Goal: Task Accomplishment & Management: Use online tool/utility

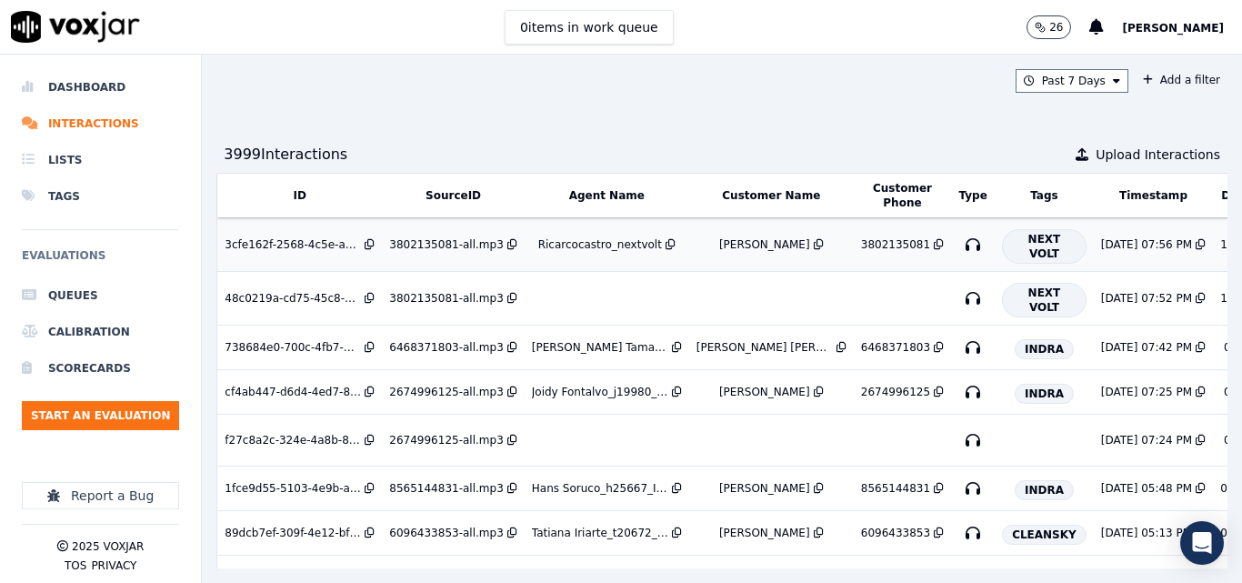
click at [596, 236] on td "Ricarcocastro_nextvolt" at bounding box center [607, 245] width 165 height 54
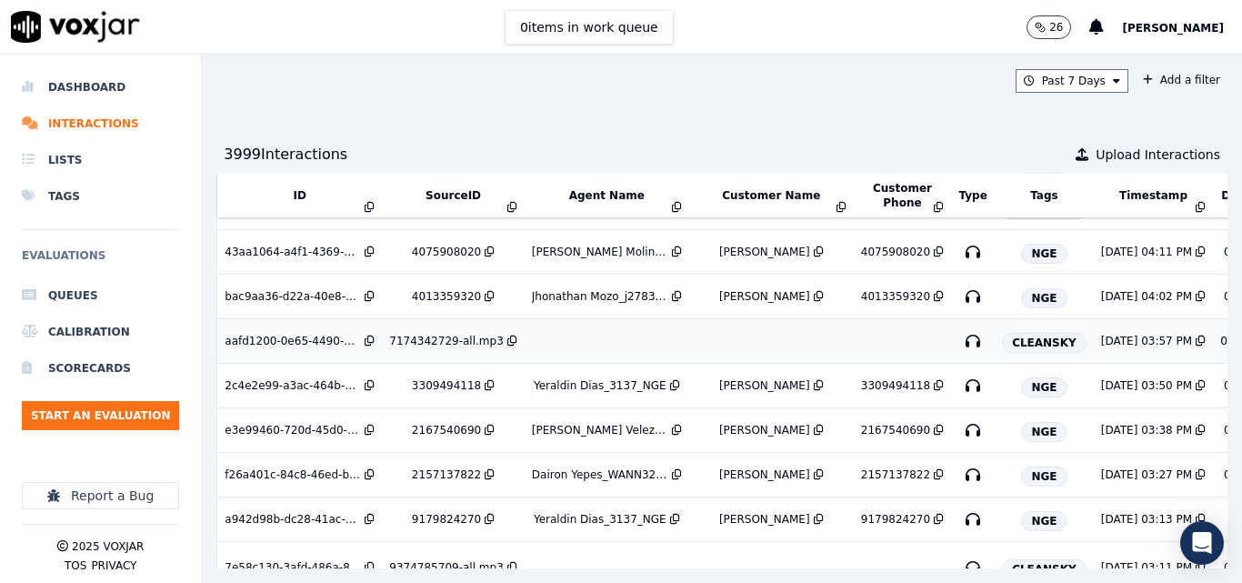
scroll to position [364, 0]
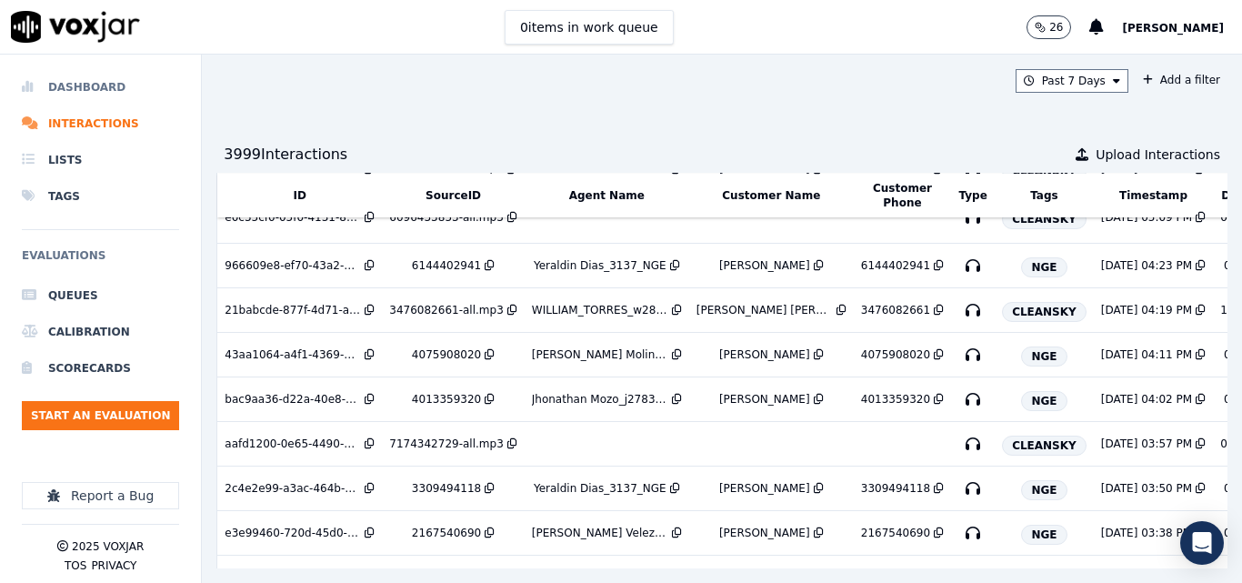
click at [83, 85] on li "Dashboard" at bounding box center [100, 87] width 157 height 36
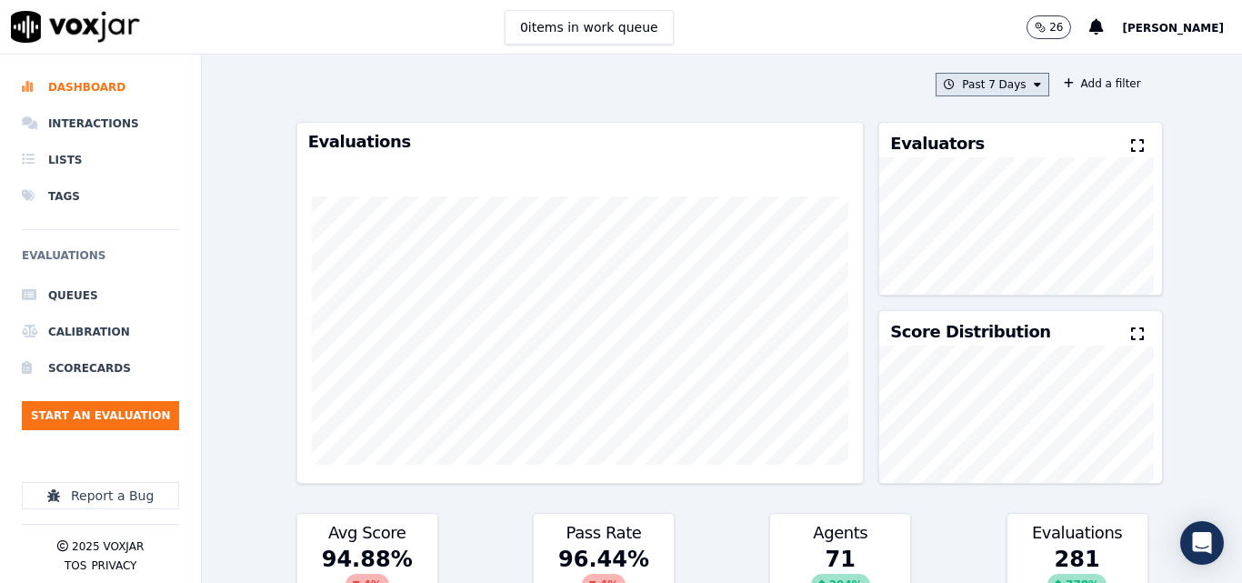
click at [990, 92] on button "Past 7 Days" at bounding box center [992, 85] width 113 height 24
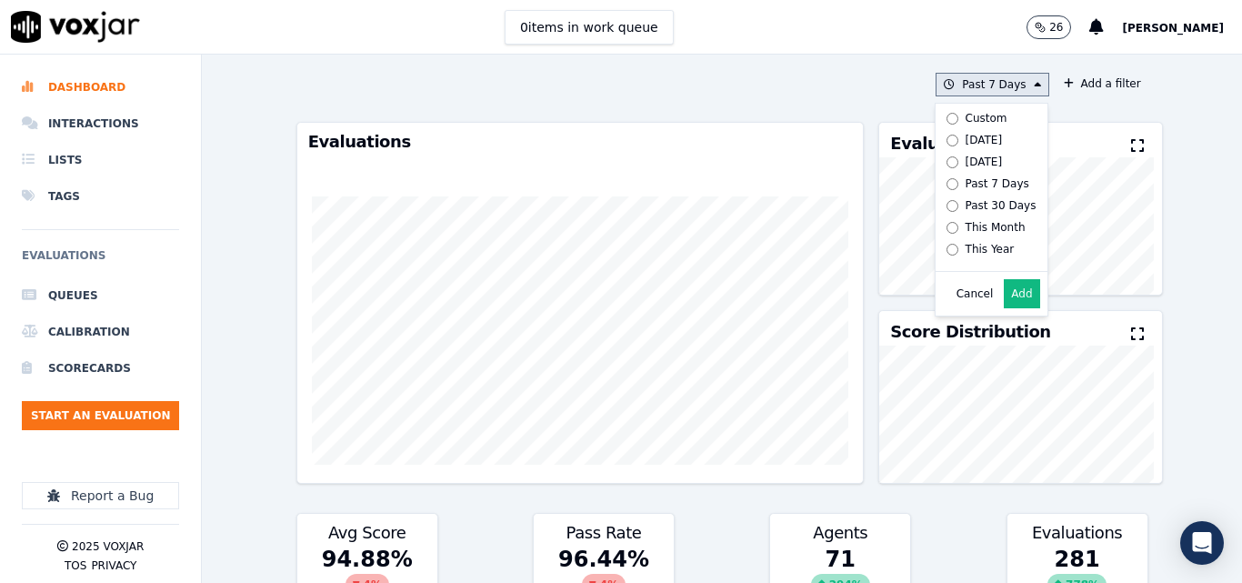
click at [972, 133] on div "[DATE]" at bounding box center [984, 140] width 37 height 15
click at [1016, 308] on button "Add" at bounding box center [1021, 293] width 35 height 29
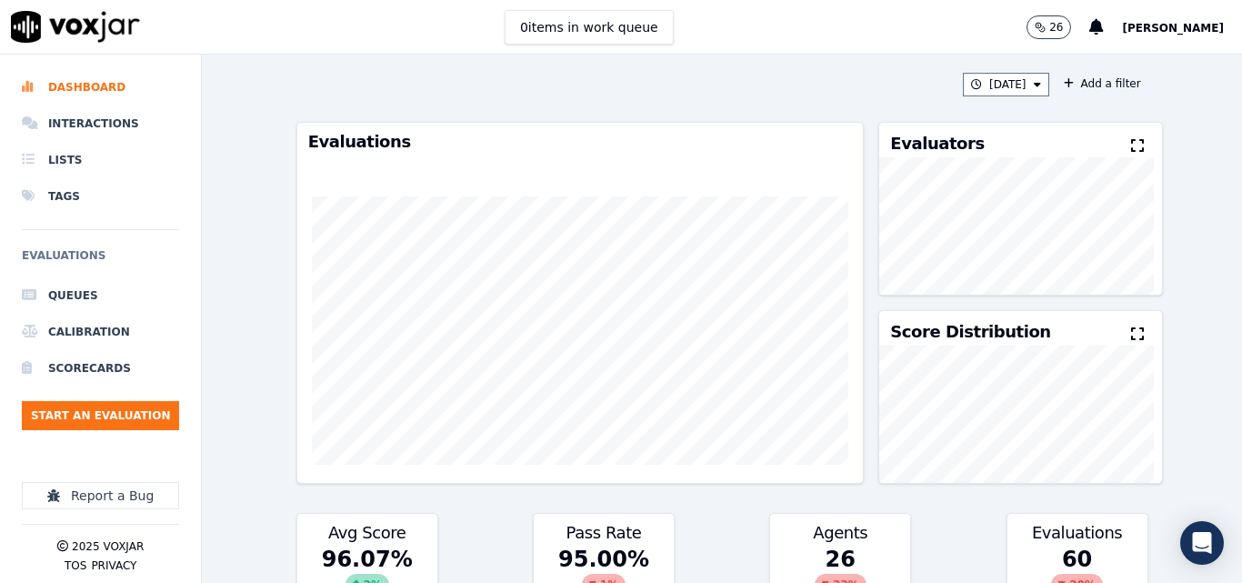
click at [1131, 138] on button at bounding box center [1141, 147] width 20 height 22
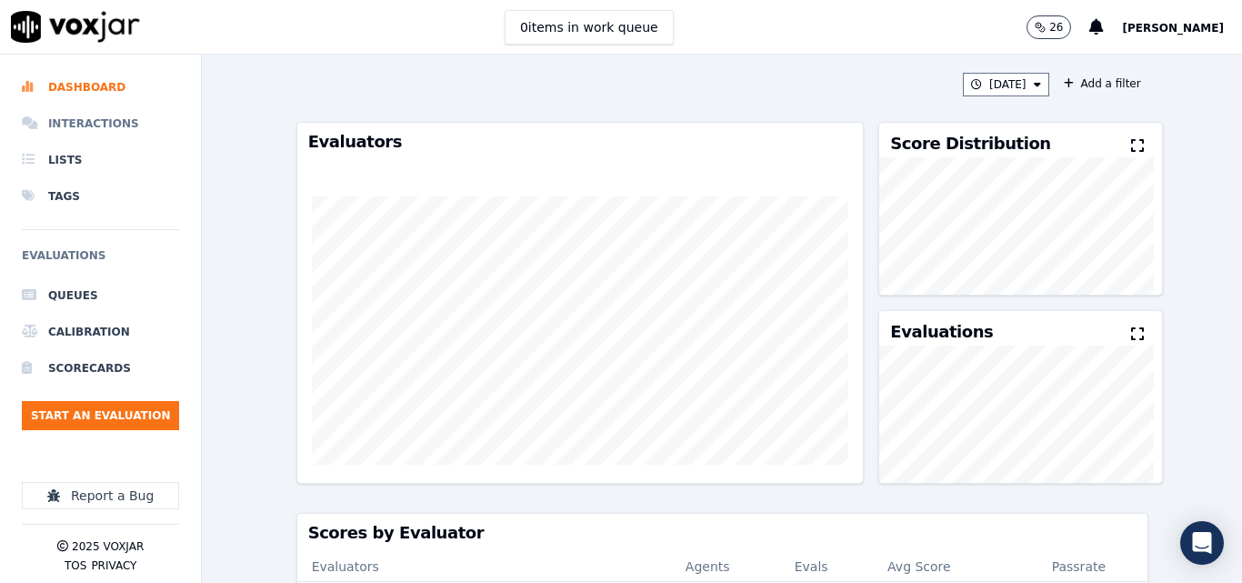
click at [108, 118] on li "Interactions" at bounding box center [100, 124] width 157 height 36
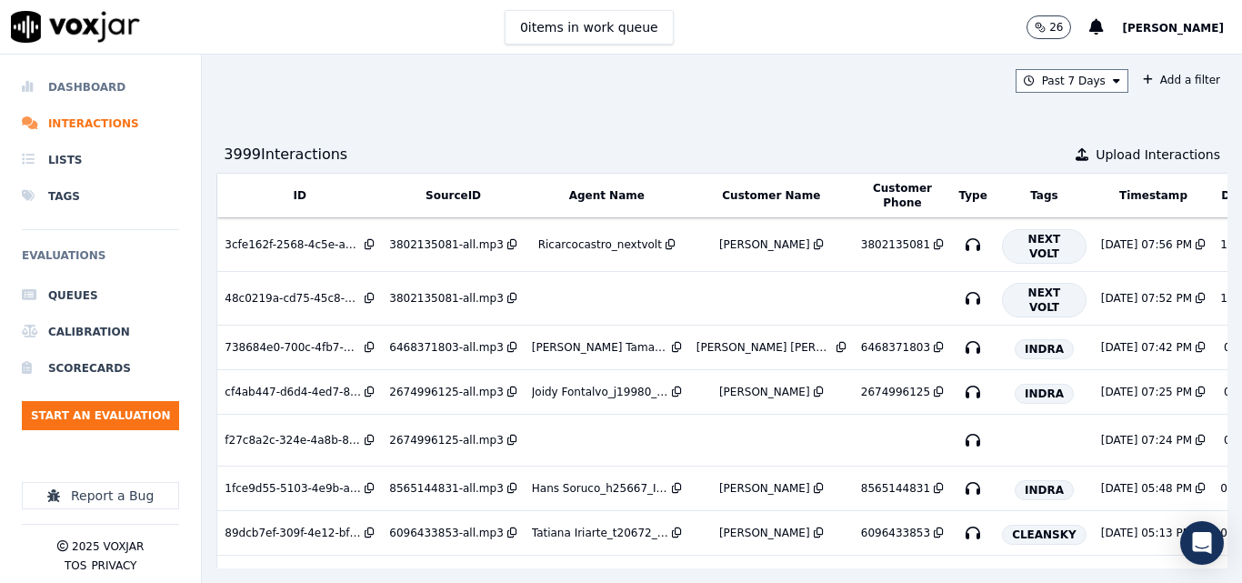
click at [97, 80] on li "Dashboard" at bounding box center [100, 87] width 157 height 36
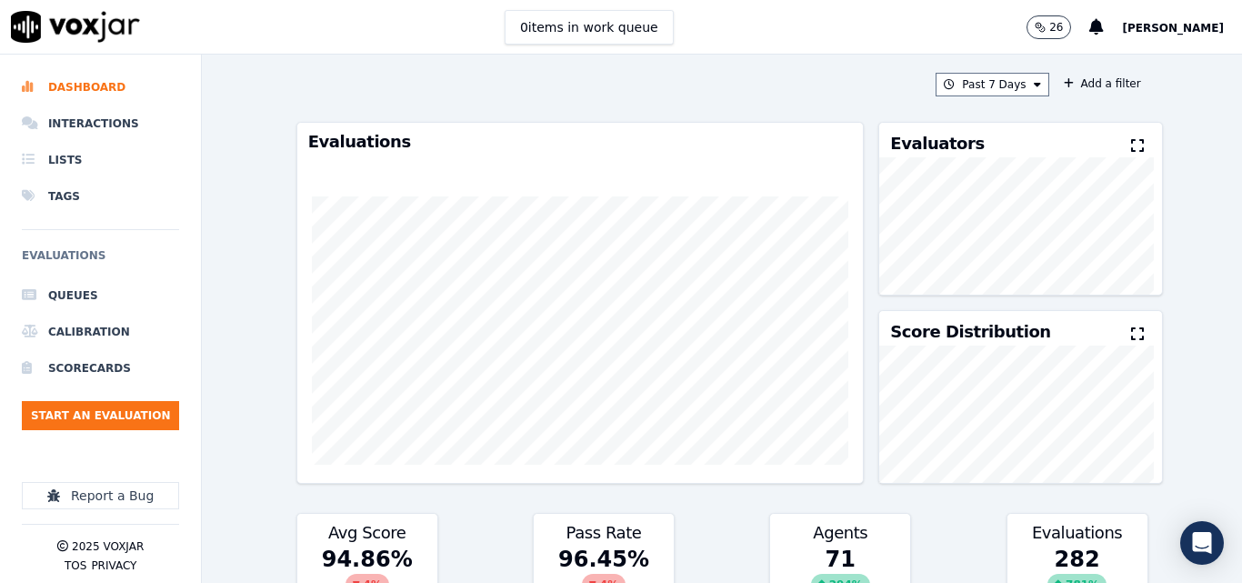
click at [991, 64] on div "Past 7 Days Add a filter Evaluations Evaluators Score Distribution Avg Score 94…" at bounding box center [722, 319] width 867 height 528
click at [989, 72] on div "Past 7 Days Add a filter Evaluations Evaluators Score Distribution Avg Score 94…" at bounding box center [722, 319] width 867 height 528
click at [987, 74] on button "Past 7 Days" at bounding box center [992, 85] width 113 height 24
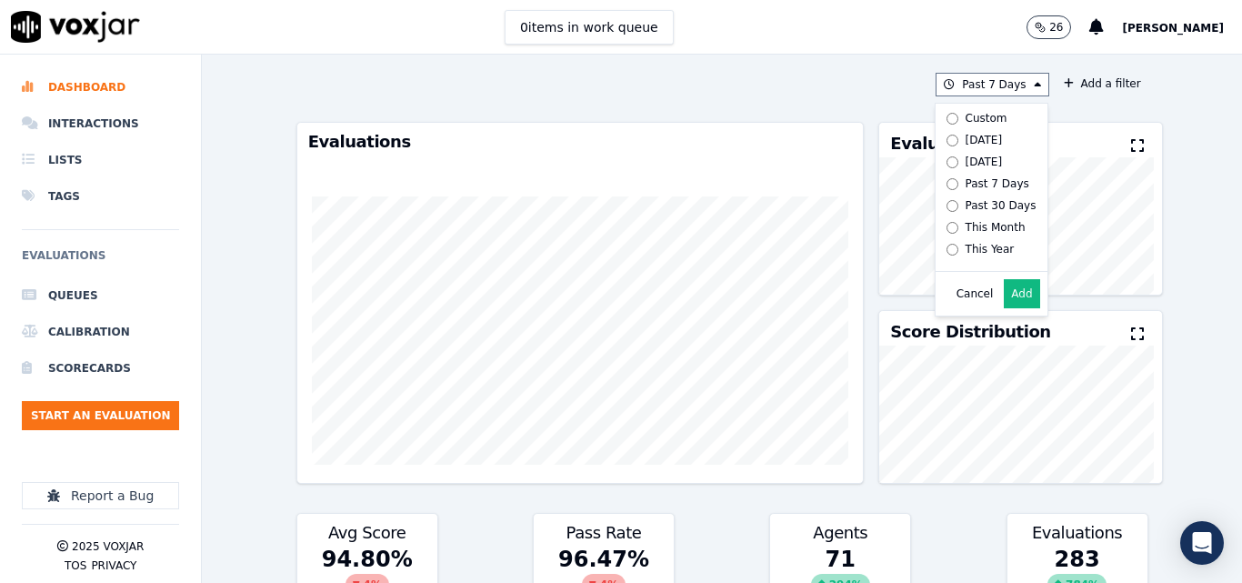
click at [785, 68] on div "Past 7 Days Custom Today Yesterday Past 7 Days Past 30 Days This Month This Yea…" at bounding box center [722, 319] width 867 height 528
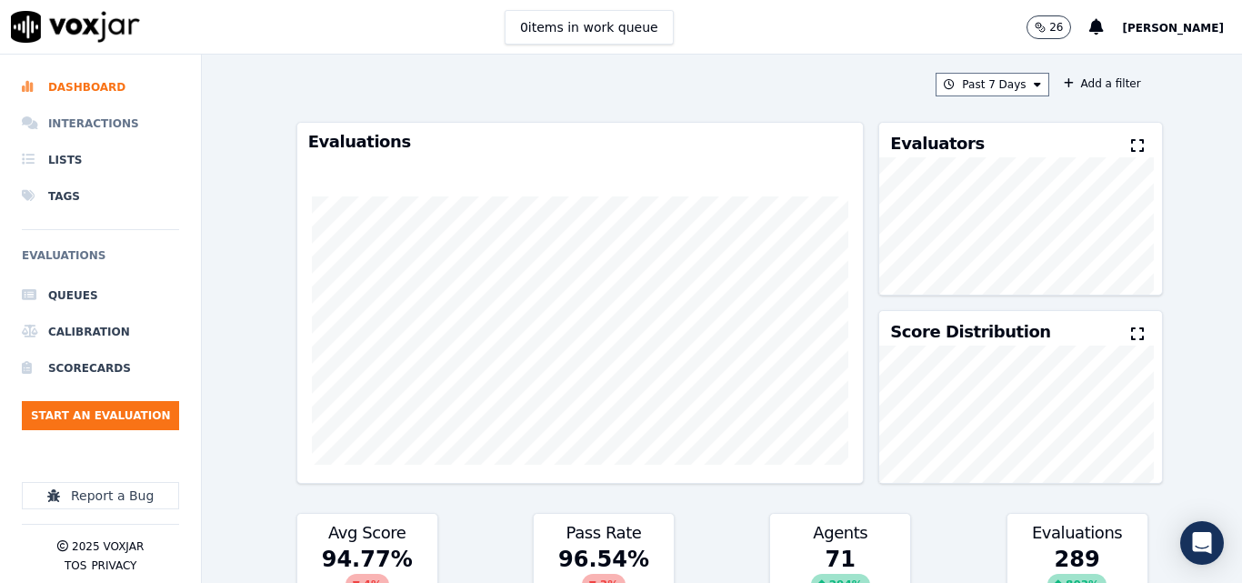
click at [103, 115] on li "Interactions" at bounding box center [100, 124] width 157 height 36
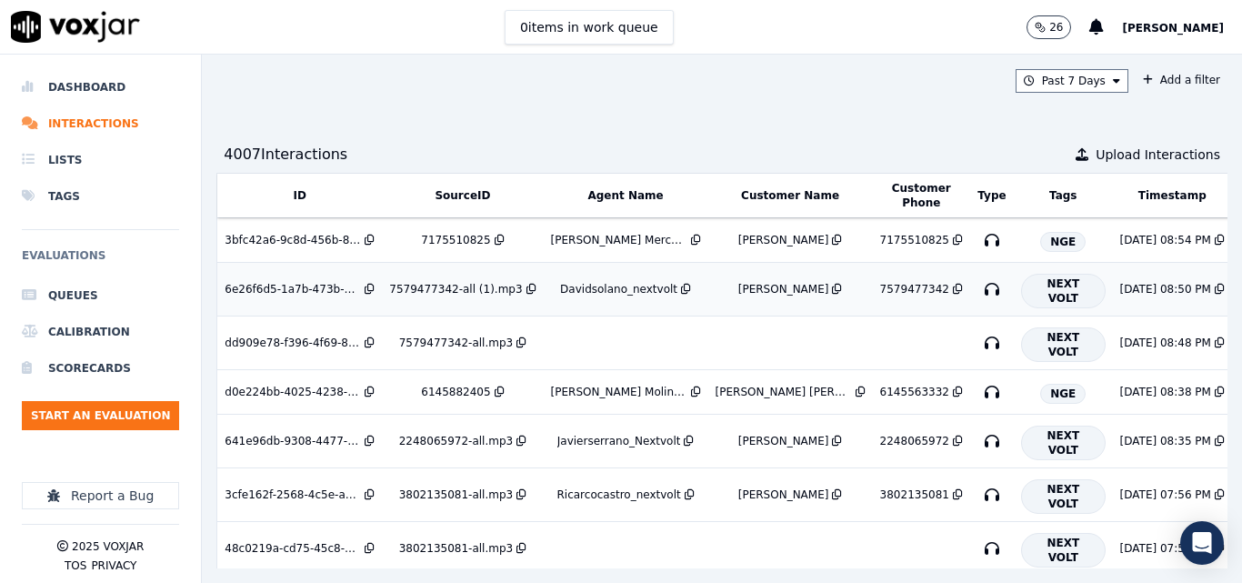
click at [636, 283] on div "Davidsolano_nextvolt" at bounding box center [618, 289] width 117 height 15
click at [122, 394] on ul "Queues Calibration Scorecards Start an Evaluation" at bounding box center [100, 360] width 157 height 167
click at [113, 437] on ul "Queues Calibration Scorecards Start an Evaluation" at bounding box center [100, 360] width 157 height 167
click at [142, 388] on ul "Queues Calibration Scorecards Start an Evaluation" at bounding box center [100, 360] width 157 height 167
click at [137, 406] on button "Start an Evaluation" at bounding box center [100, 415] width 157 height 29
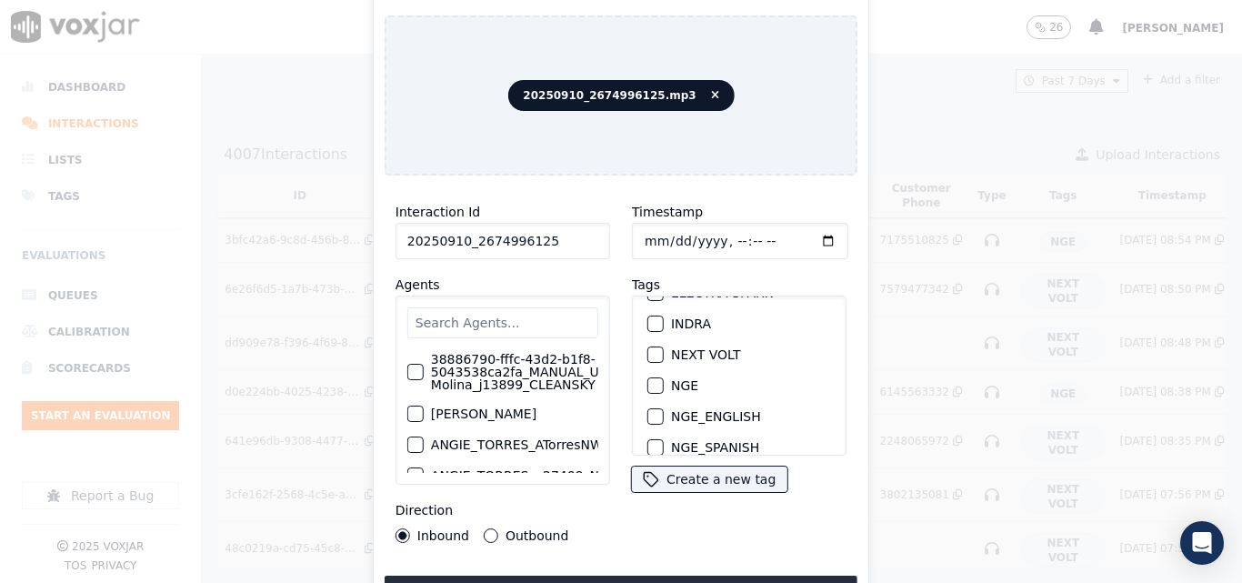
scroll to position [182, 0]
type input "20250910_2674996125"
click at [648, 318] on div "button" at bounding box center [654, 323] width 13 height 13
click at [739, 576] on button "Upload interaction to start evaluation" at bounding box center [621, 592] width 473 height 33
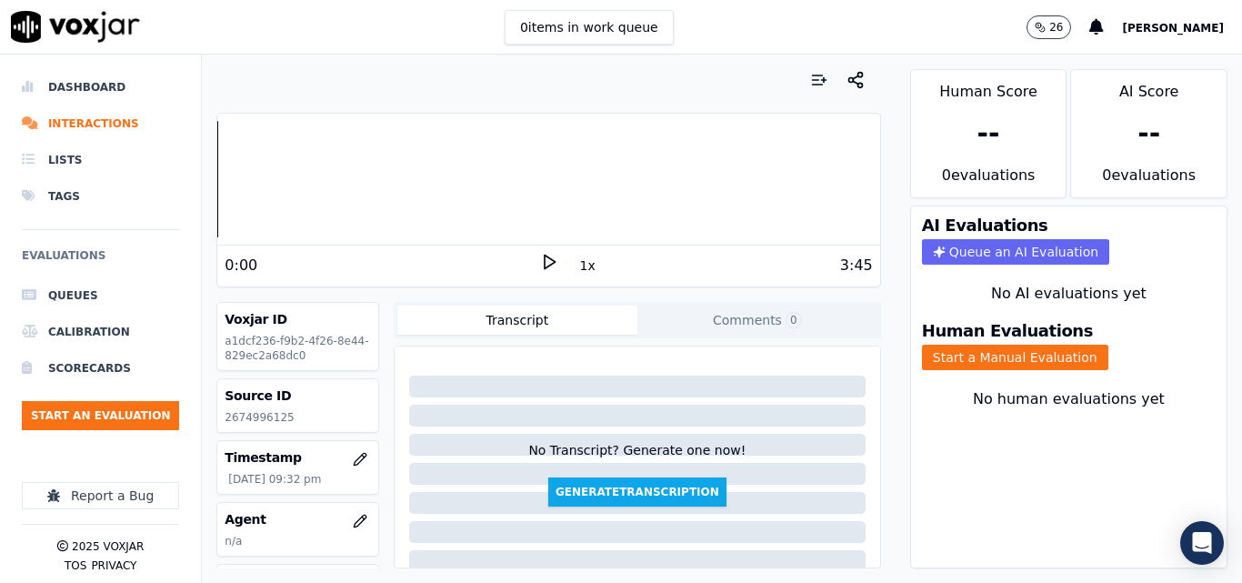
click at [548, 263] on icon at bounding box center [549, 262] width 18 height 18
click at [550, 256] on rect at bounding box center [551, 262] width 3 height 12
click at [271, 409] on div "Source ID 2674996125" at bounding box center [297, 405] width 161 height 53
copy p "2674996125"
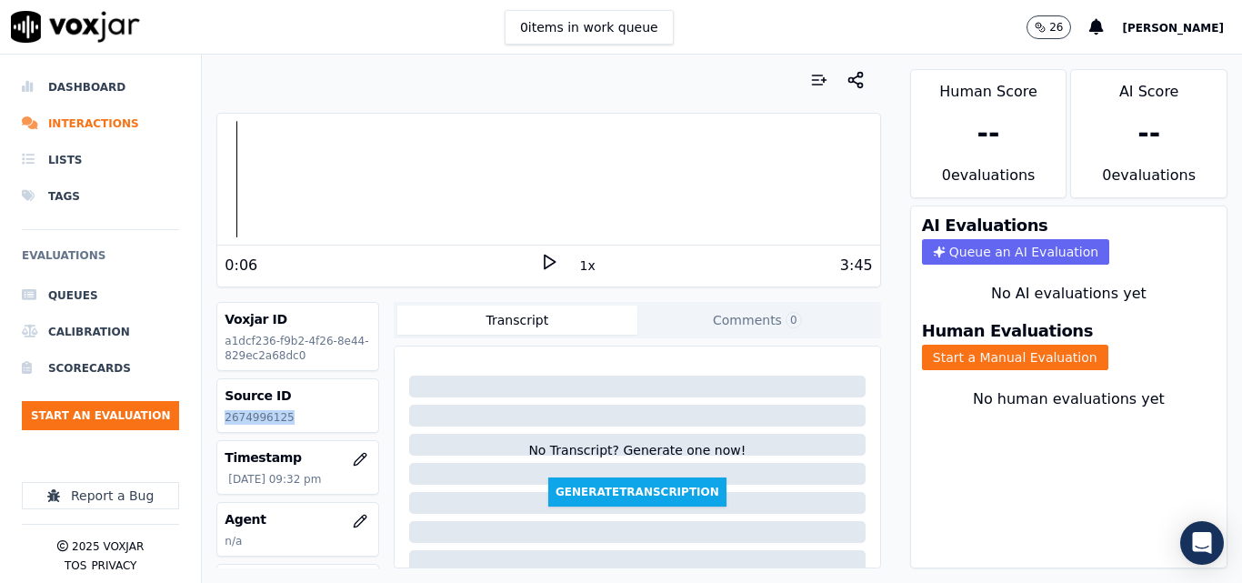
click at [540, 269] on icon at bounding box center [549, 262] width 18 height 18
click at [540, 270] on icon at bounding box center [549, 262] width 18 height 18
click at [999, 366] on button "Start a Manual Evaluation" at bounding box center [1015, 357] width 186 height 25
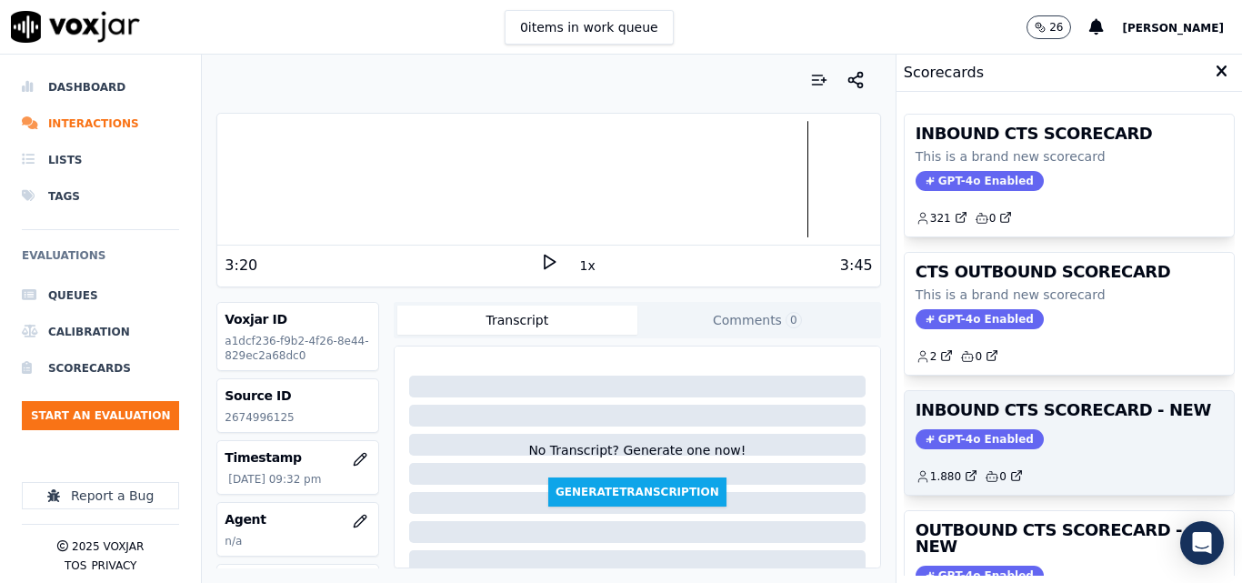
click at [1029, 423] on div "INBOUND CTS SCORECARD - NEW GPT-4o Enabled 1.880 0" at bounding box center [1069, 443] width 329 height 104
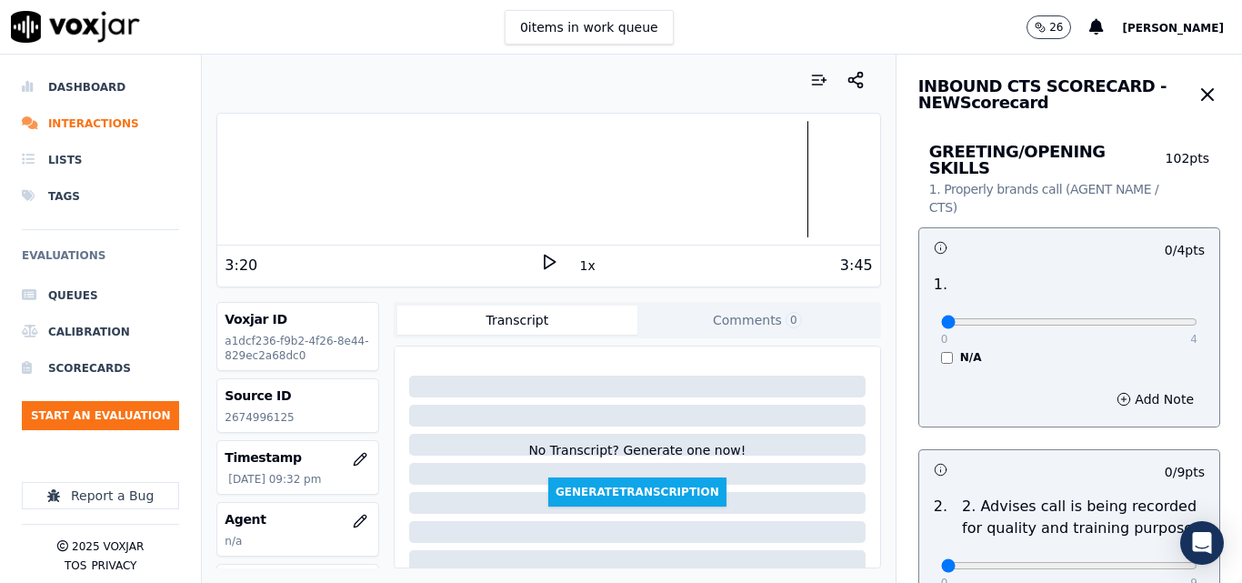
click at [1146, 314] on div "0 4" at bounding box center [1069, 321] width 256 height 22
type input "4"
click at [1148, 318] on input "range" at bounding box center [1069, 321] width 256 height 7
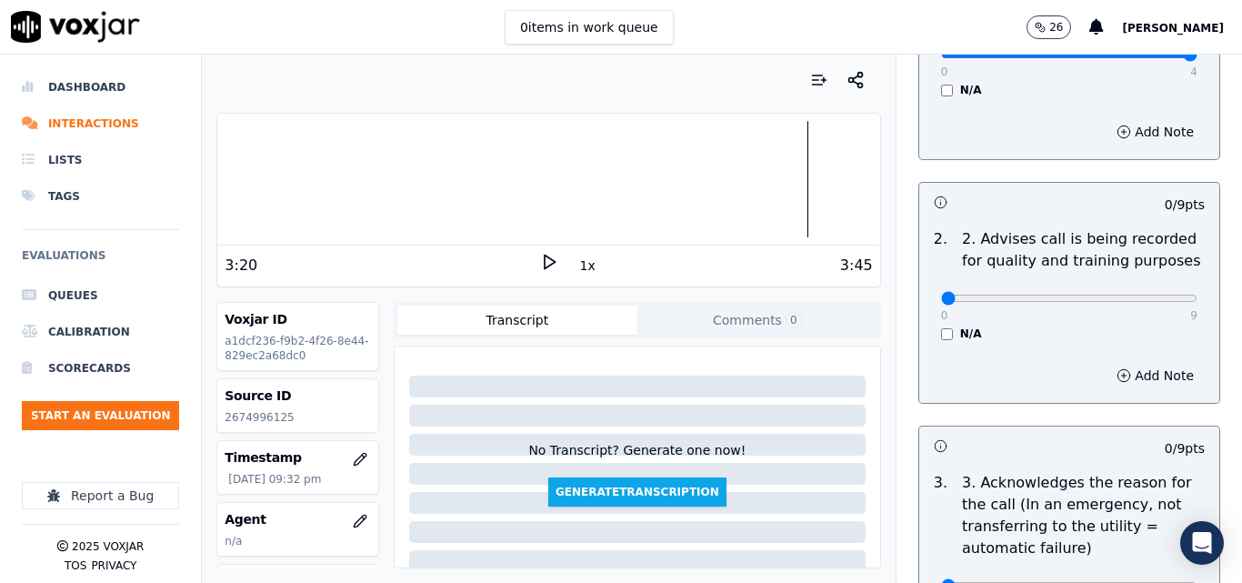
scroll to position [273, 0]
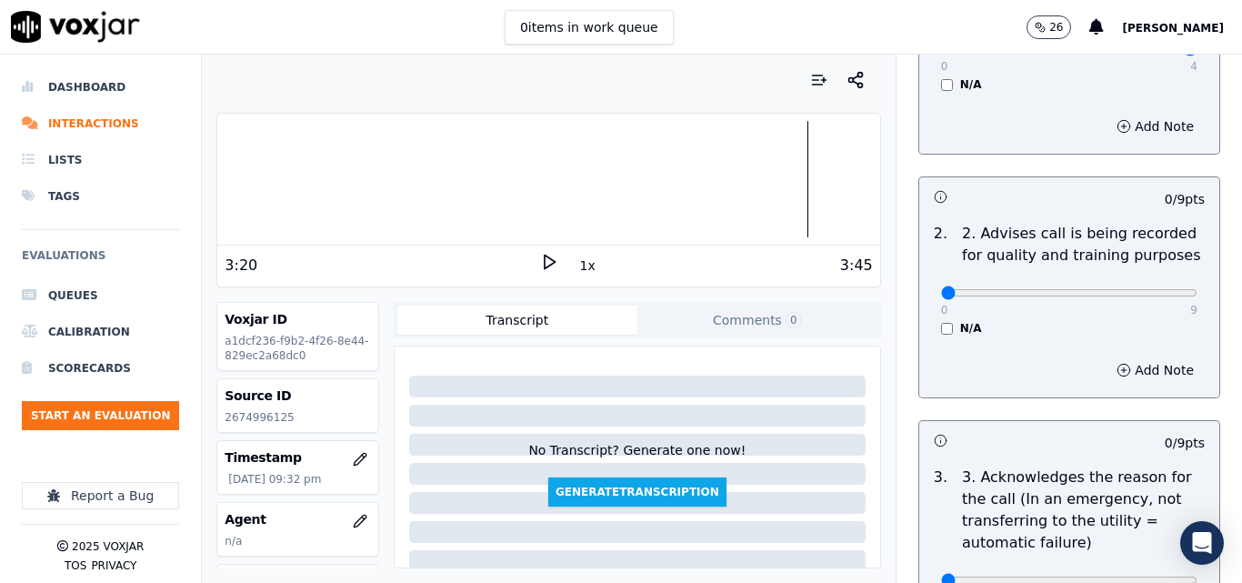
click at [1150, 281] on div "0 9" at bounding box center [1069, 292] width 256 height 22
type input "9"
click at [1150, 289] on input "range" at bounding box center [1069, 292] width 256 height 7
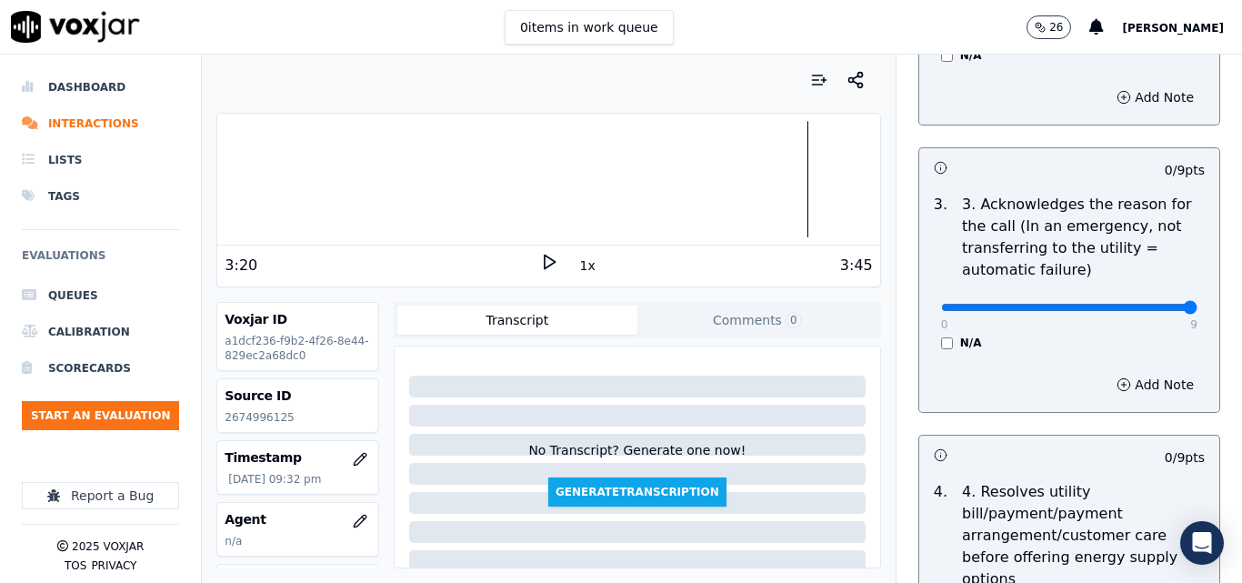
type input "9"
click at [1145, 304] on input "range" at bounding box center [1069, 307] width 256 height 7
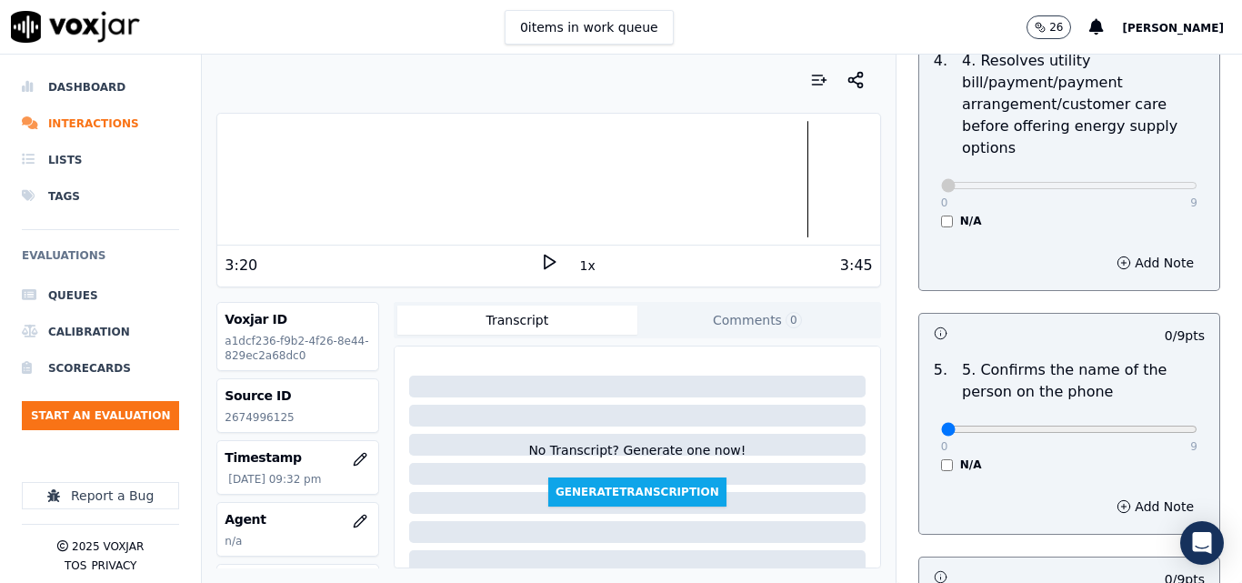
scroll to position [1000, 0]
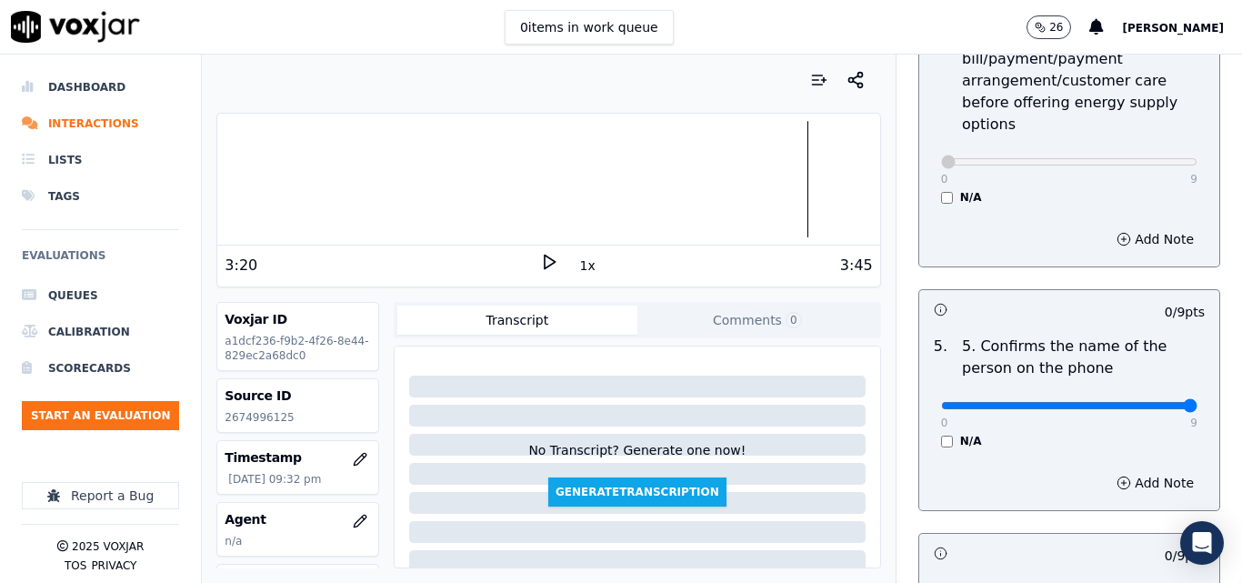
type input "9"
click at [1146, 402] on input "range" at bounding box center [1069, 405] width 256 height 7
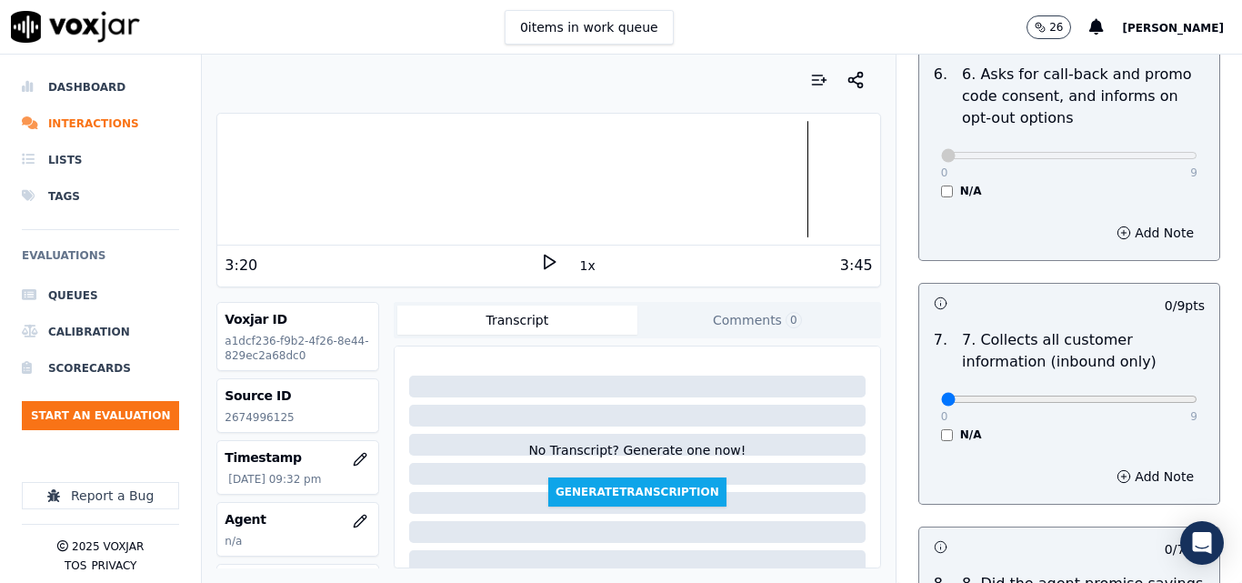
scroll to position [1546, 0]
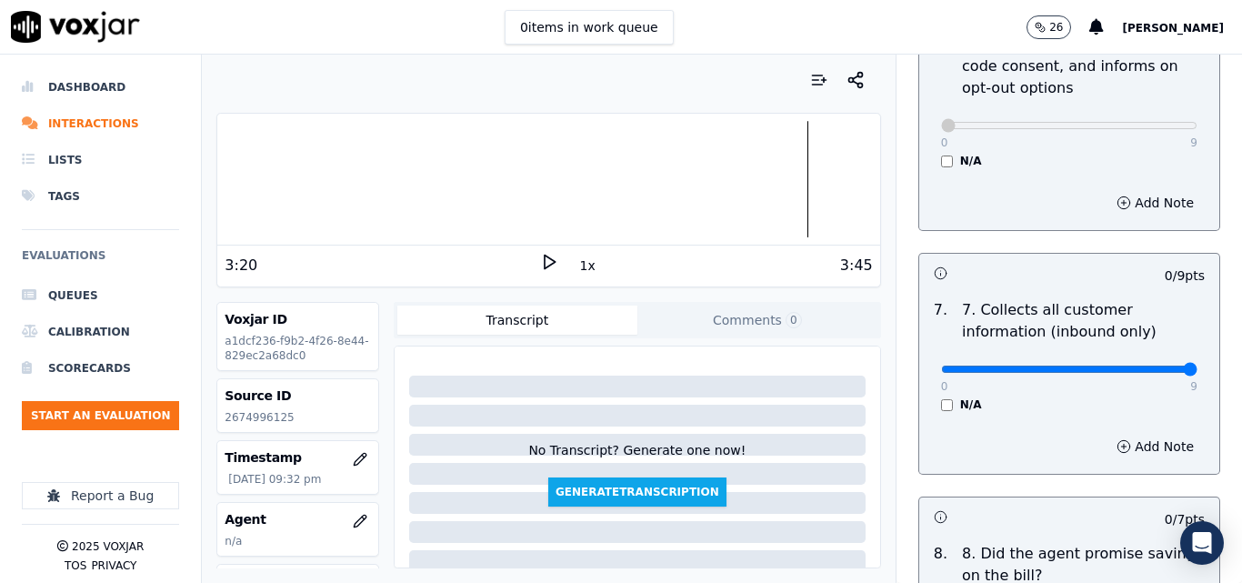
type input "9"
click at [1154, 366] on input "range" at bounding box center [1069, 369] width 256 height 7
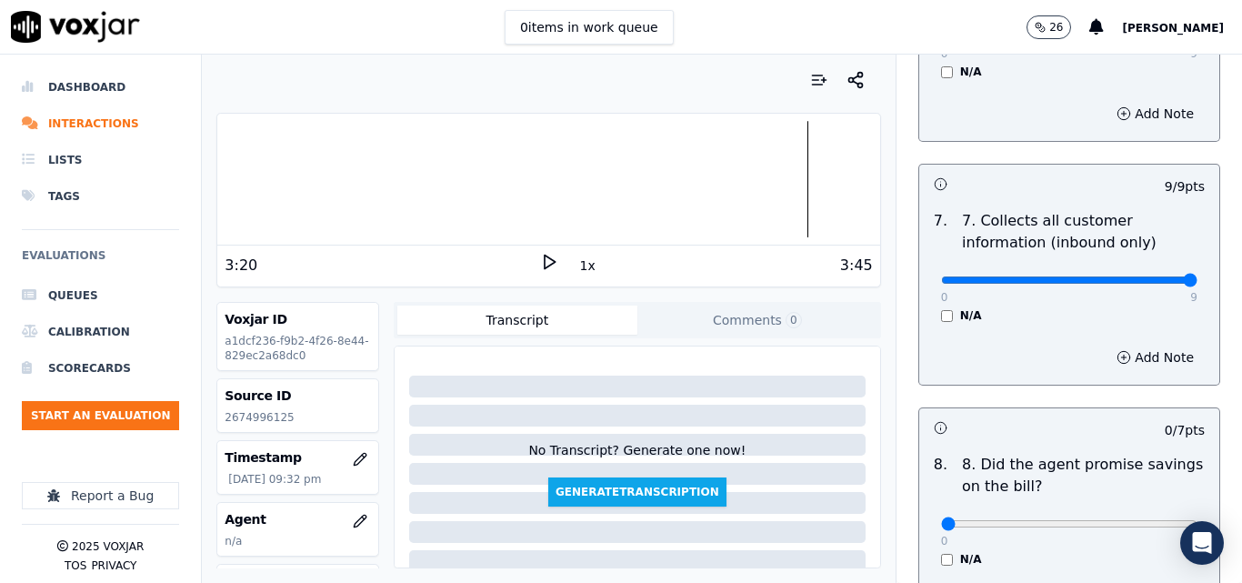
scroll to position [1819, 0]
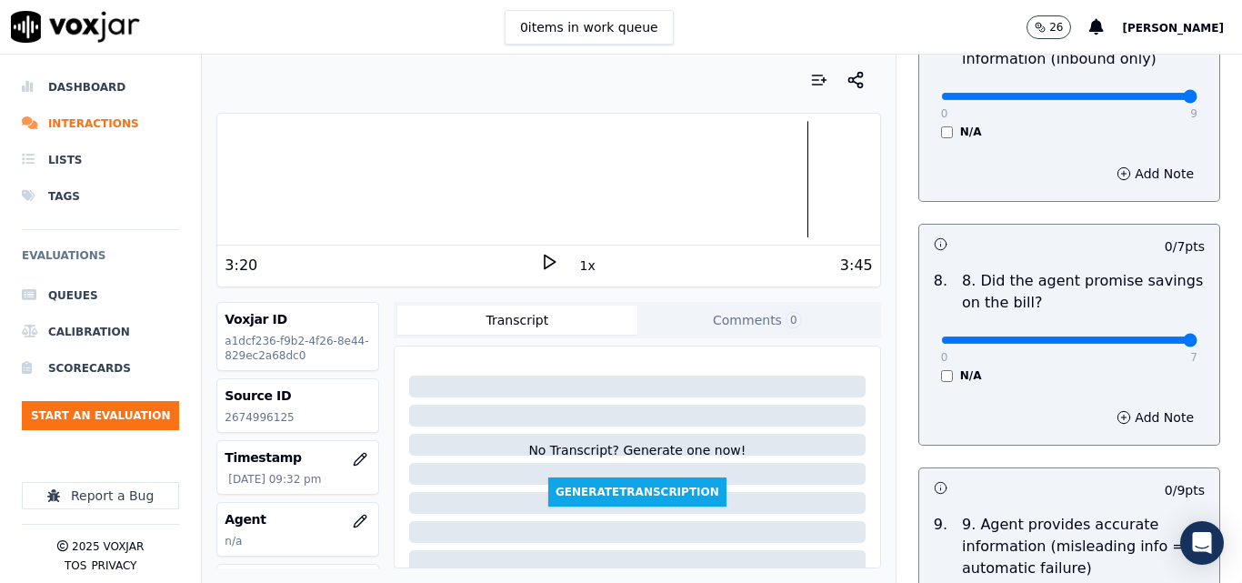
type input "7"
click at [1151, 337] on input "range" at bounding box center [1069, 340] width 256 height 7
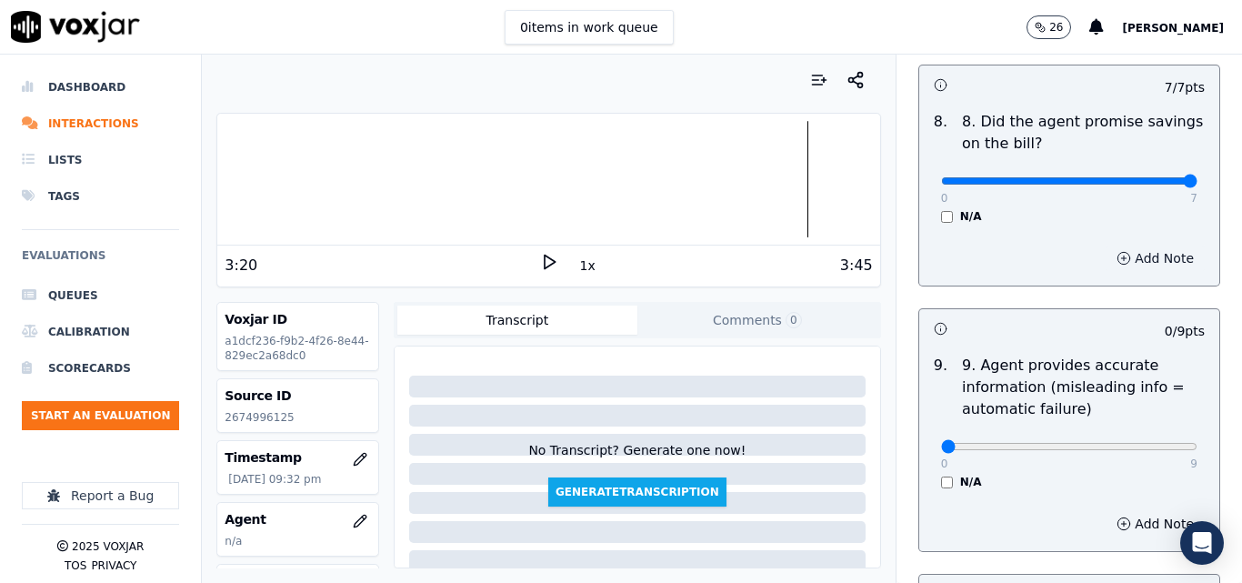
scroll to position [2092, 0]
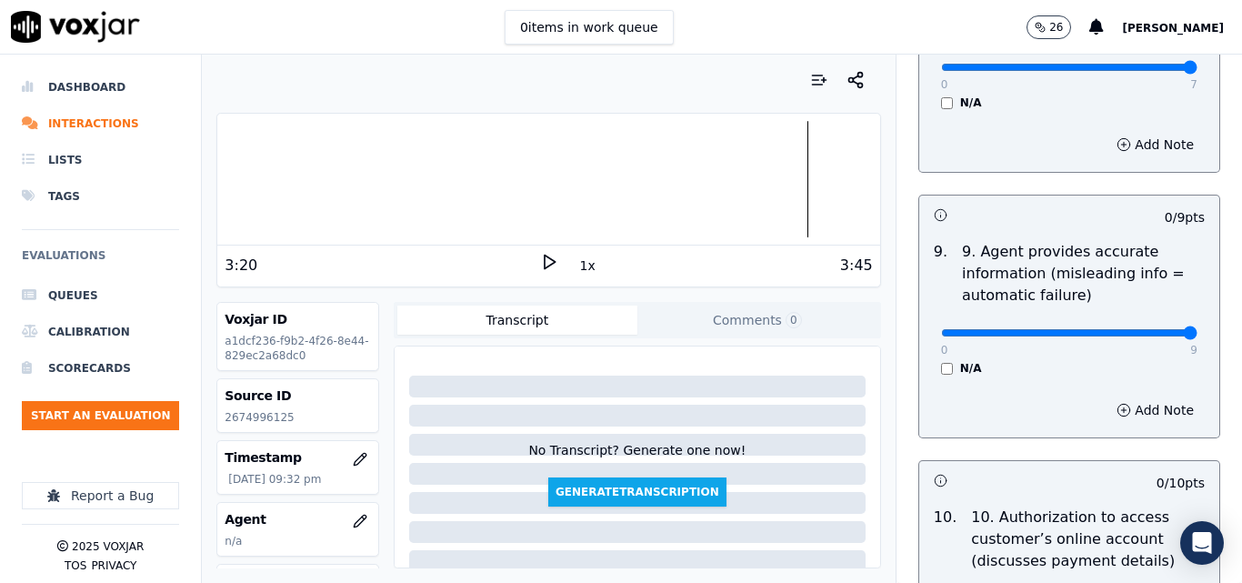
type input "9"
click at [1140, 329] on input "range" at bounding box center [1069, 332] width 256 height 7
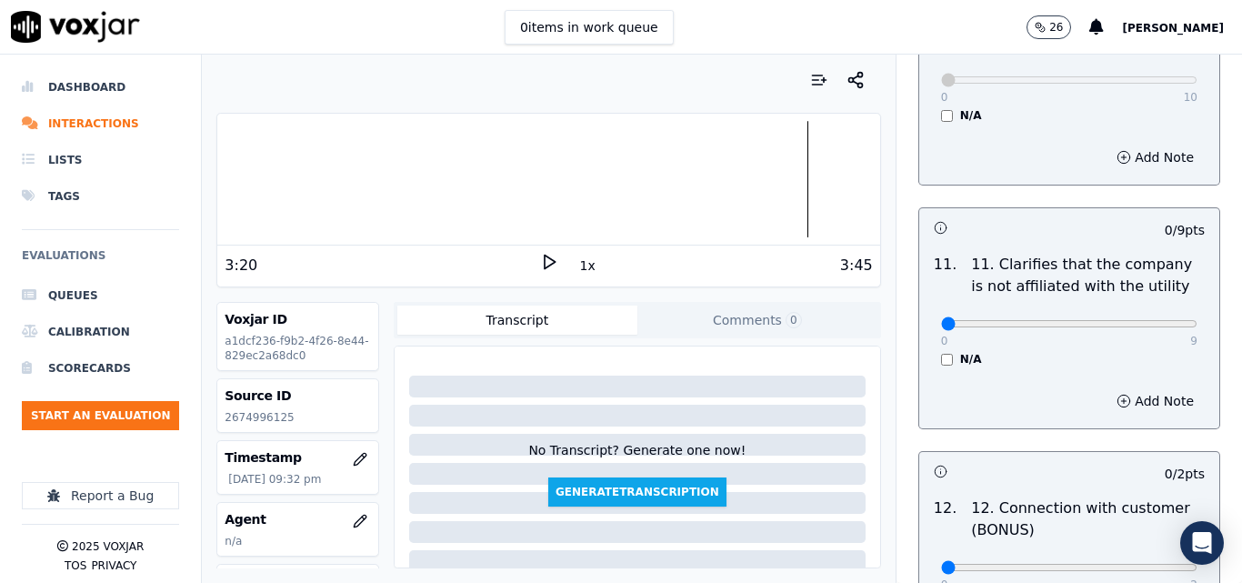
scroll to position [2638, 0]
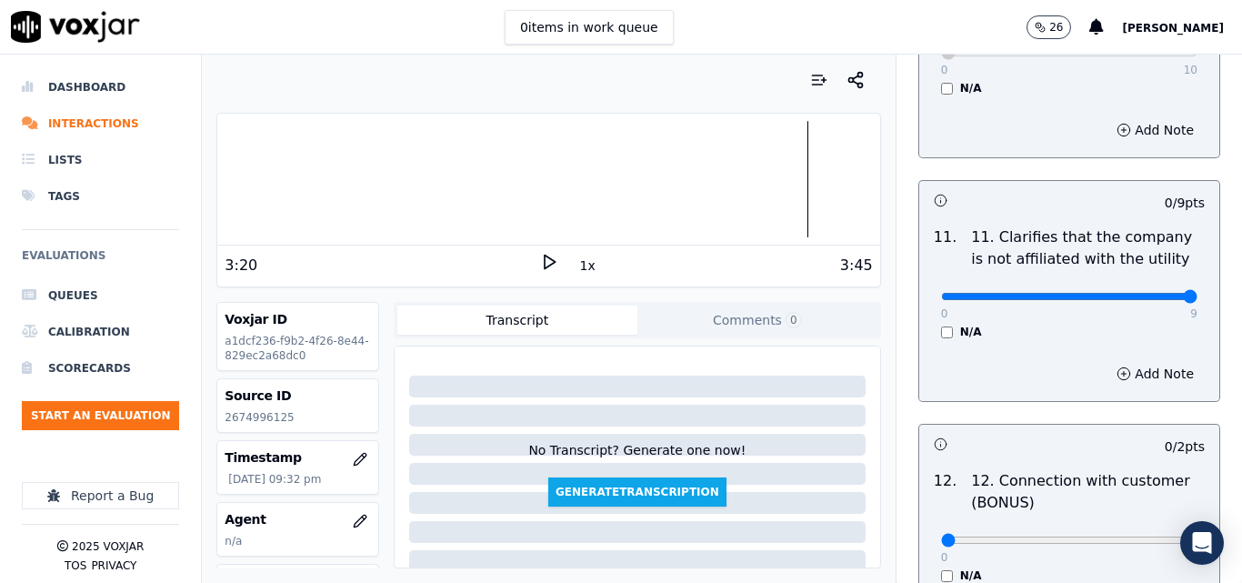
type input "9"
click at [1152, 293] on input "range" at bounding box center [1069, 296] width 256 height 7
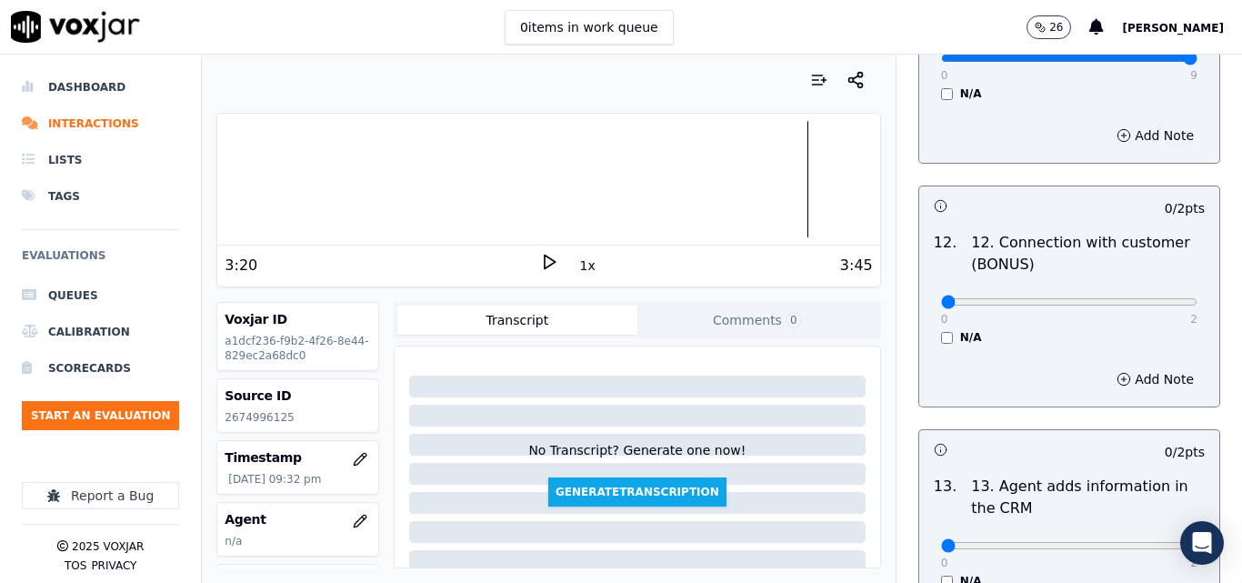
scroll to position [2910, 0]
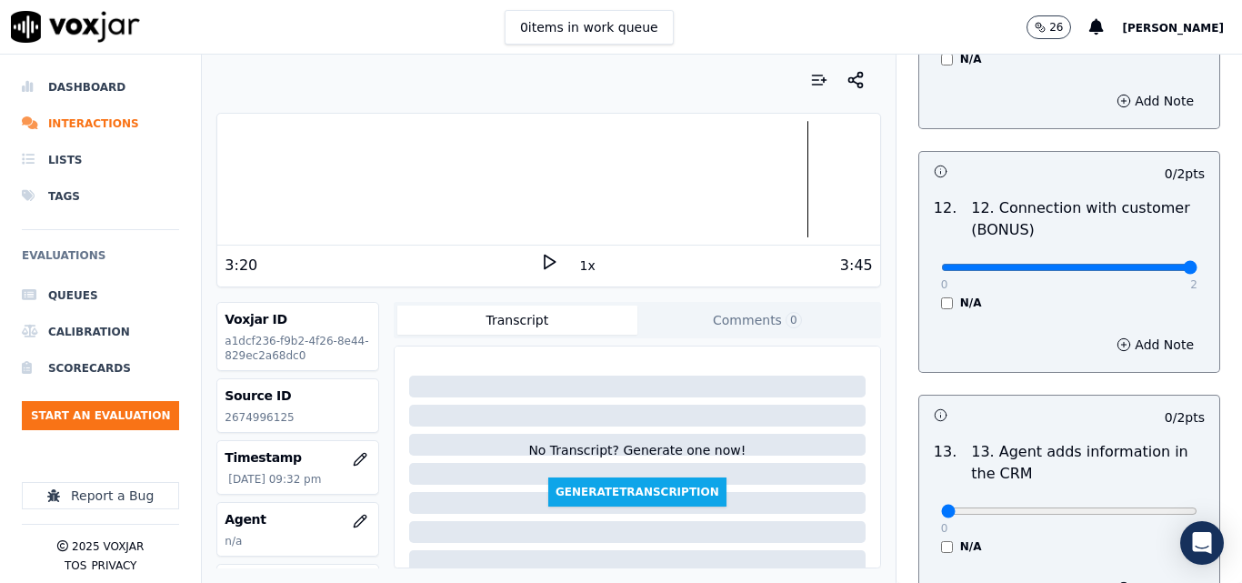
type input "2"
click at [1152, 264] on input "range" at bounding box center [1069, 267] width 256 height 7
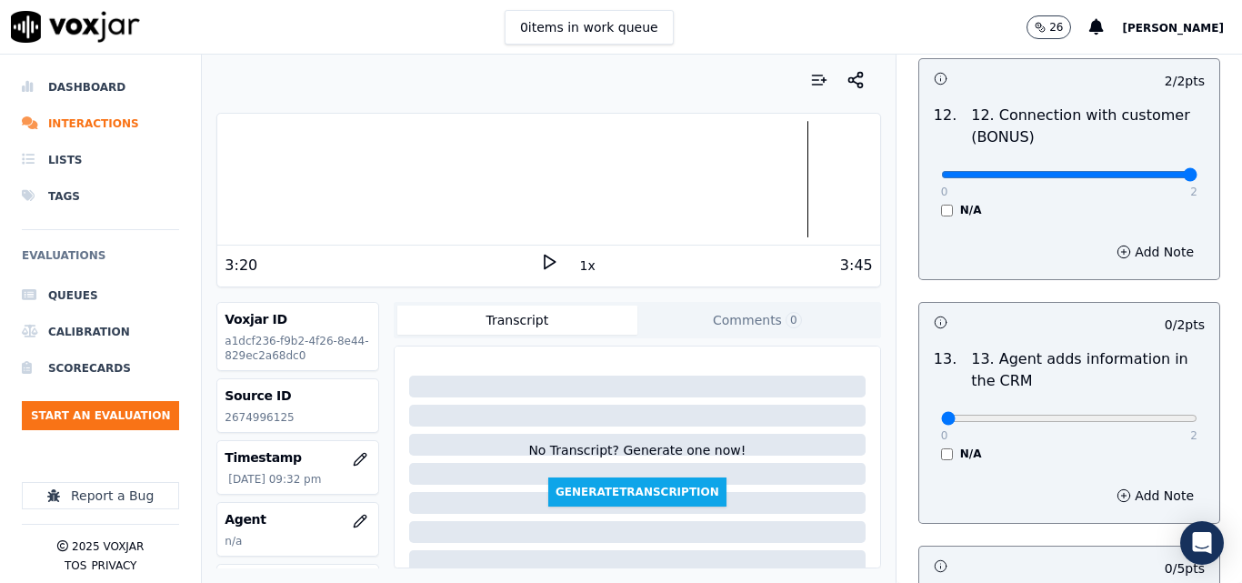
scroll to position [3092, 0]
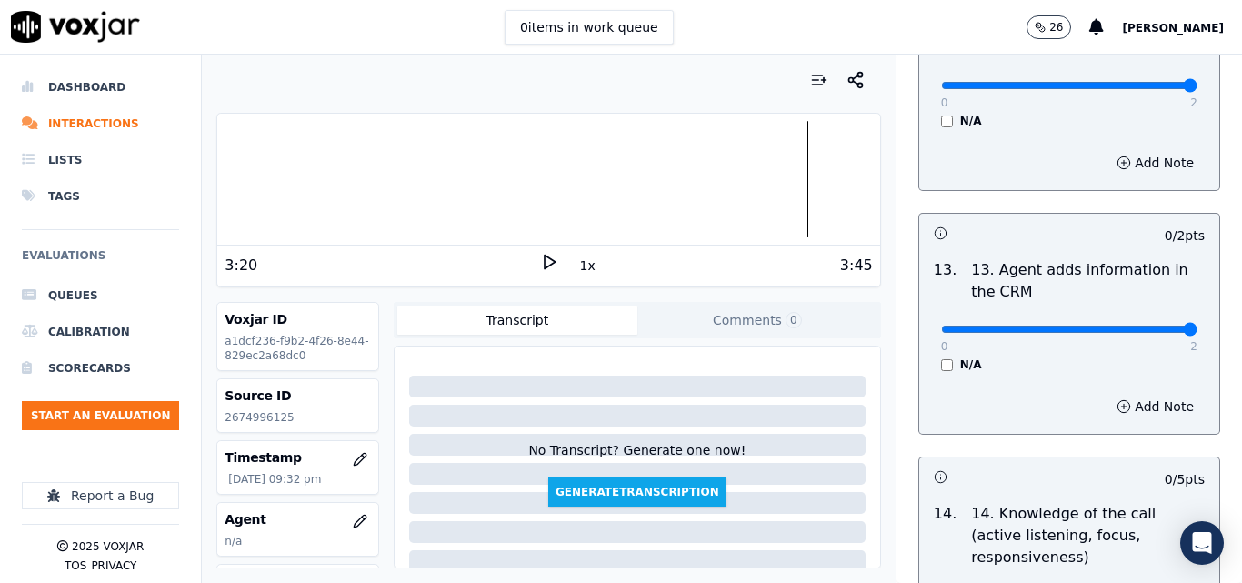
type input "2"
click at [1147, 326] on input "range" at bounding box center [1069, 329] width 256 height 7
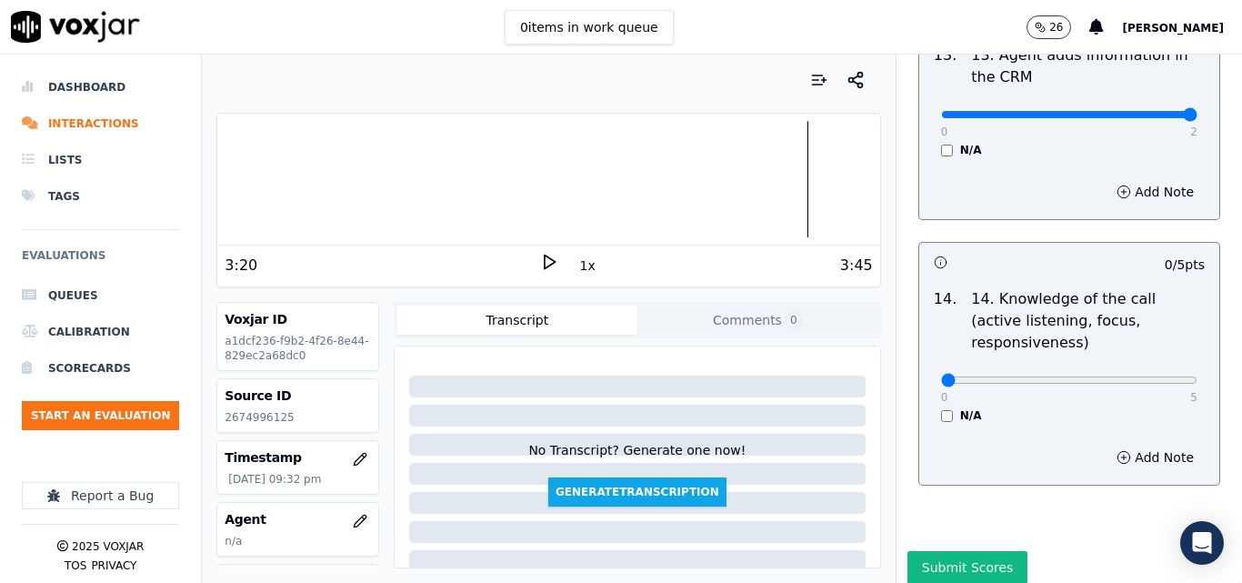
scroll to position [3322, 0]
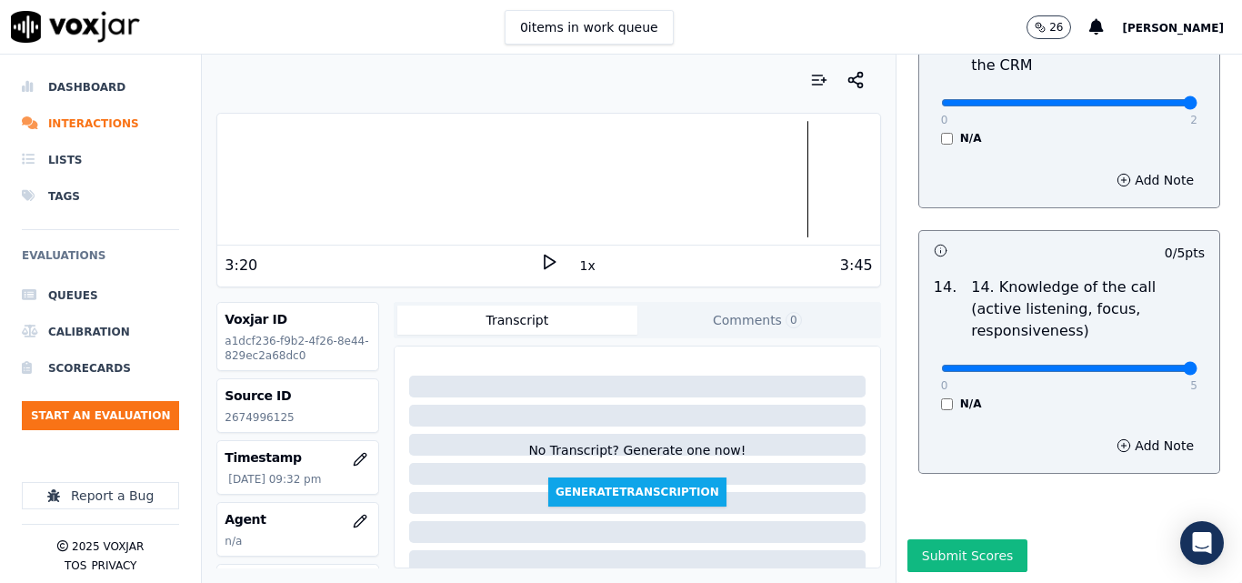
type input "5"
click at [1144, 365] on input "range" at bounding box center [1069, 368] width 256 height 7
click at [960, 539] on button "Submit Scores" at bounding box center [968, 555] width 121 height 33
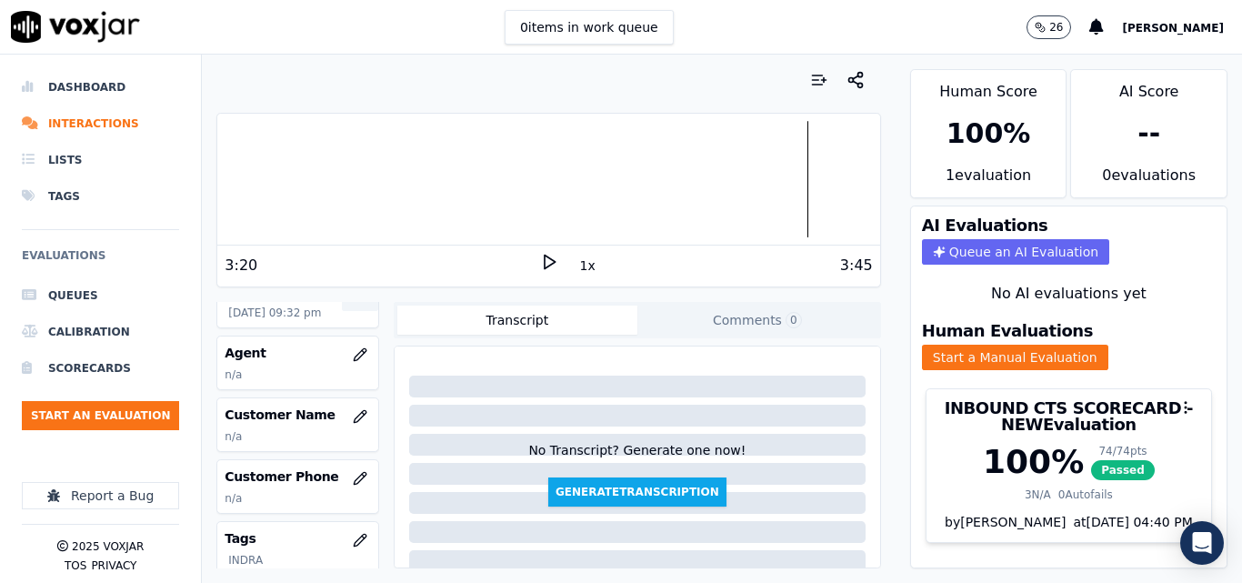
scroll to position [182, 0]
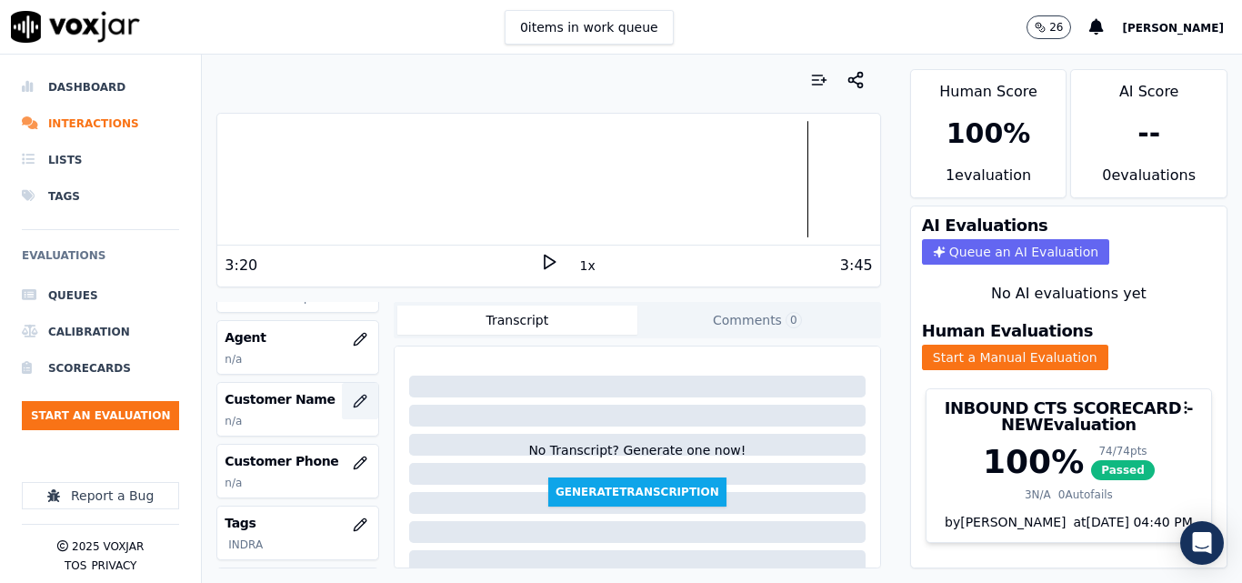
click at [347, 390] on button "button" at bounding box center [360, 401] width 36 height 36
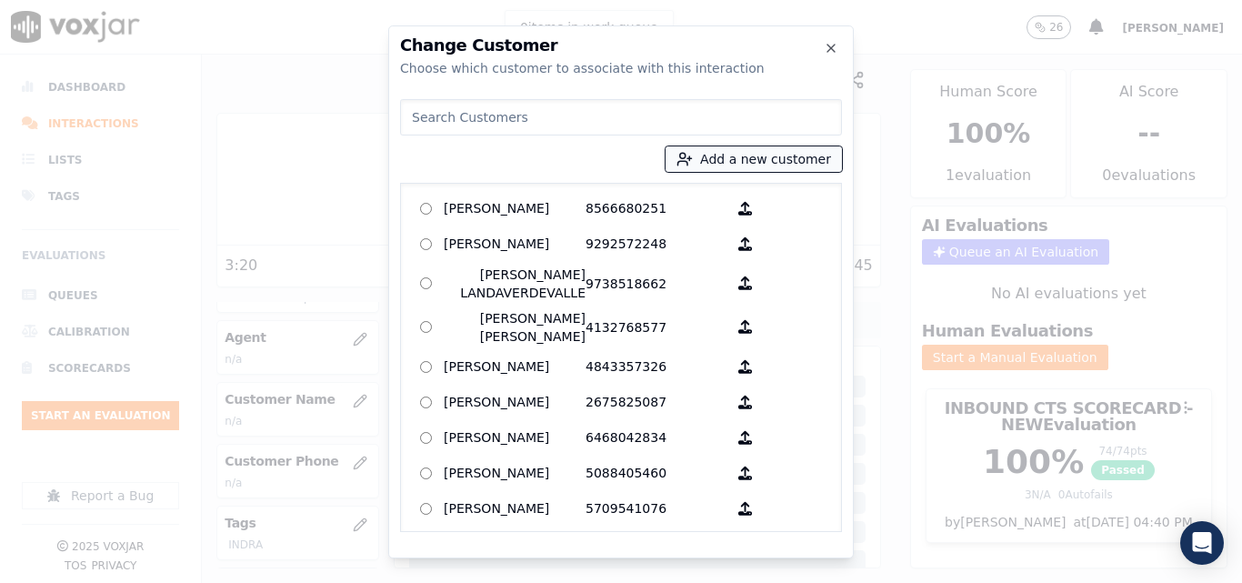
click at [780, 159] on button "Add a new customer" at bounding box center [754, 158] width 176 height 25
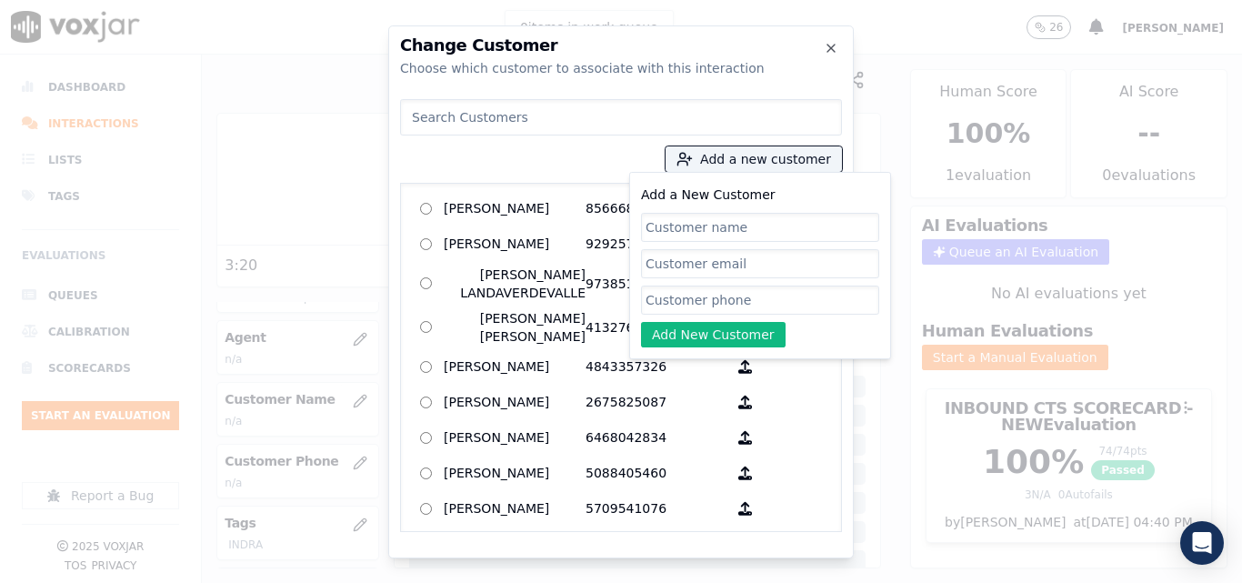
click at [751, 226] on input "Add a New Customer" at bounding box center [760, 227] width 238 height 29
type input "[PERSON_NAME]"
click at [688, 307] on input "Add a New Customer" at bounding box center [760, 300] width 238 height 29
click at [717, 300] on input "Add a New Customer" at bounding box center [760, 300] width 238 height 29
paste input "2674996125"
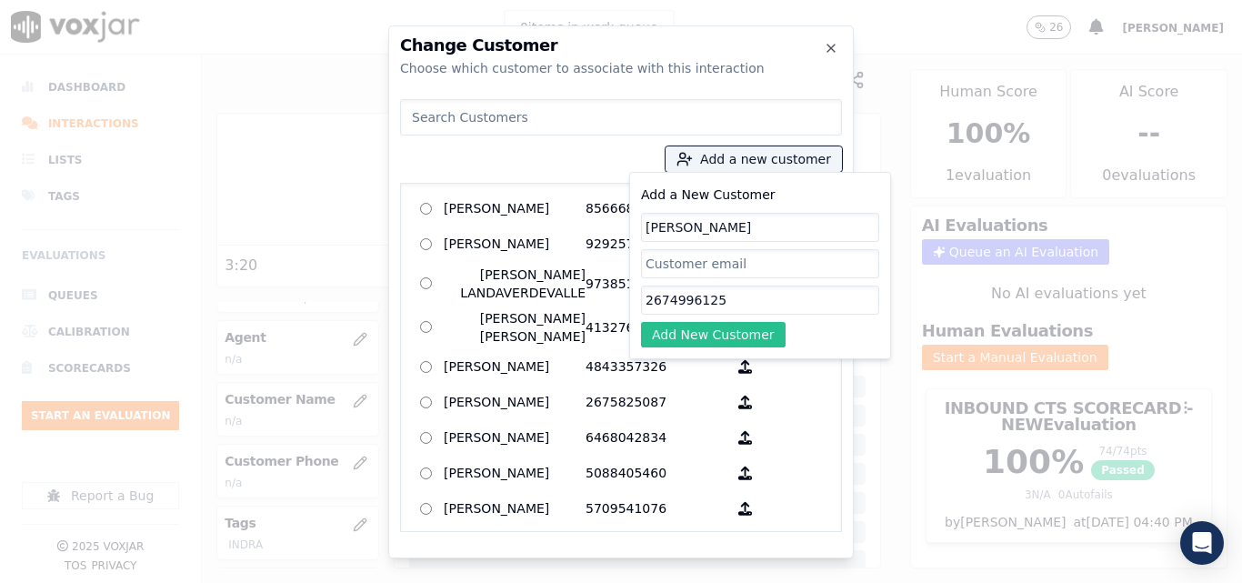
type input "2674996125"
click at [709, 334] on button "Add New Customer" at bounding box center [713, 334] width 145 height 25
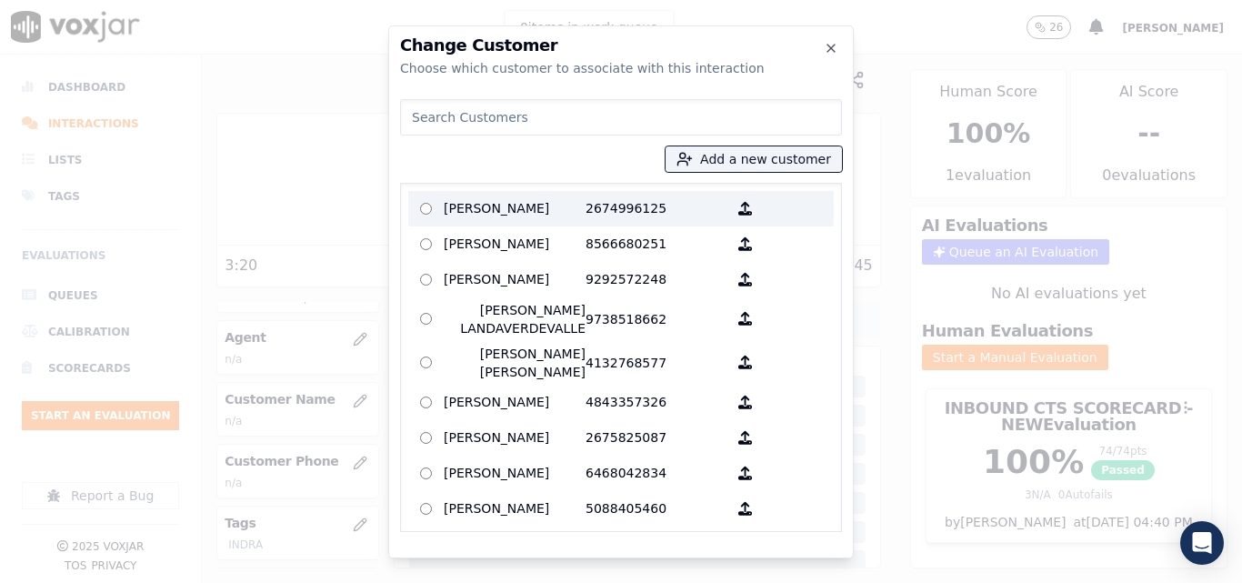
click at [634, 217] on p "2674996125" at bounding box center [657, 209] width 142 height 28
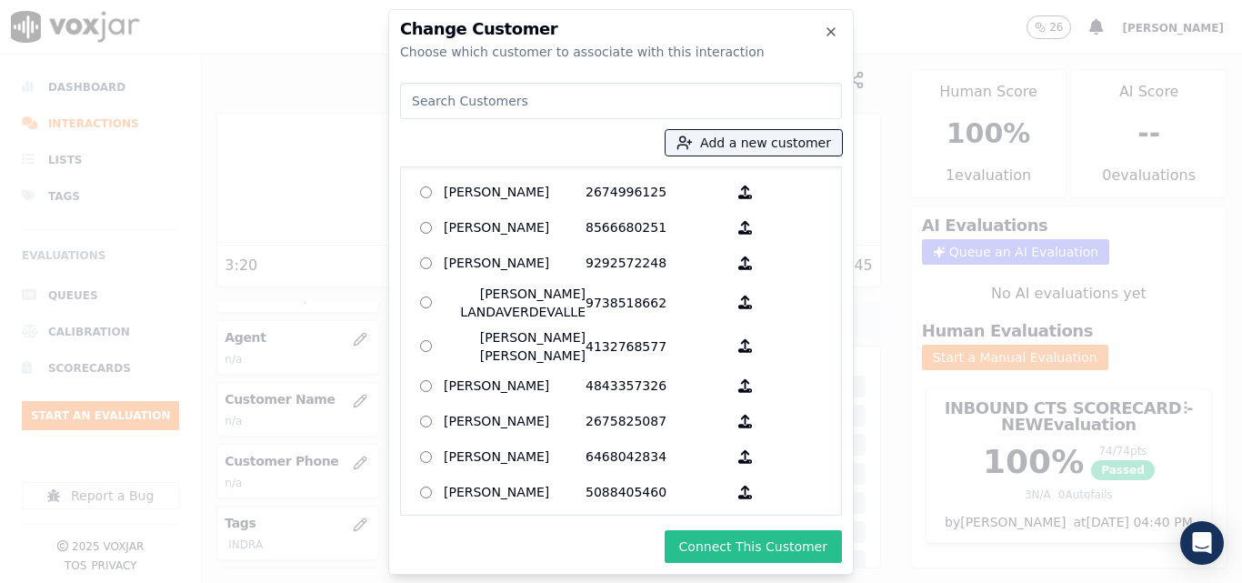
click at [715, 542] on button "Connect This Customer" at bounding box center [753, 546] width 177 height 33
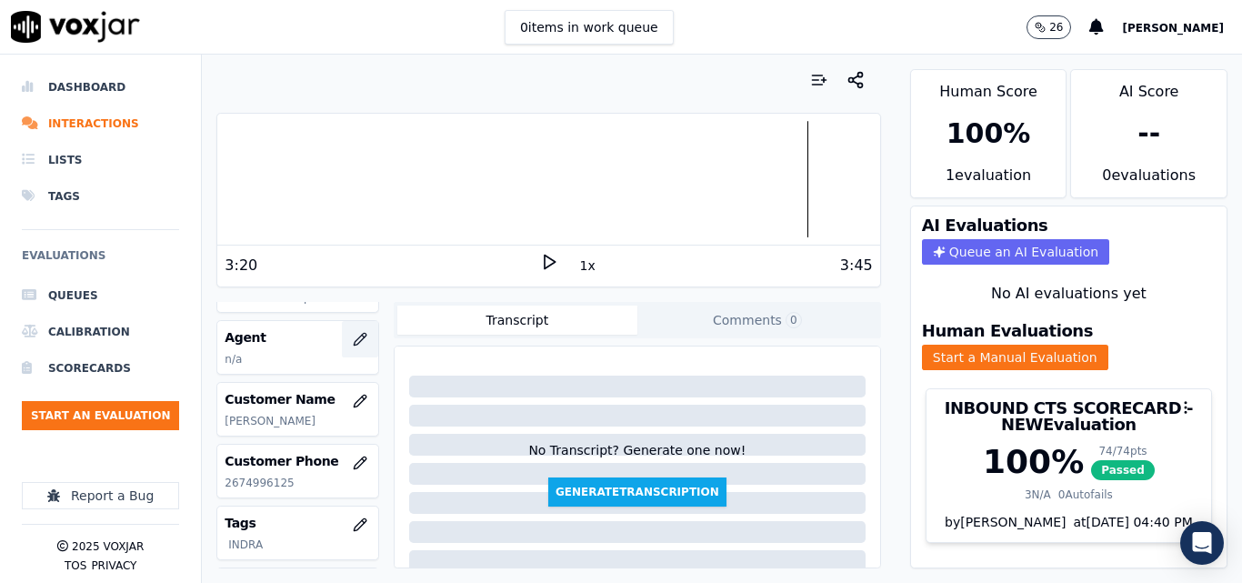
click at [353, 332] on icon "button" at bounding box center [360, 339] width 15 height 15
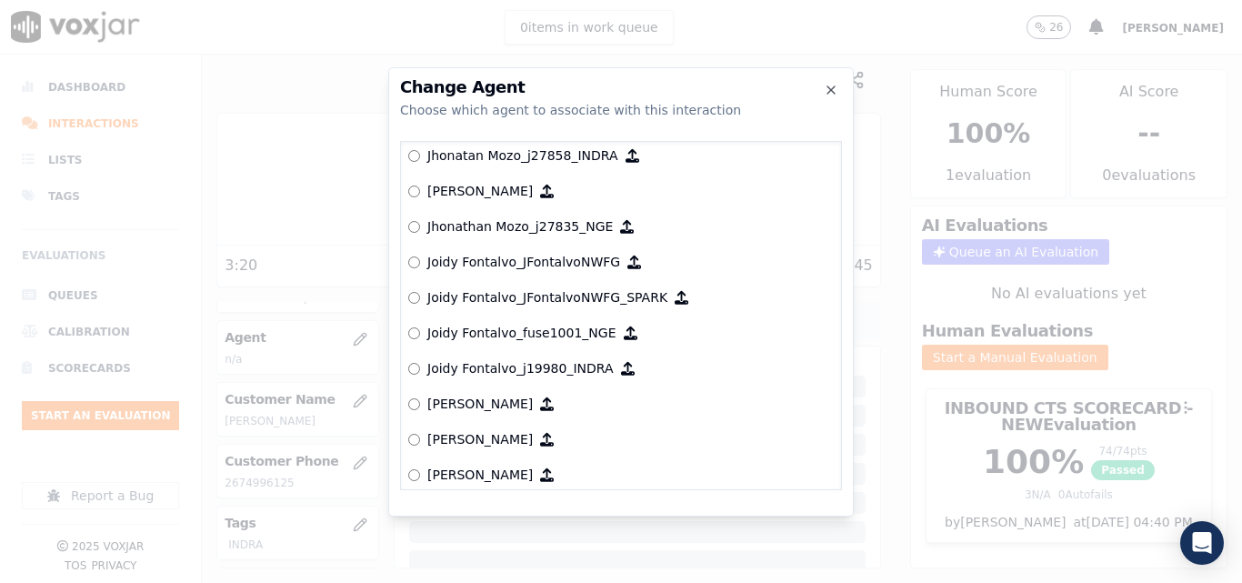
scroll to position [5001, 0]
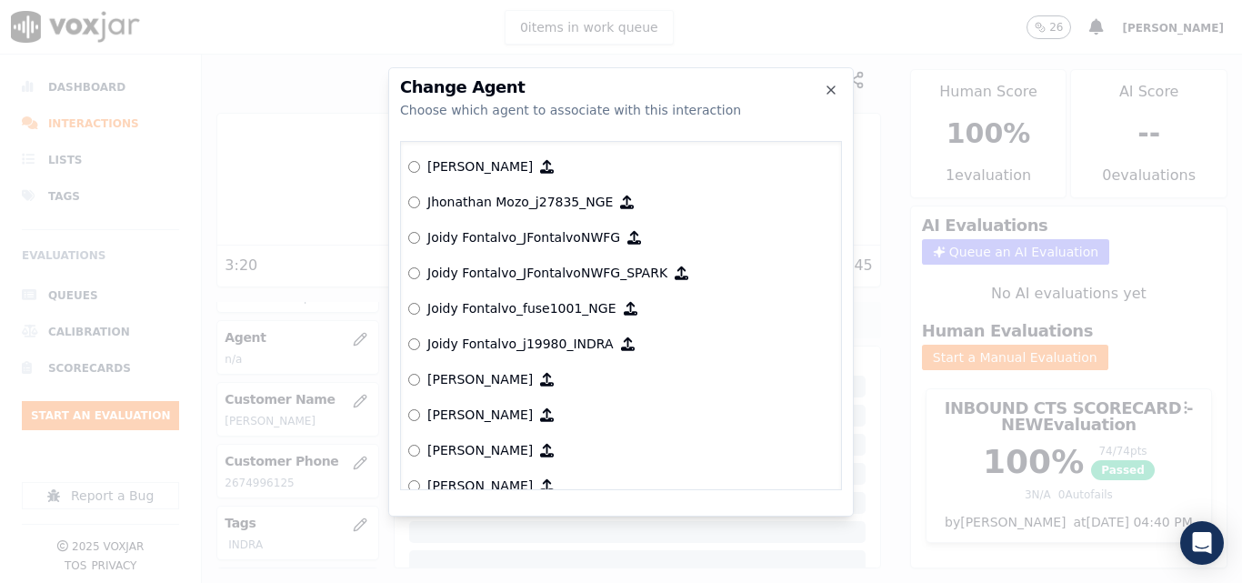
click at [422, 348] on label "Joidy Fontalvo_j19980_INDRA" at bounding box center [621, 344] width 426 height 35
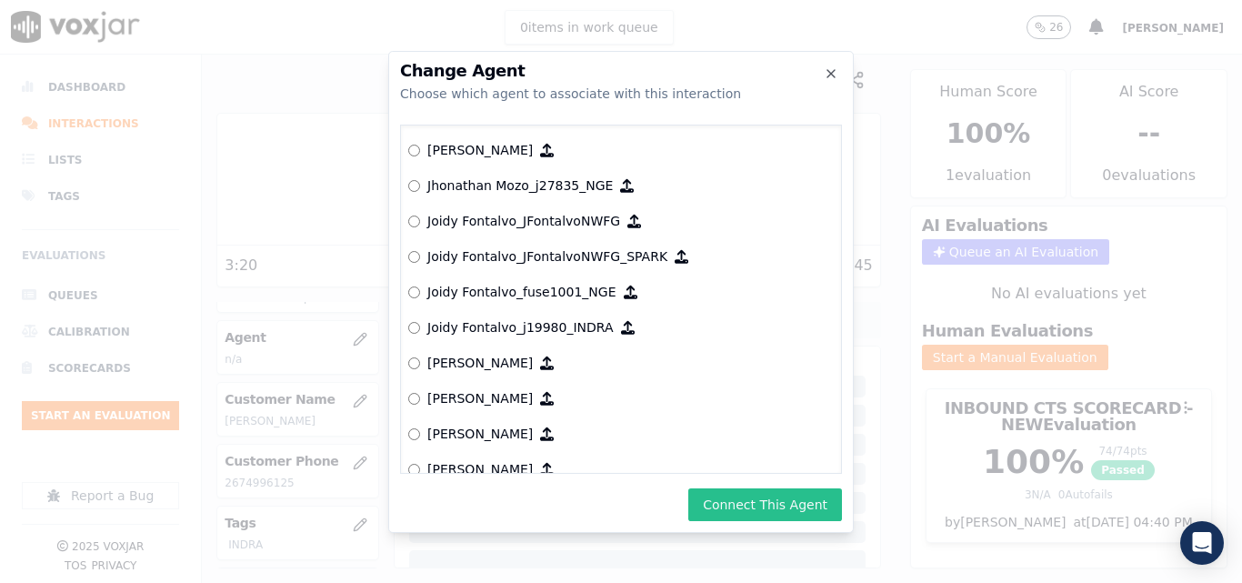
click at [763, 499] on button "Connect This Agent" at bounding box center [766, 504] width 154 height 33
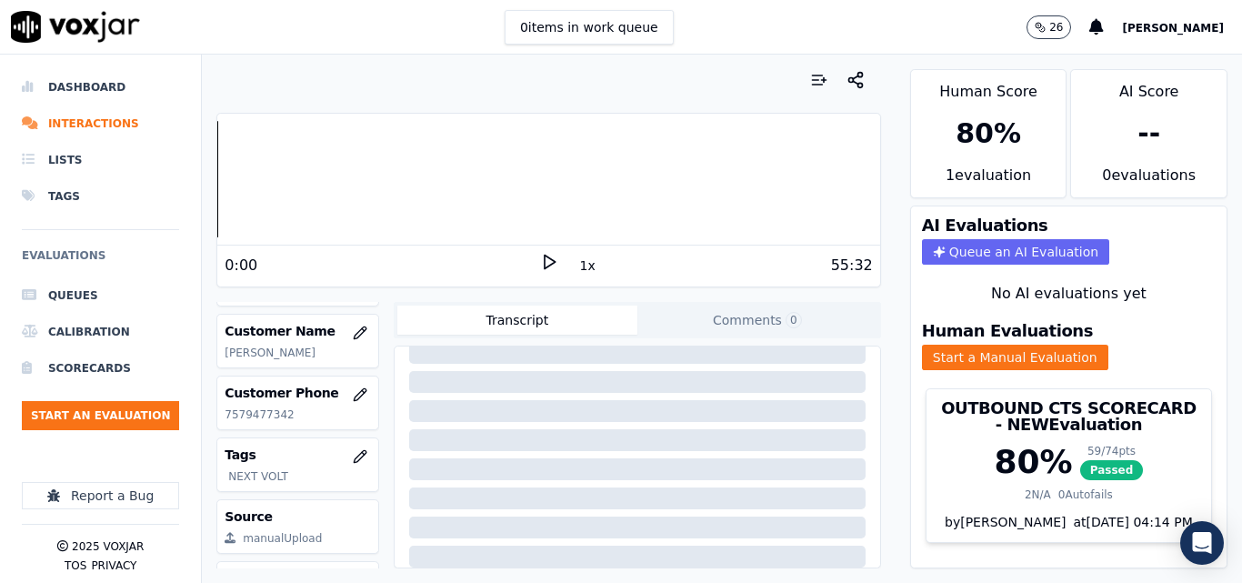
scroll to position [273, 0]
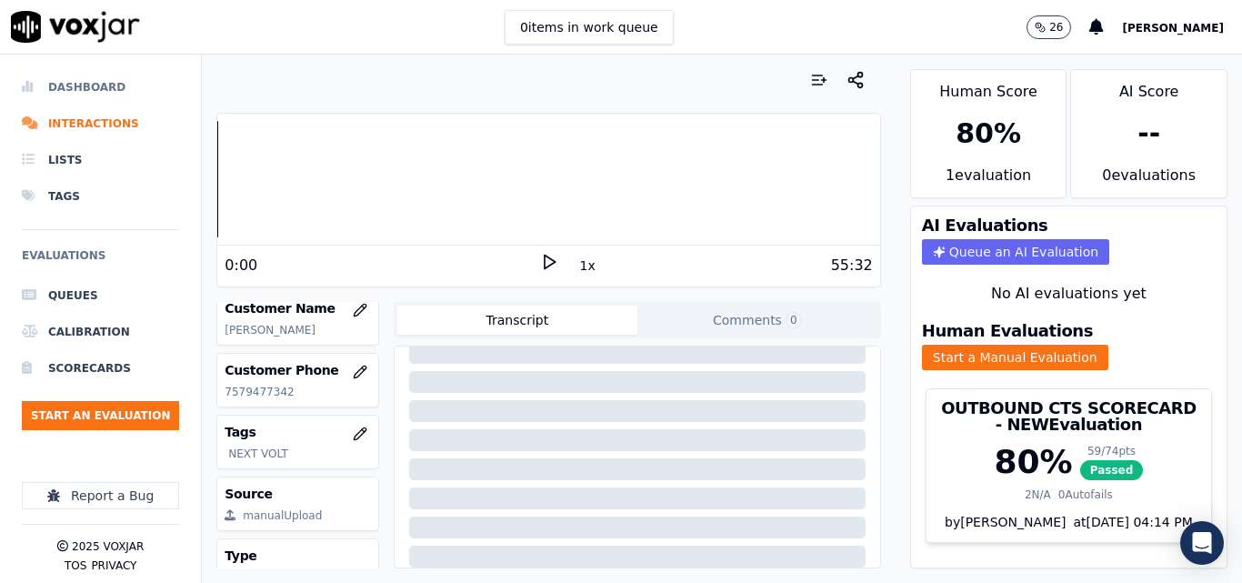
click at [98, 78] on li "Dashboard" at bounding box center [100, 87] width 157 height 36
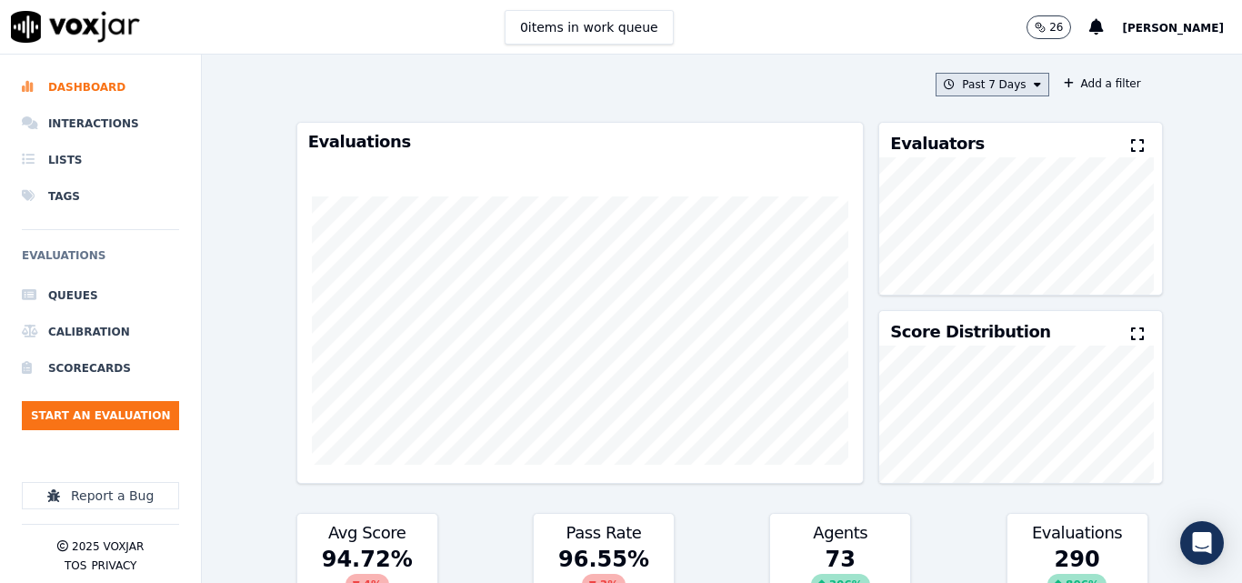
click at [979, 88] on button "Past 7 Days" at bounding box center [992, 85] width 113 height 24
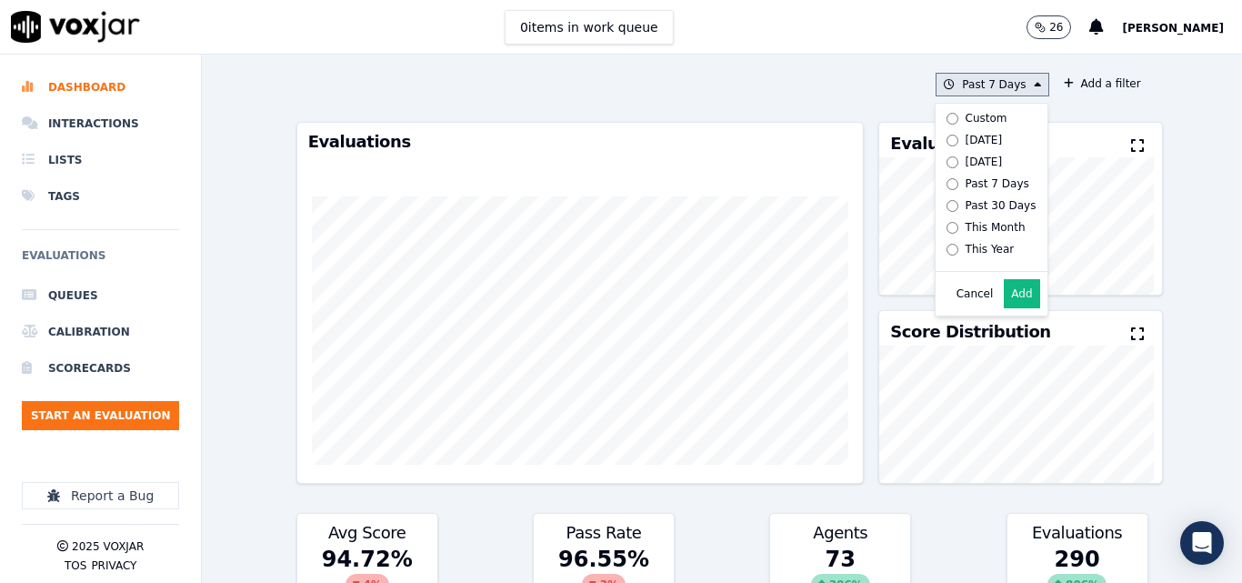
click at [966, 142] on div "Today" at bounding box center [984, 140] width 37 height 15
click at [1016, 301] on button "Add" at bounding box center [1021, 293] width 35 height 29
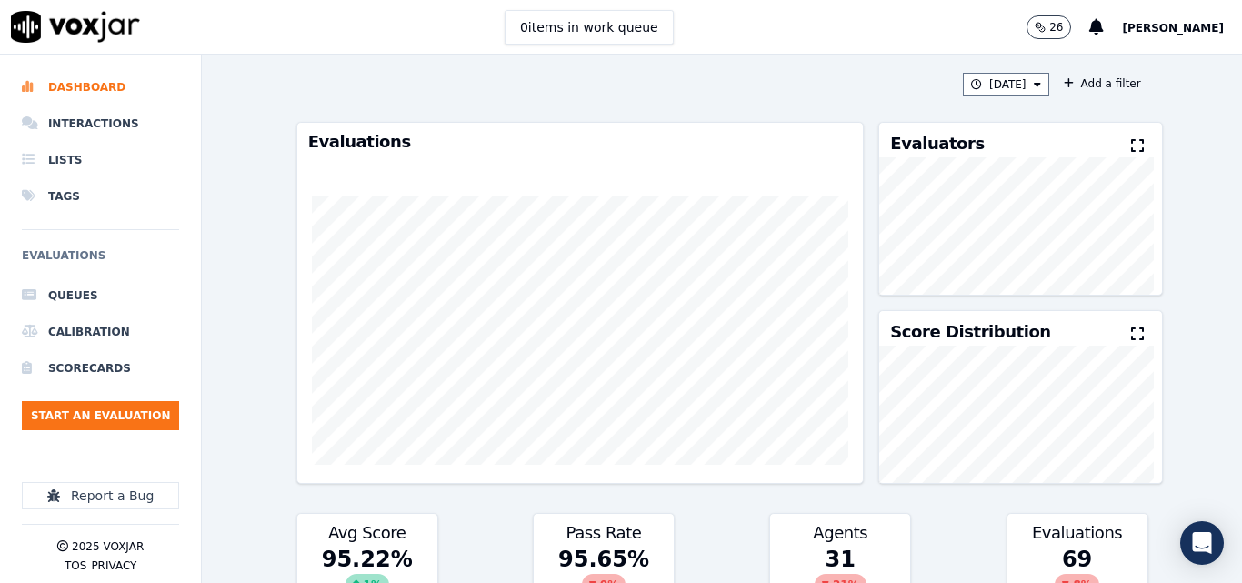
drag, startPoint x: 1121, startPoint y: 152, endPoint x: 1111, endPoint y: 156, distance: 9.8
click at [1131, 154] on button at bounding box center [1141, 147] width 20 height 22
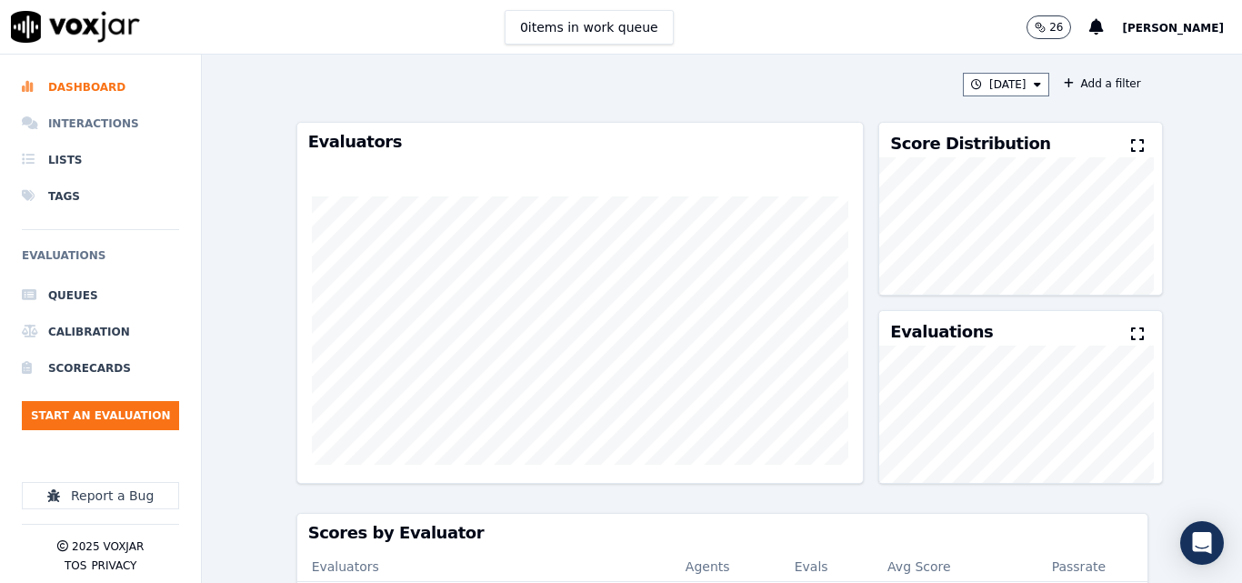
click at [113, 126] on li "Interactions" at bounding box center [100, 124] width 157 height 36
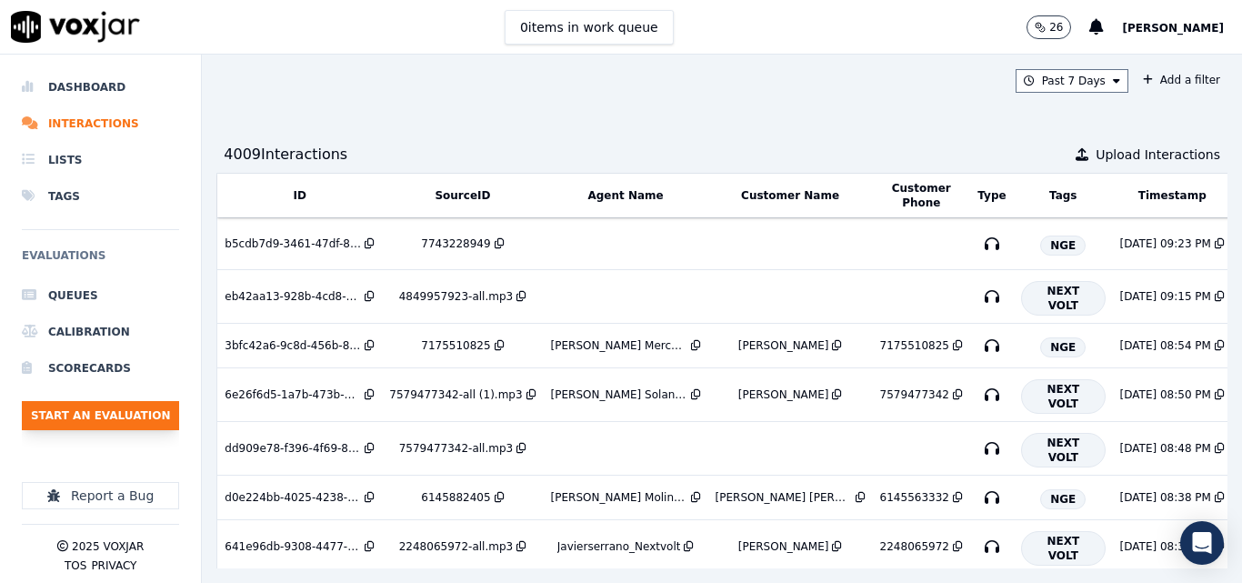
click at [125, 417] on button "Start an Evaluation" at bounding box center [100, 415] width 157 height 29
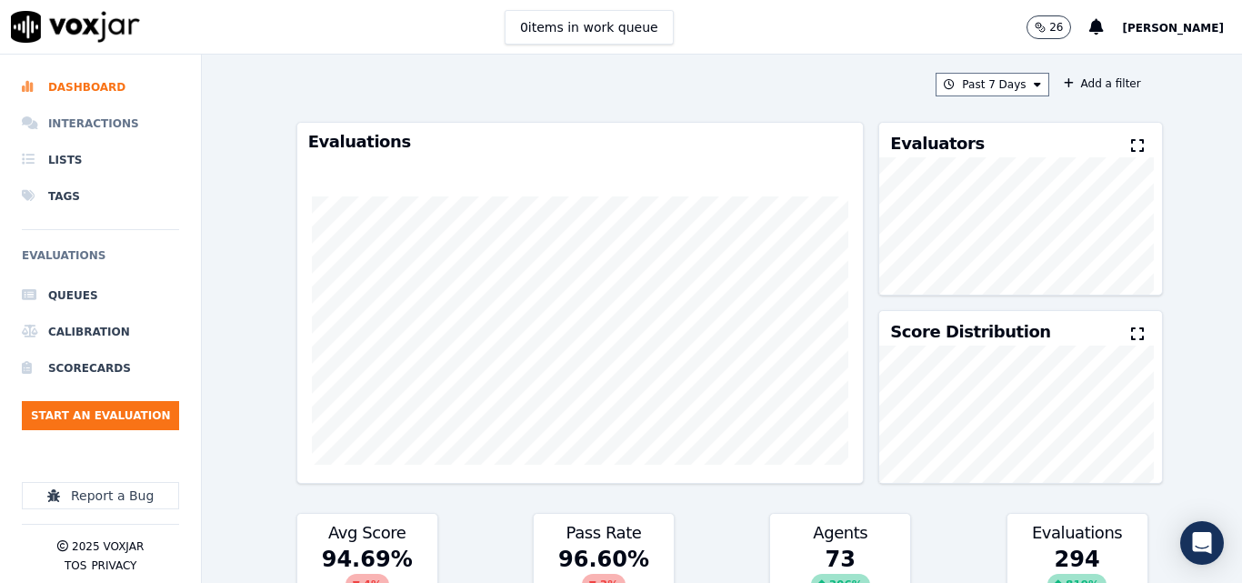
click at [124, 107] on li "Interactions" at bounding box center [100, 124] width 157 height 36
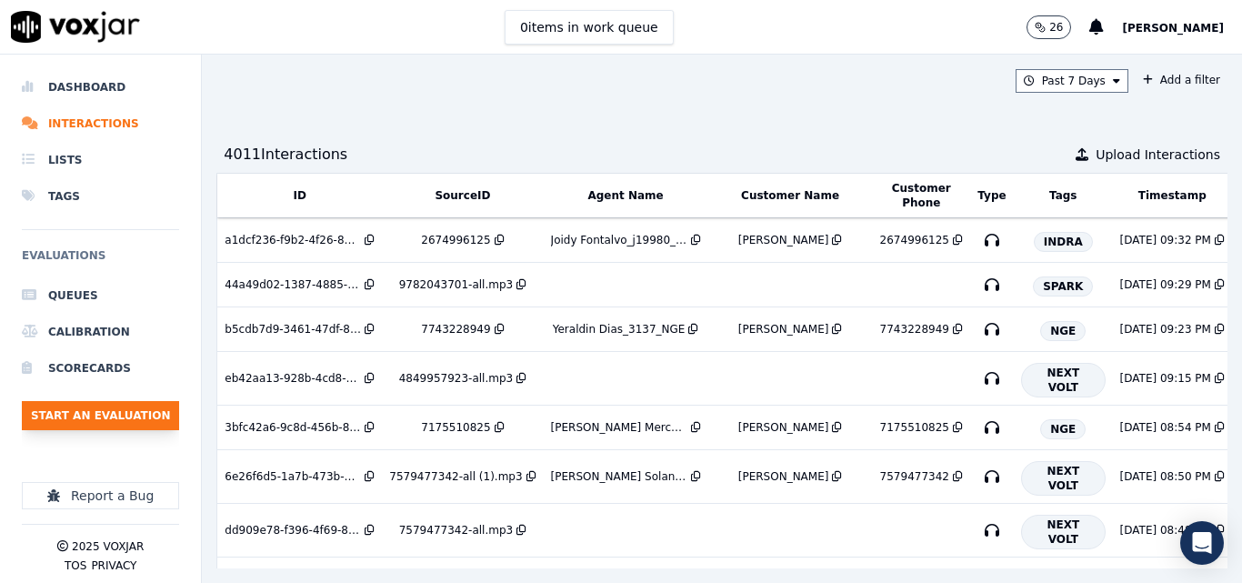
click at [131, 411] on button "Start an Evaluation" at bounding box center [100, 415] width 157 height 29
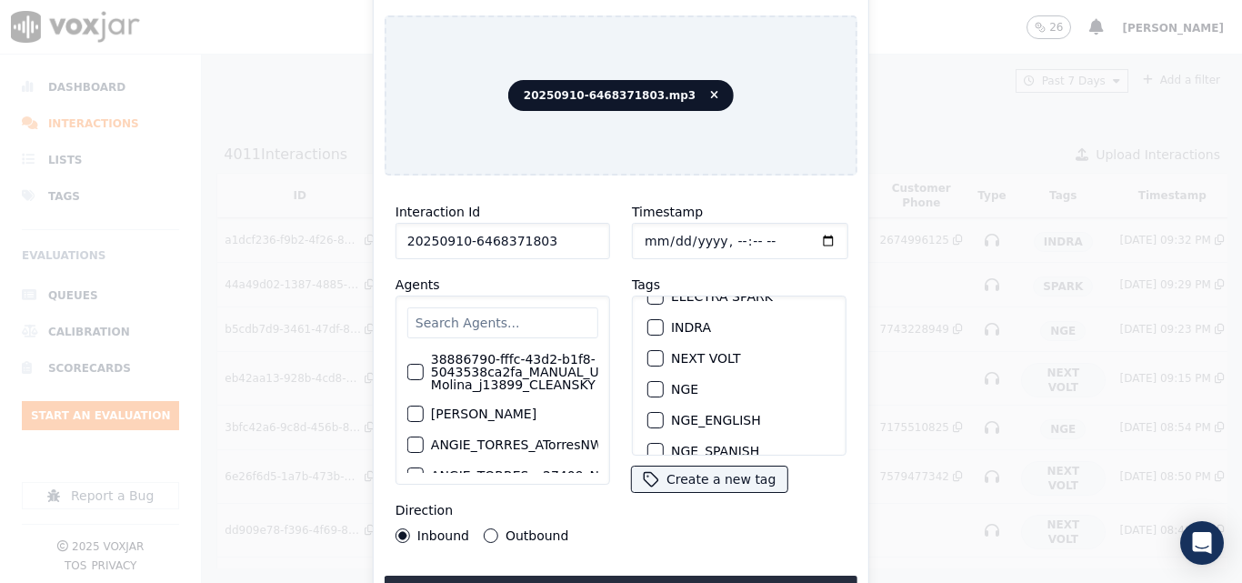
scroll to position [182, 0]
type input "20250910-6468371803"
click at [654, 317] on div "button" at bounding box center [654, 323] width 13 height 13
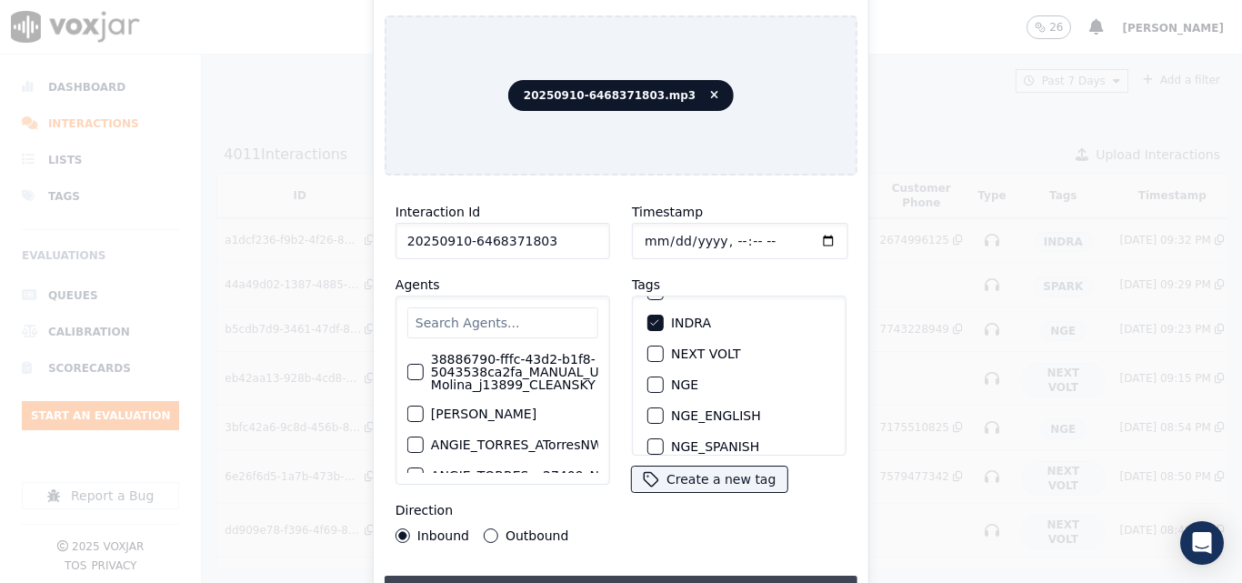
click at [717, 576] on button "Upload interaction to start evaluation" at bounding box center [621, 592] width 473 height 33
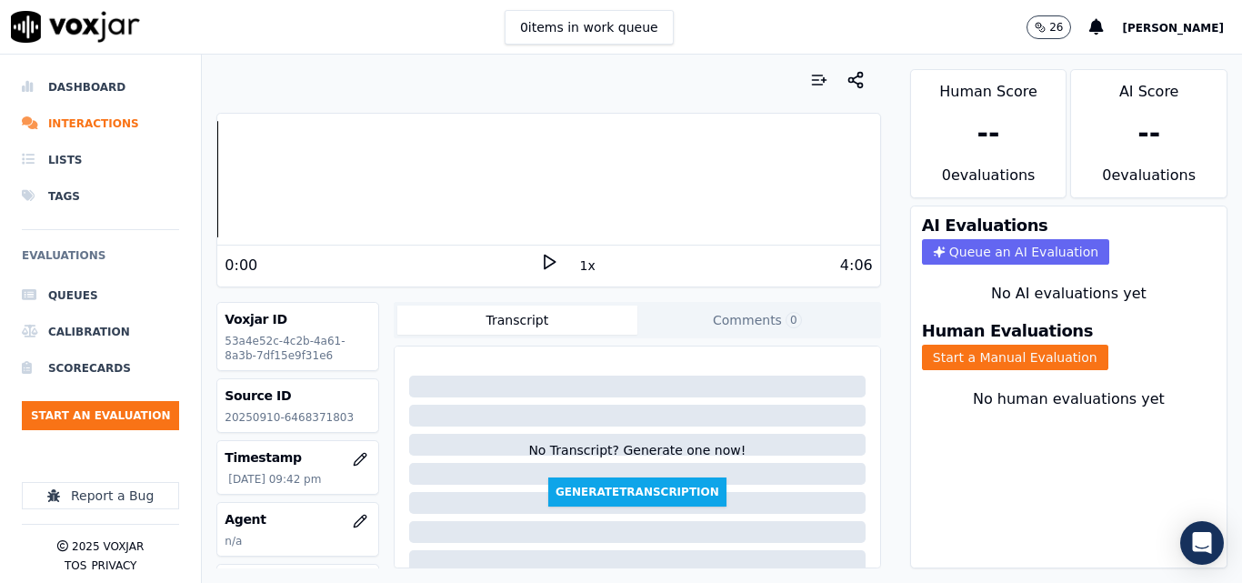
click at [299, 424] on p "20250910-6468371803" at bounding box center [298, 417] width 146 height 15
click at [300, 422] on p "20250910-6468371803" at bounding box center [298, 417] width 146 height 15
copy p "6468371803"
click at [540, 268] on icon at bounding box center [549, 262] width 18 height 18
click at [545, 259] on rect at bounding box center [546, 262] width 3 height 12
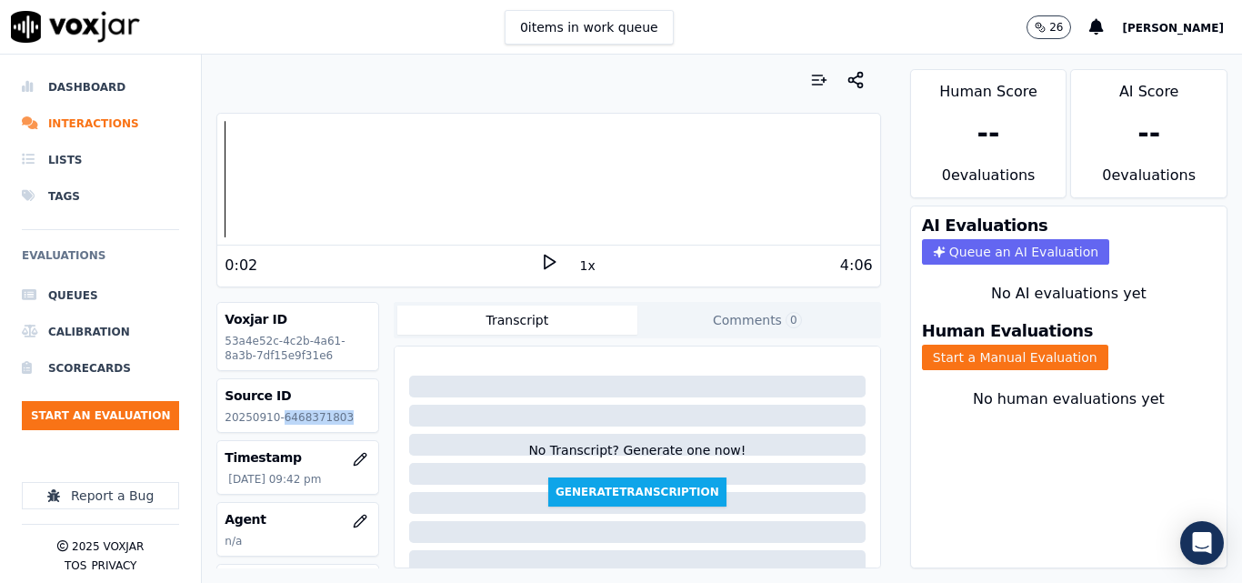
click at [540, 259] on icon at bounding box center [549, 262] width 18 height 18
click at [540, 258] on icon at bounding box center [549, 262] width 18 height 18
click at [540, 260] on icon at bounding box center [549, 262] width 18 height 18
click at [540, 253] on icon at bounding box center [549, 262] width 18 height 18
click at [1009, 359] on button "Start a Manual Evaluation" at bounding box center [1015, 357] width 186 height 25
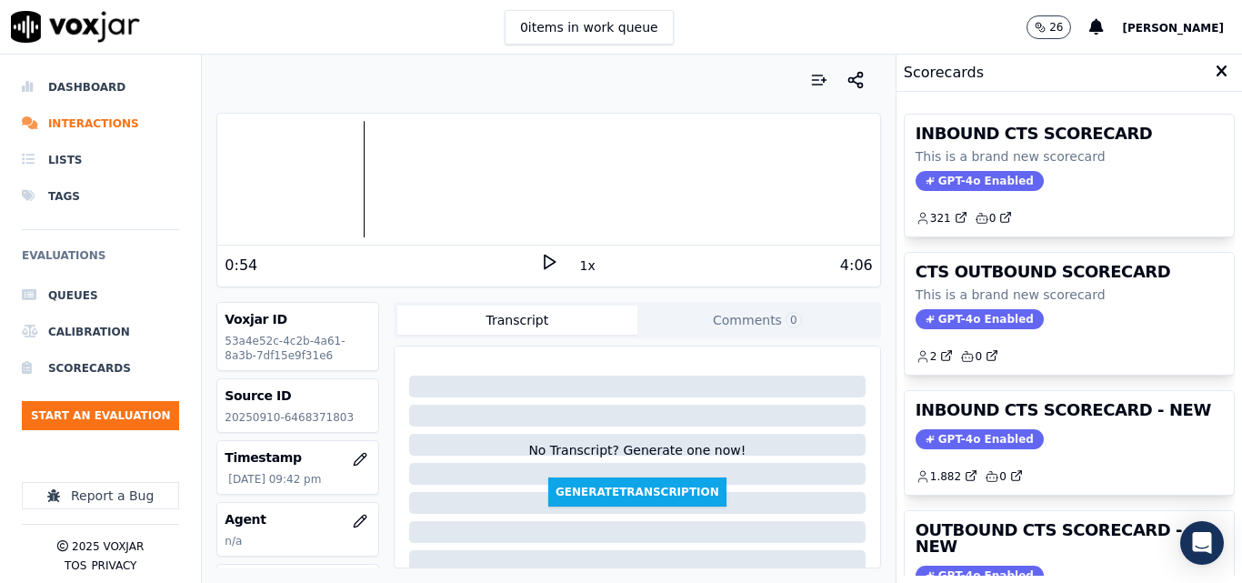
click at [1042, 407] on h3 "INBOUND CTS SCORECARD - NEW" at bounding box center [1069, 410] width 307 height 16
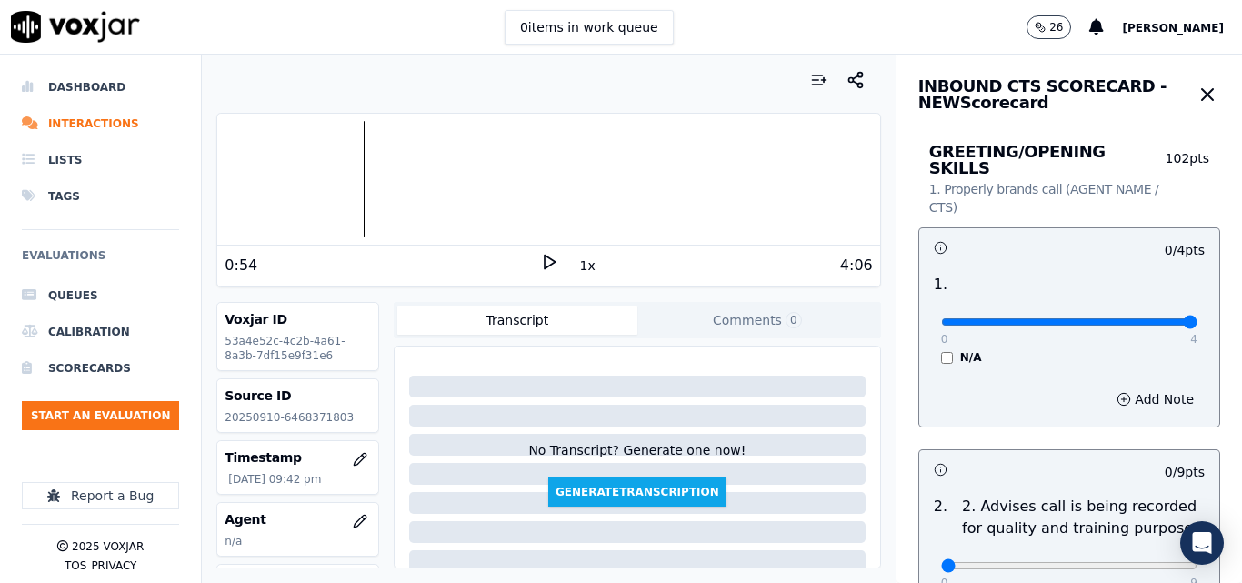
type input "4"
click at [1151, 318] on input "range" at bounding box center [1069, 321] width 256 height 7
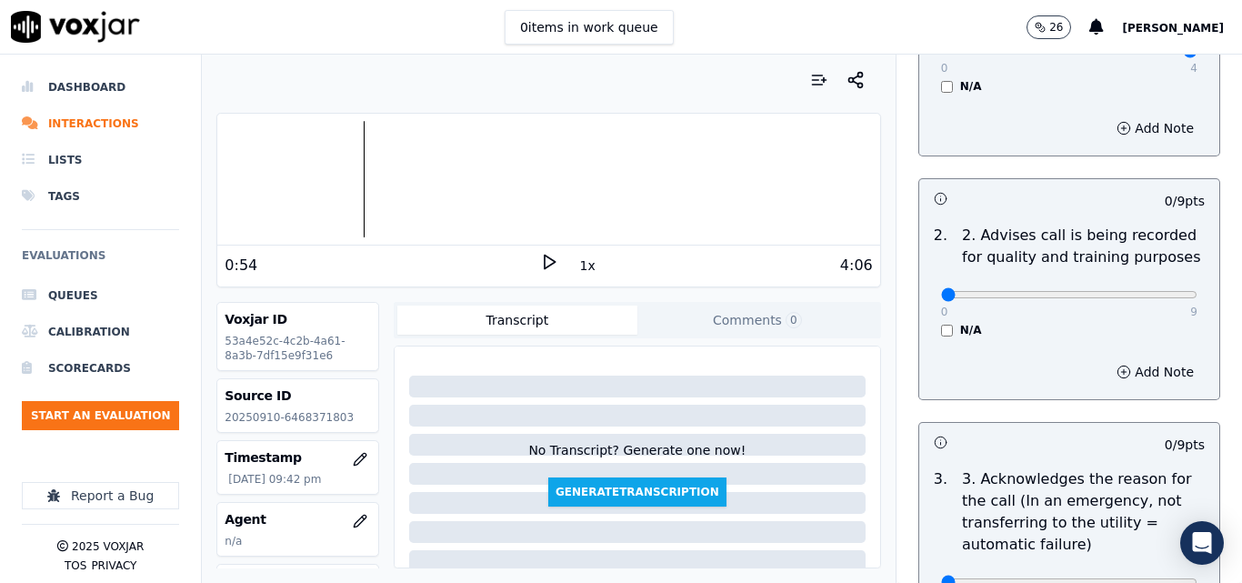
scroll to position [273, 0]
click at [1137, 281] on div "0 9" at bounding box center [1069, 292] width 256 height 22
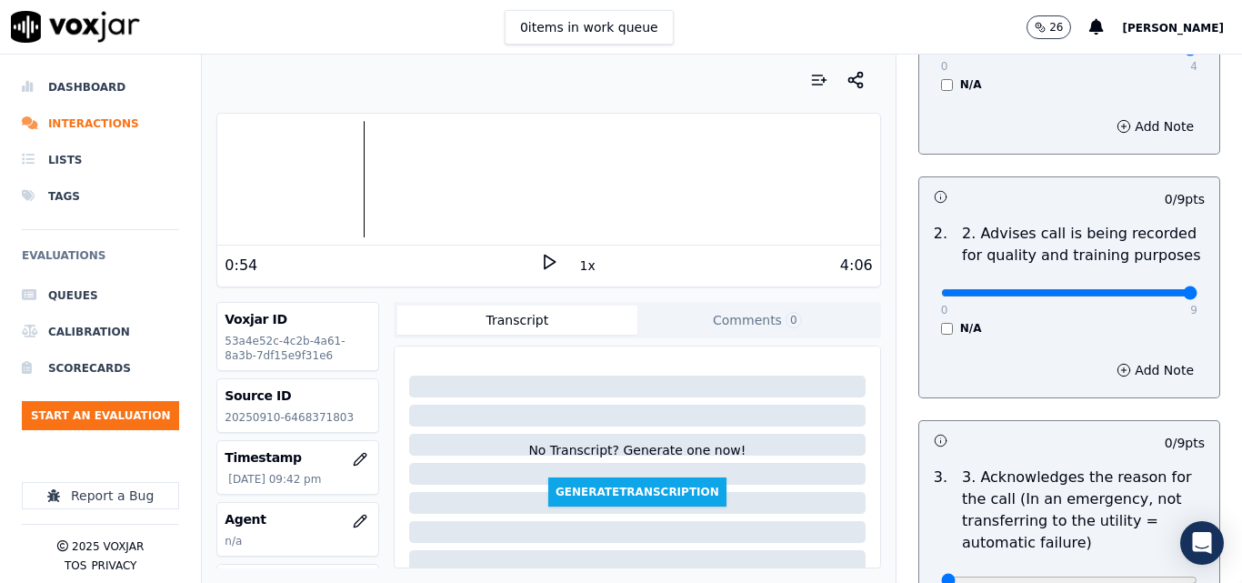
type input "9"
click at [1142, 289] on input "range" at bounding box center [1069, 292] width 256 height 7
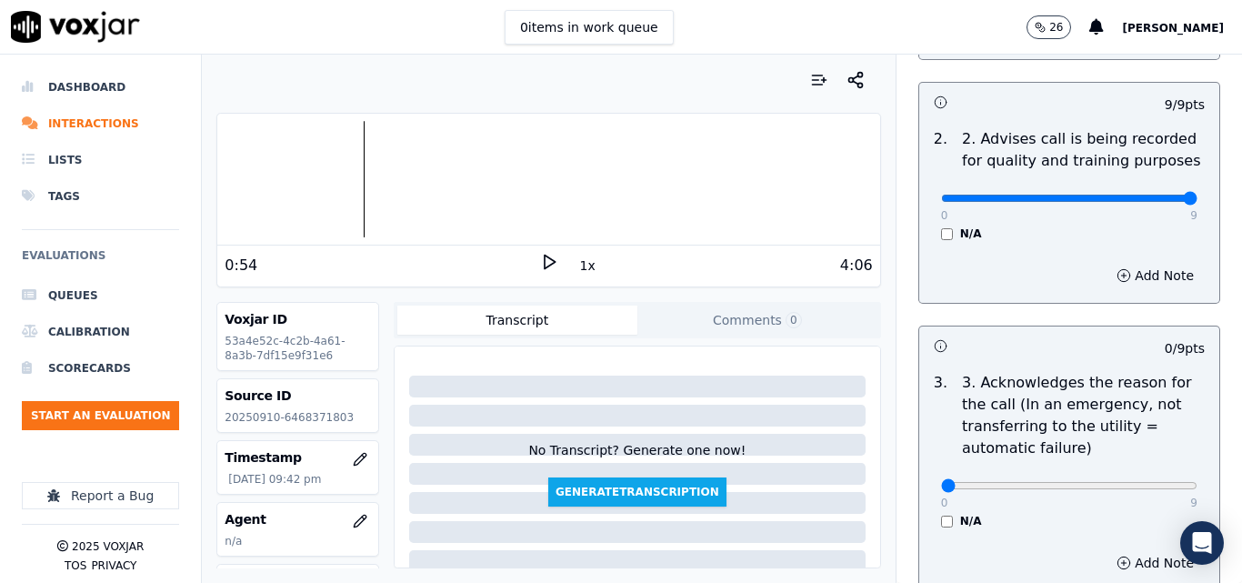
scroll to position [546, 0]
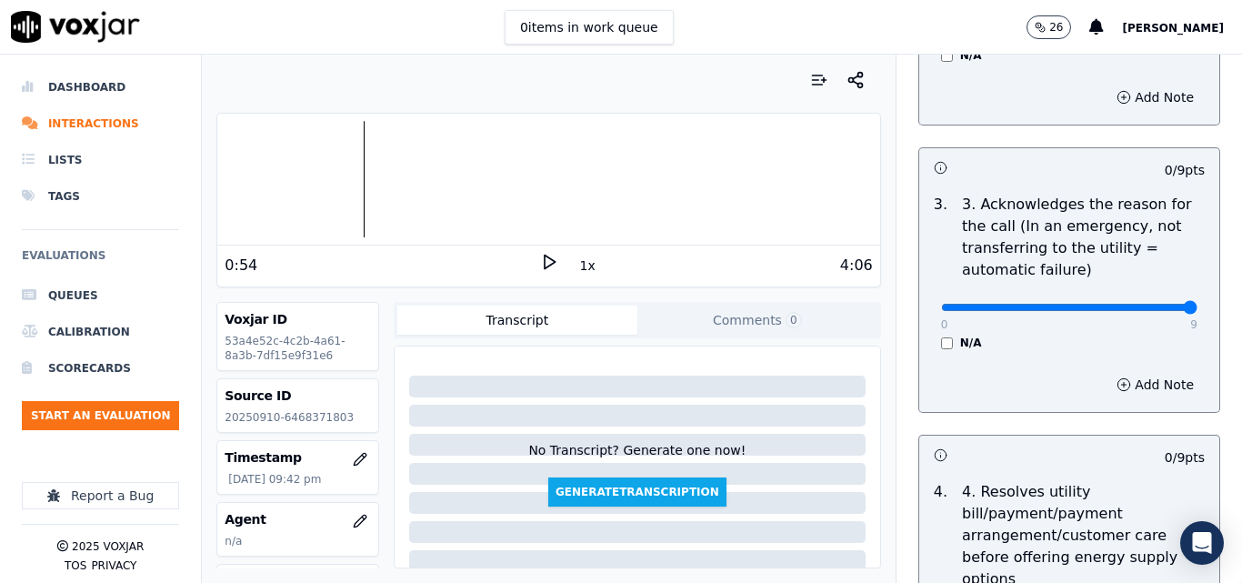
type input "9"
click at [1145, 304] on input "range" at bounding box center [1069, 307] width 256 height 7
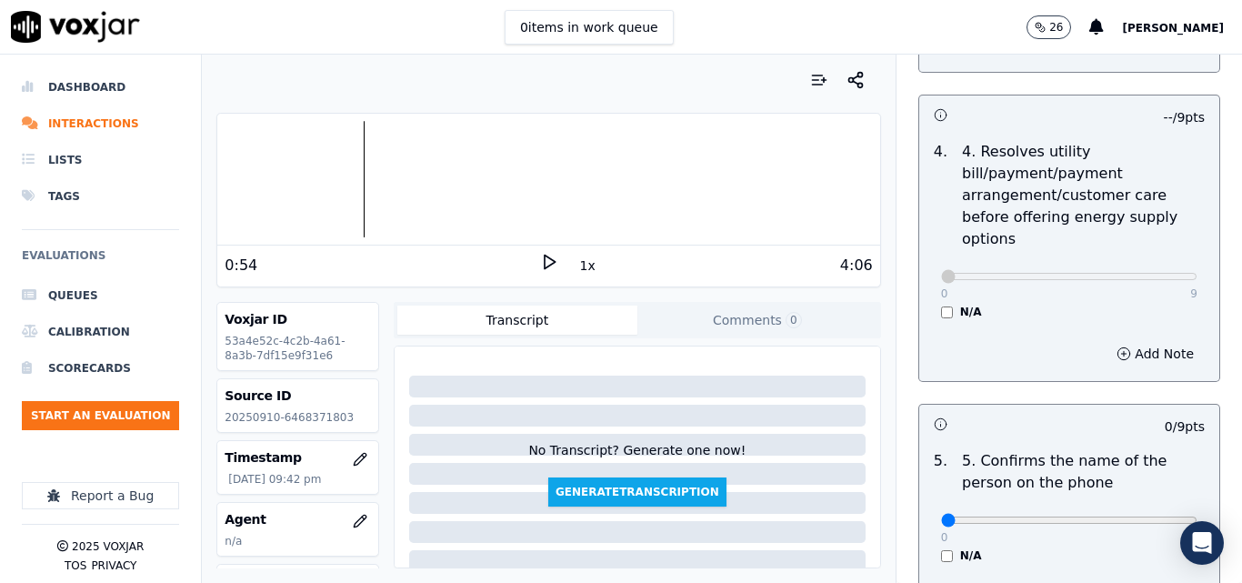
scroll to position [1000, 0]
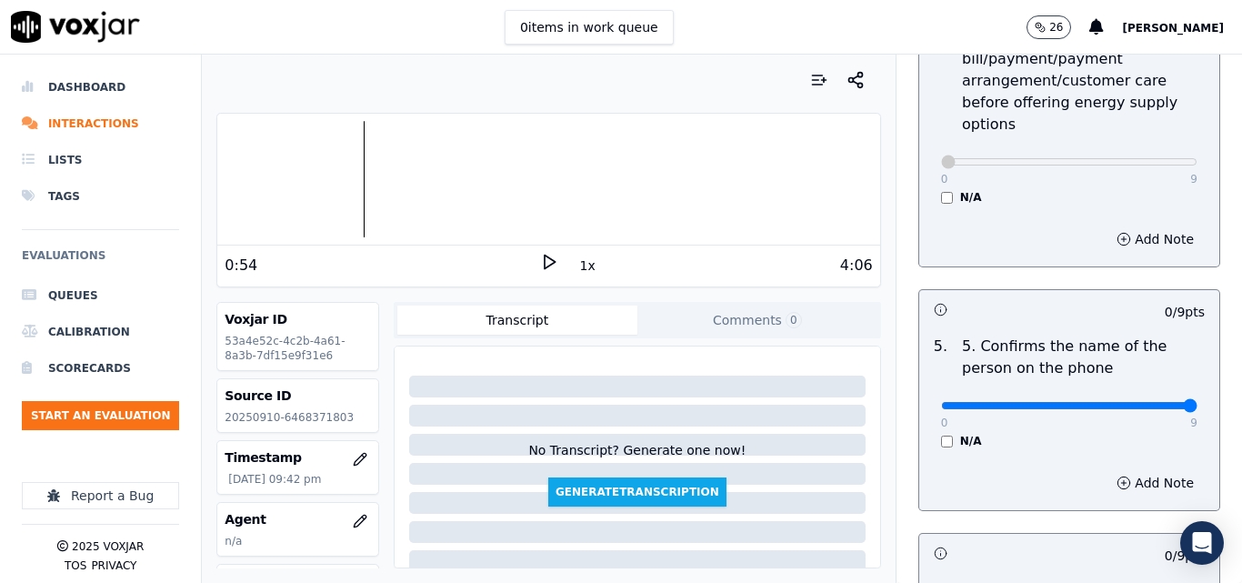
type input "9"
click at [1138, 402] on input "range" at bounding box center [1069, 405] width 256 height 7
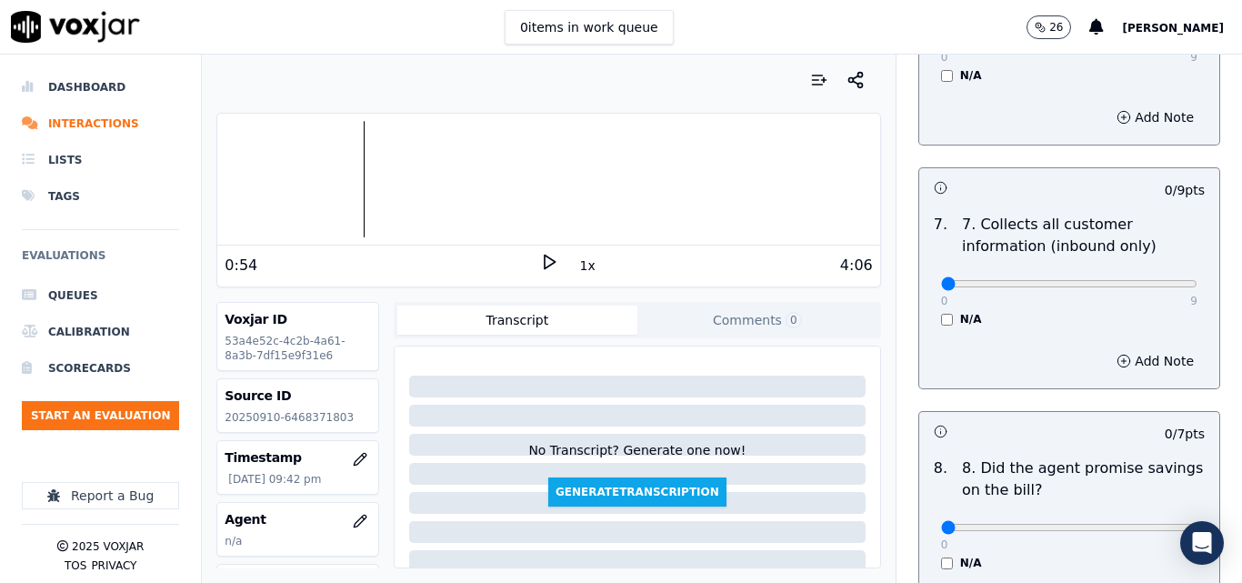
scroll to position [1637, 0]
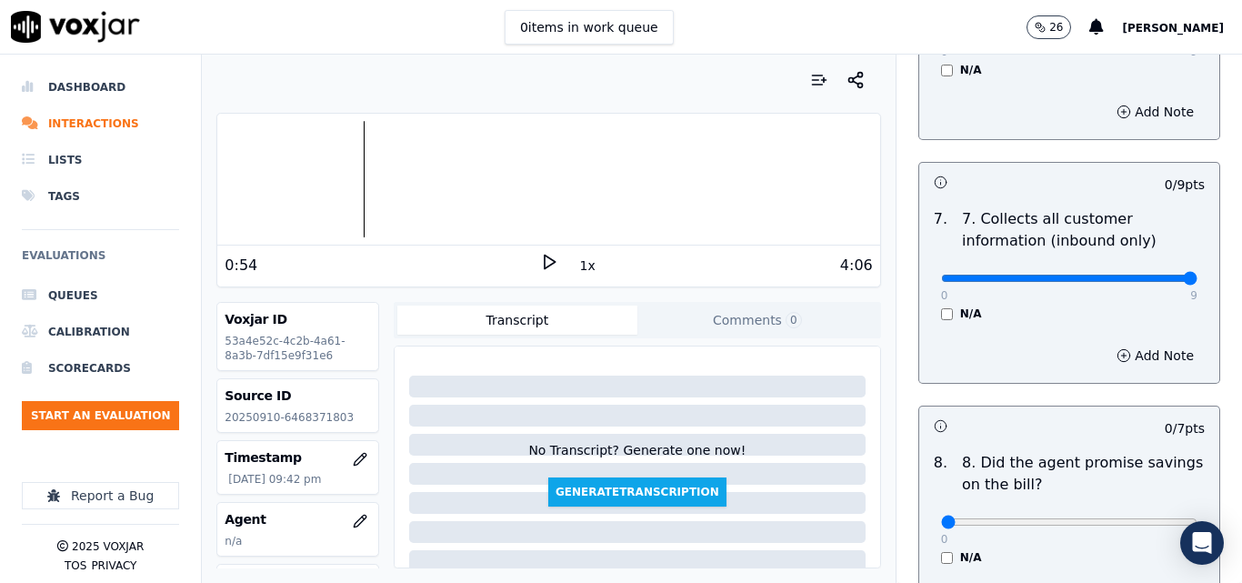
type input "9"
click at [1155, 275] on input "range" at bounding box center [1069, 278] width 256 height 7
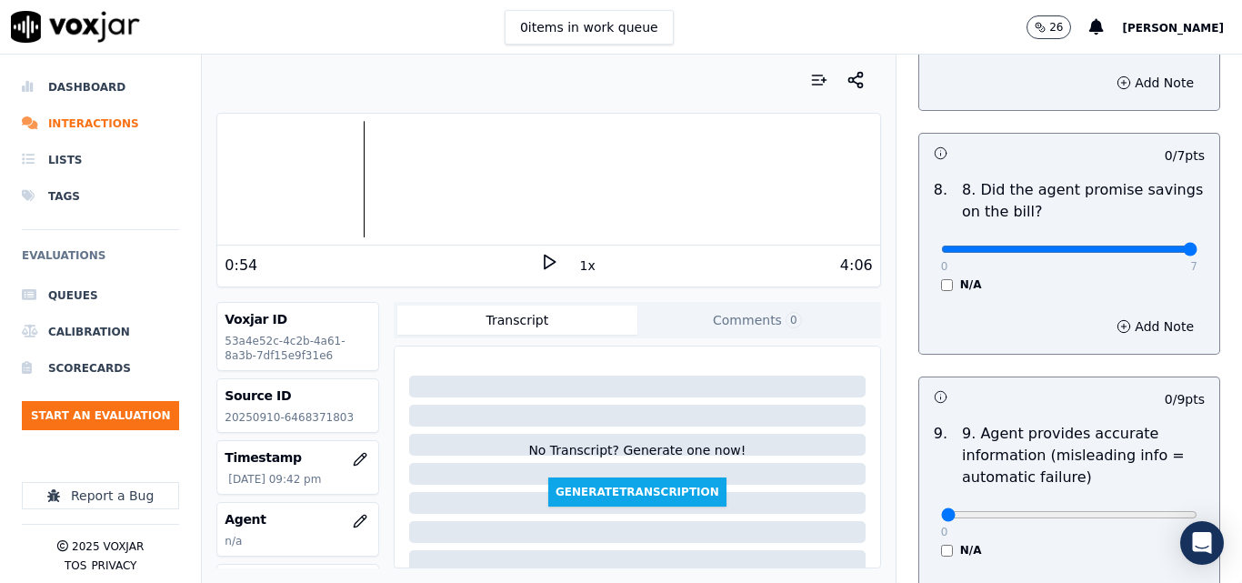
type input "7"
click at [1142, 246] on input "range" at bounding box center [1069, 249] width 256 height 7
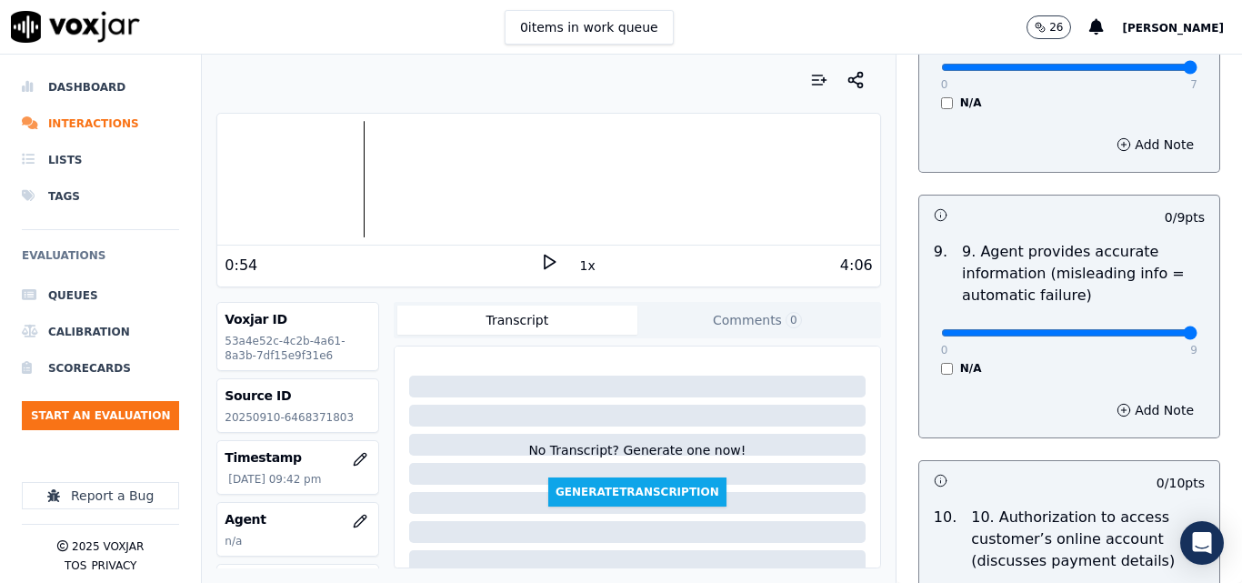
type input "9"
click at [1141, 329] on input "range" at bounding box center [1069, 332] width 256 height 7
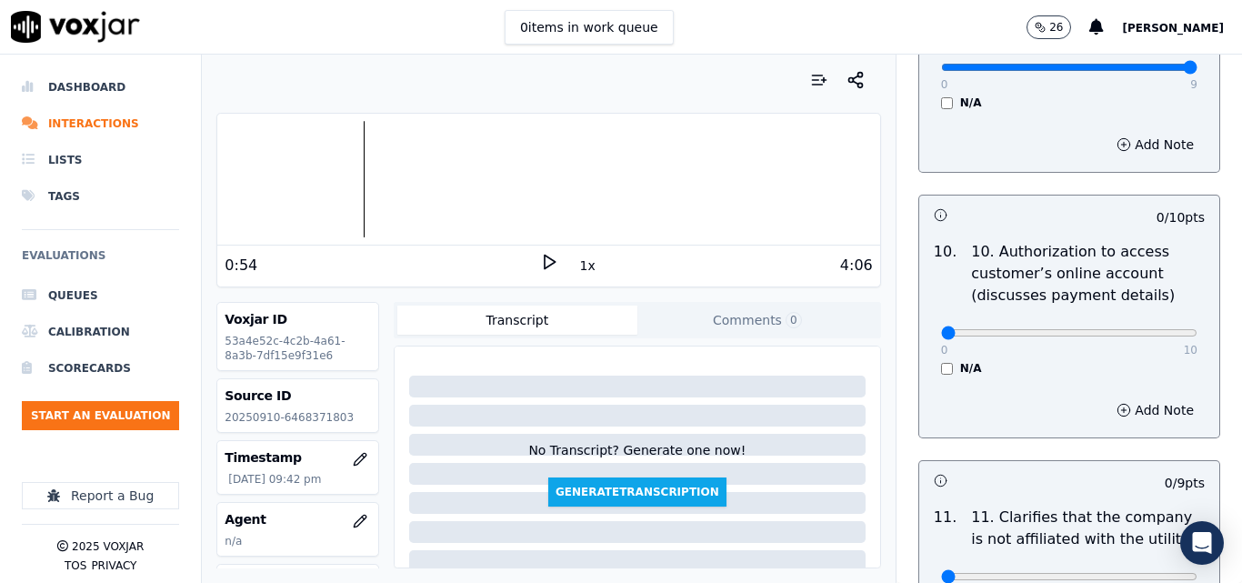
scroll to position [2365, 0]
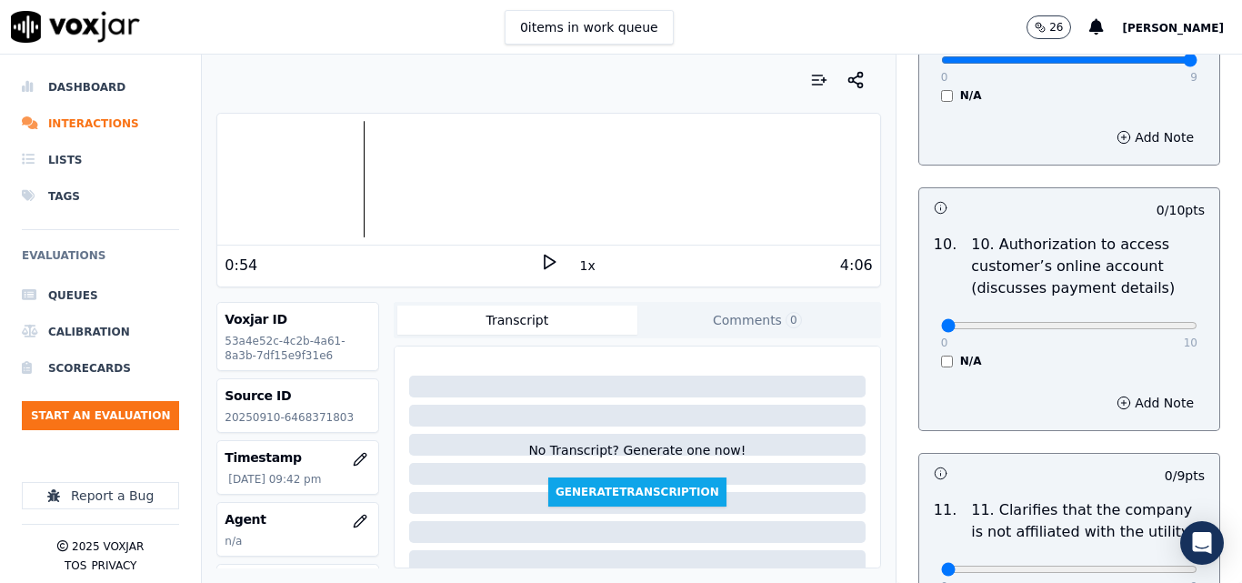
click at [941, 354] on div "N/A" at bounding box center [1069, 361] width 256 height 15
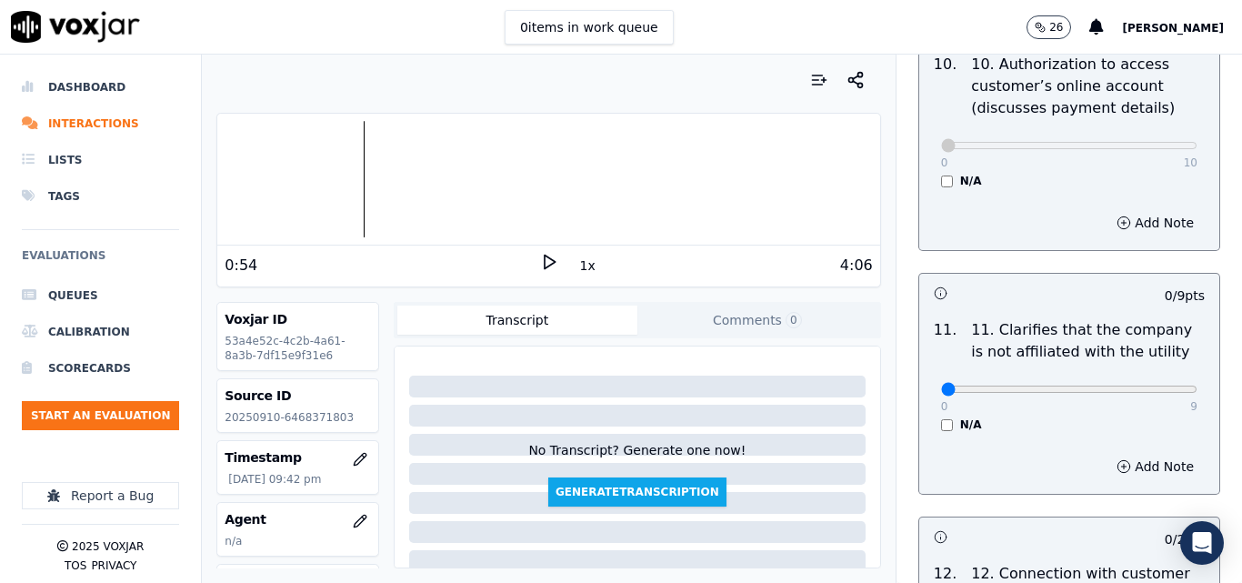
scroll to position [2547, 0]
type input "9"
click at [1141, 384] on input "range" at bounding box center [1069, 387] width 256 height 7
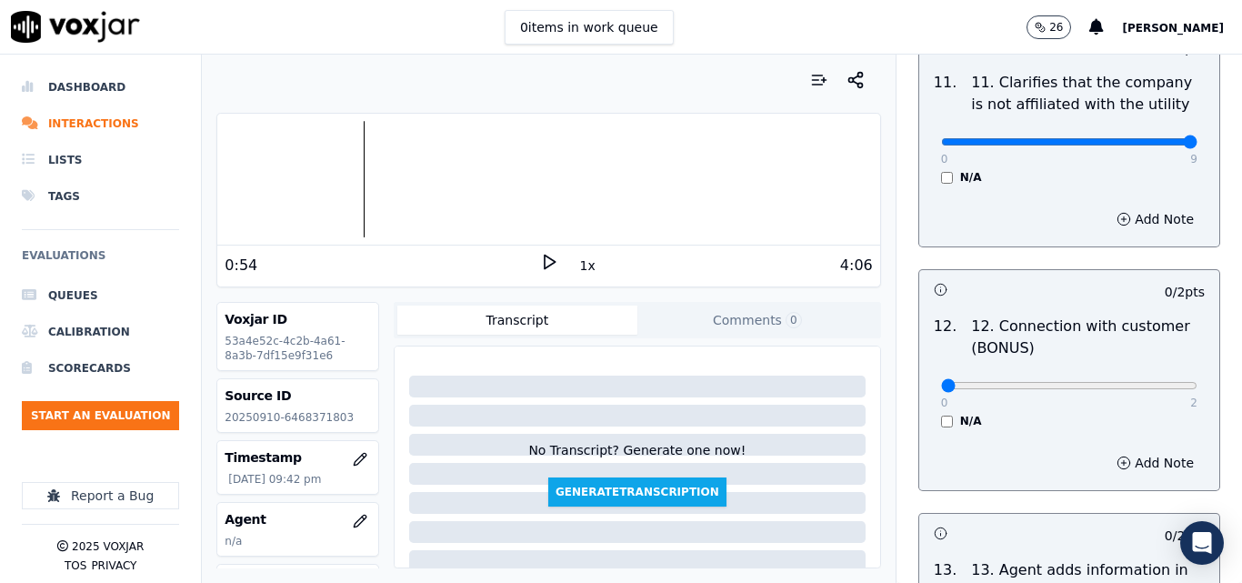
scroll to position [2820, 0]
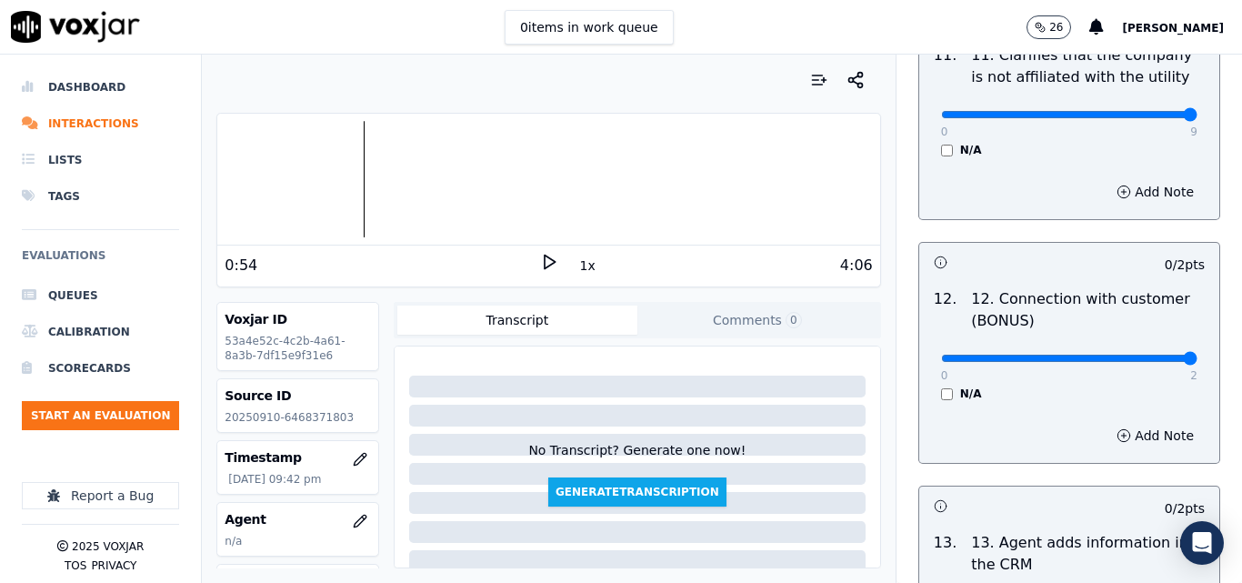
type input "2"
click at [1147, 355] on input "range" at bounding box center [1069, 358] width 256 height 7
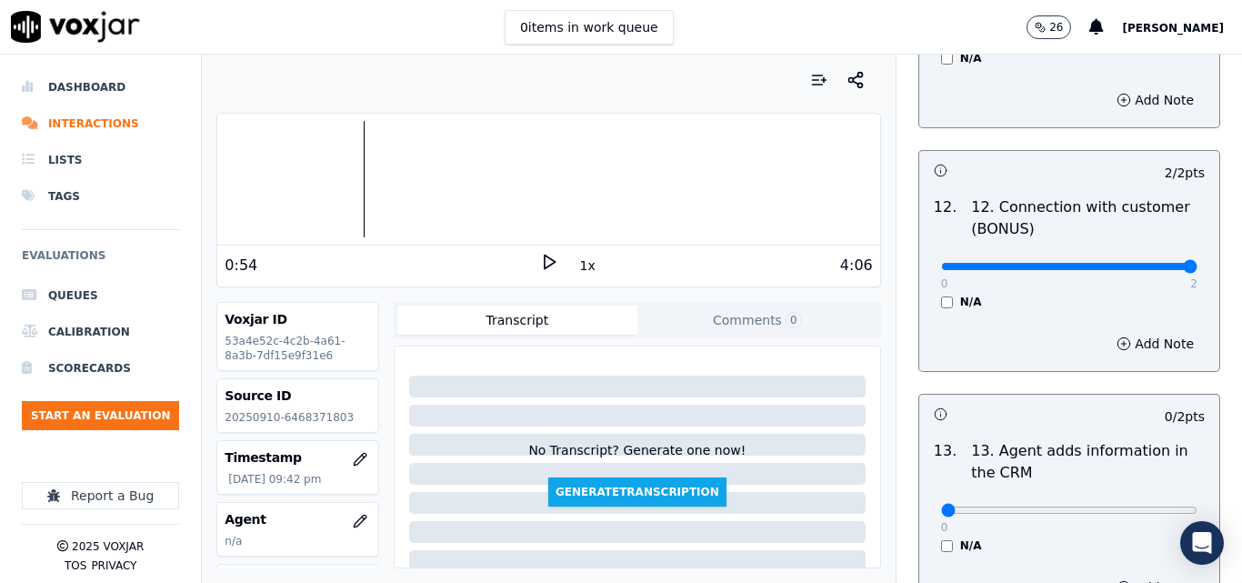
scroll to position [3092, 0]
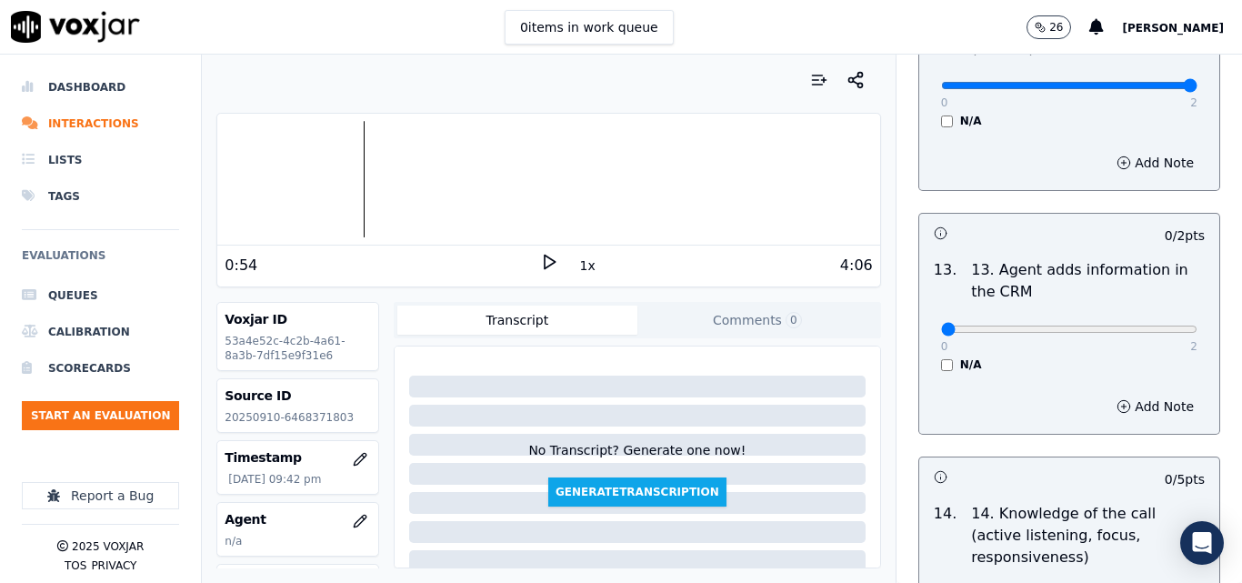
click at [1146, 322] on div "0 2 N/A" at bounding box center [1070, 337] width 286 height 69
type input "2"
click at [1152, 326] on input "range" at bounding box center [1069, 329] width 256 height 7
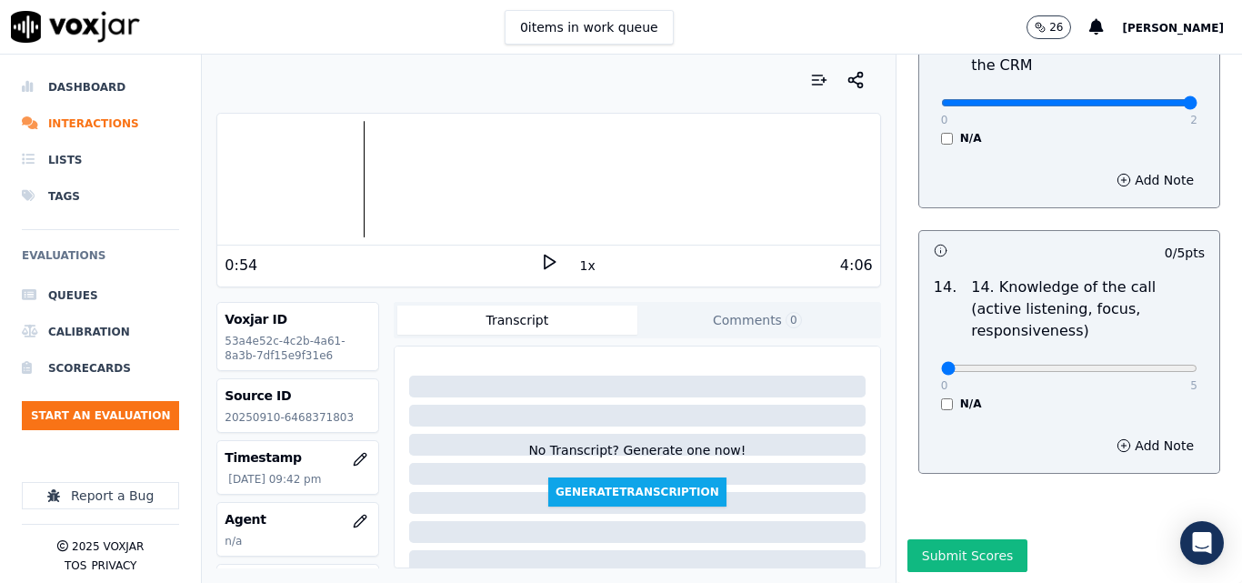
scroll to position [3322, 0]
click at [1151, 357] on div "0 5" at bounding box center [1069, 368] width 256 height 22
type input "5"
click at [1146, 365] on input "range" at bounding box center [1069, 368] width 256 height 7
click at [906, 539] on div "Submit Scores" at bounding box center [1070, 561] width 346 height 44
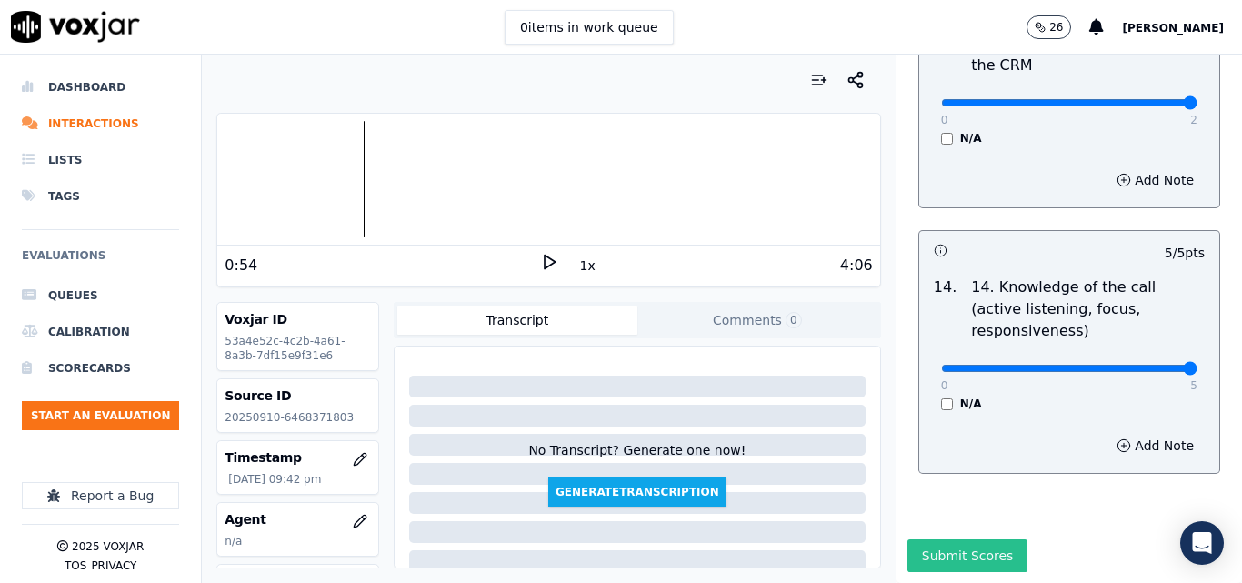
click at [918, 539] on button "Submit Scores" at bounding box center [968, 555] width 121 height 33
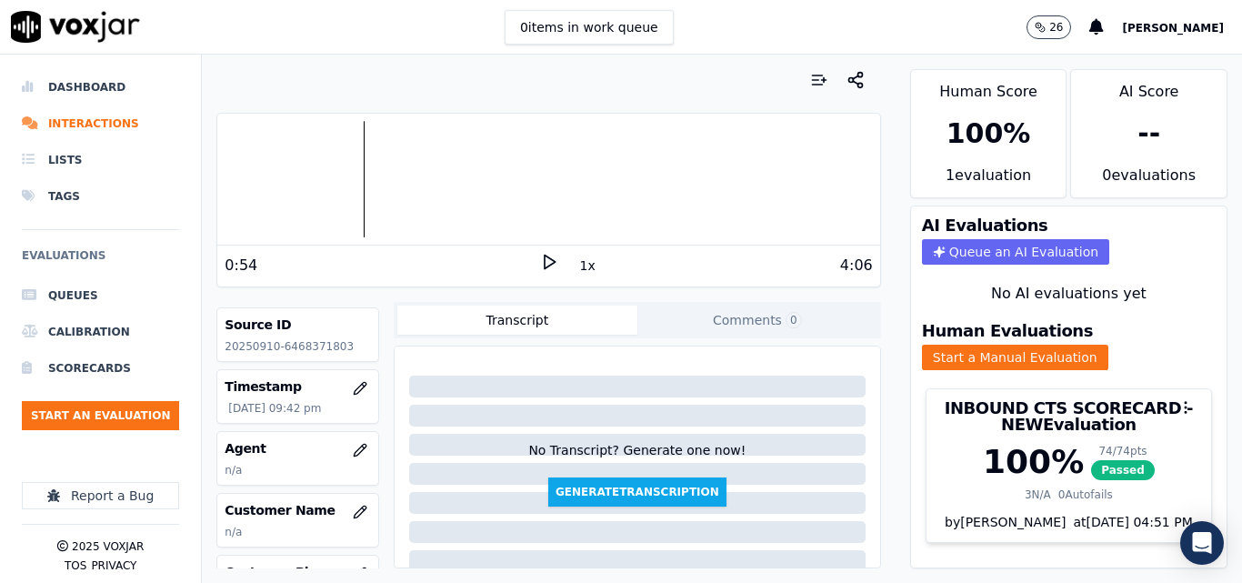
scroll to position [182, 0]
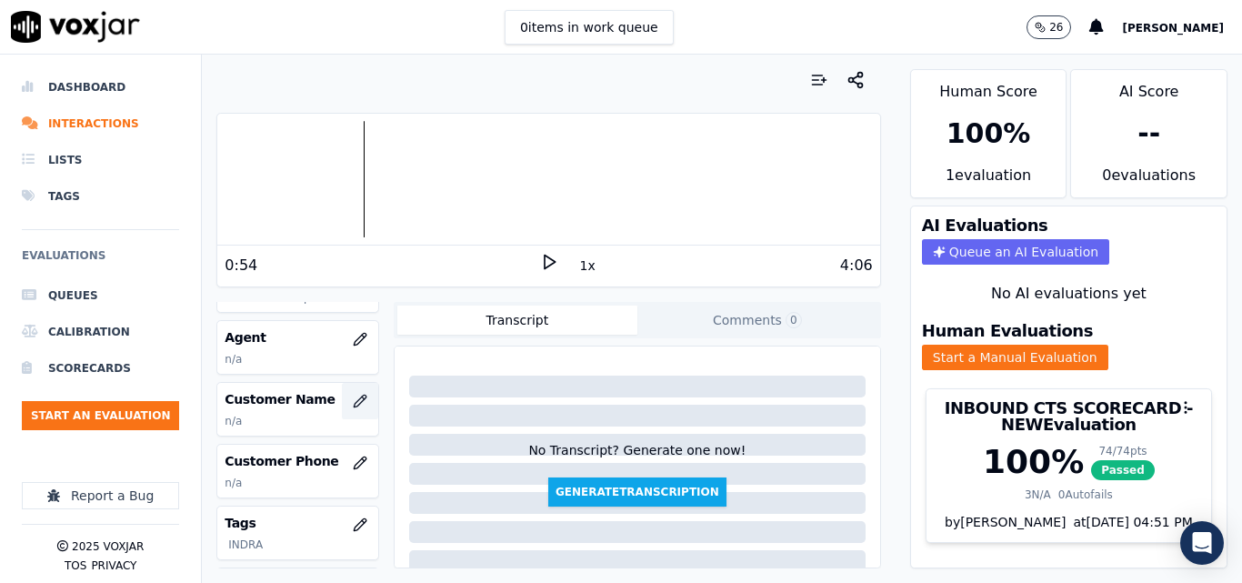
click at [344, 391] on button "button" at bounding box center [360, 401] width 36 height 36
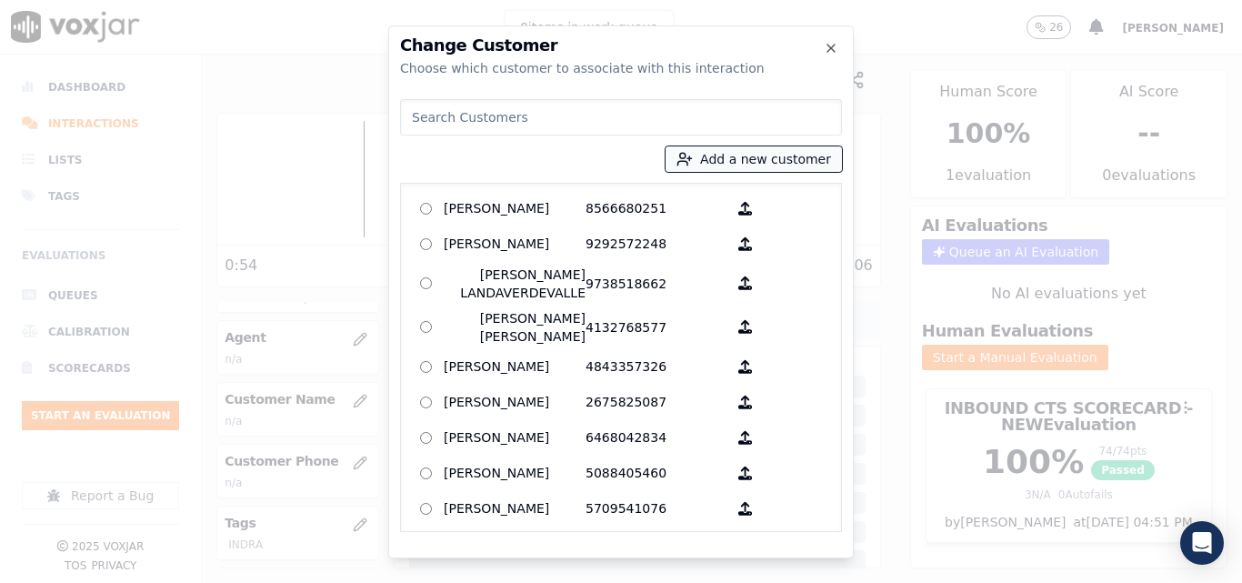
click at [719, 156] on button "Add a new customer" at bounding box center [754, 158] width 176 height 25
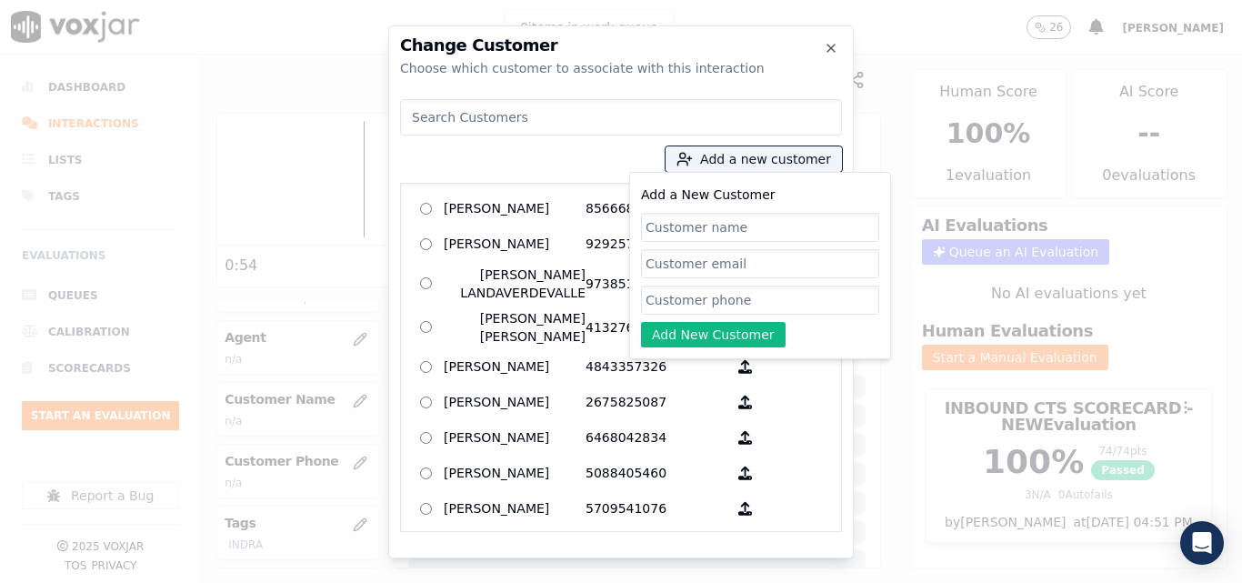
click at [646, 232] on input "Add a New Customer" at bounding box center [760, 227] width 238 height 29
type input "d"
type input "S"
type input "[PERSON_NAME]"
click at [714, 297] on input "Add a New Customer" at bounding box center [760, 300] width 238 height 29
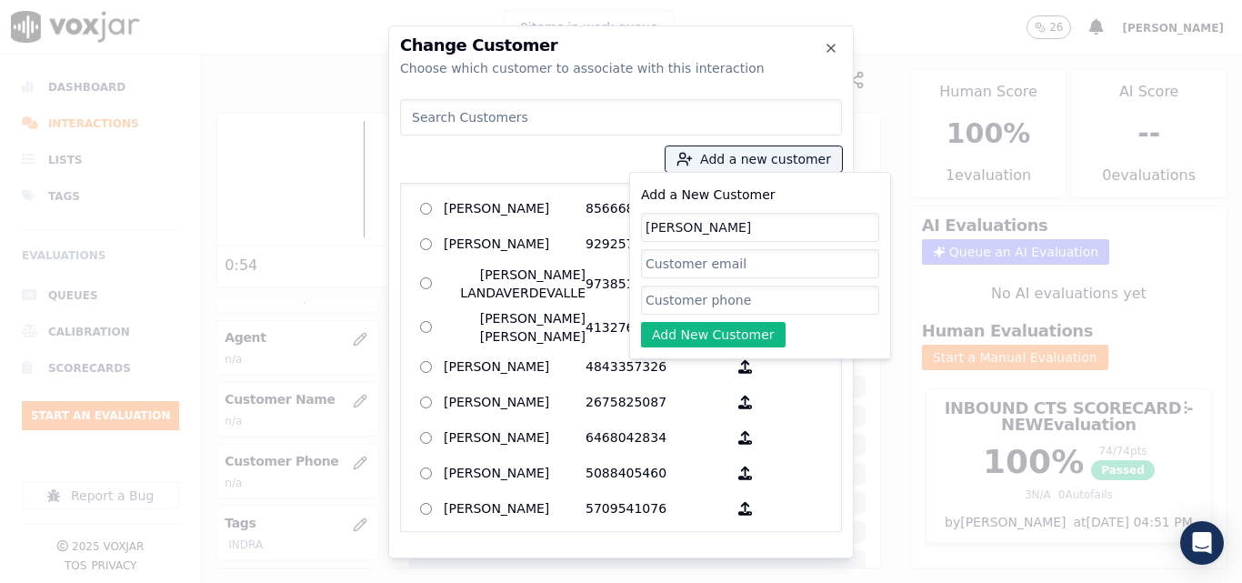
click at [727, 296] on input "Add a New Customer" at bounding box center [760, 300] width 238 height 29
paste input "6468371803"
type input "6468371803"
click at [693, 334] on button "Add New Customer" at bounding box center [713, 334] width 145 height 25
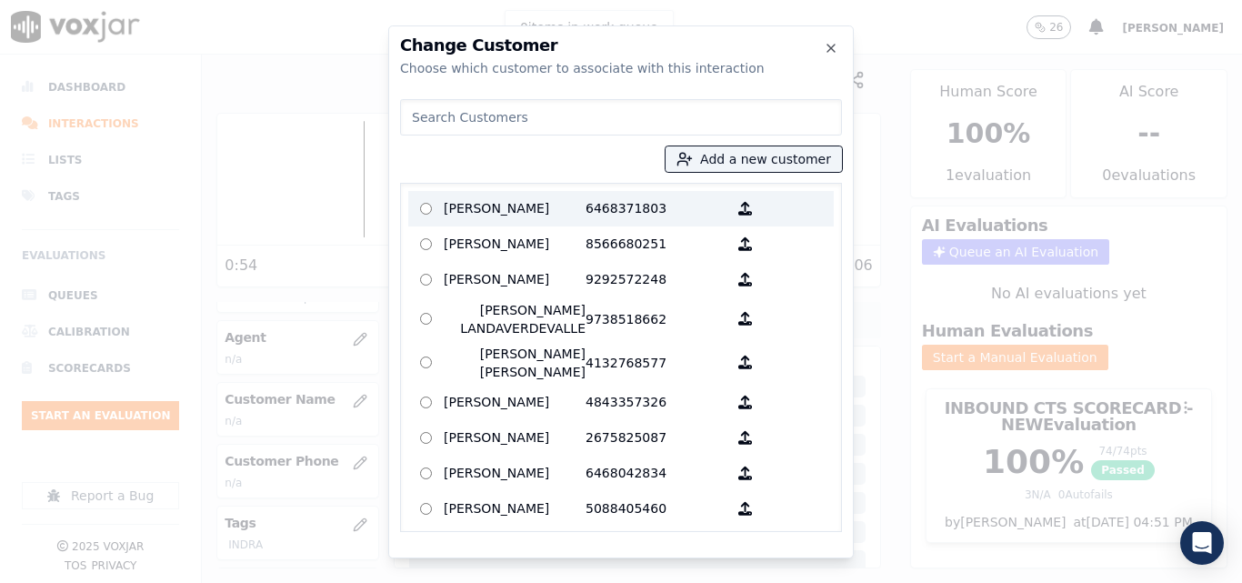
click at [525, 206] on p "[PERSON_NAME]" at bounding box center [515, 209] width 142 height 28
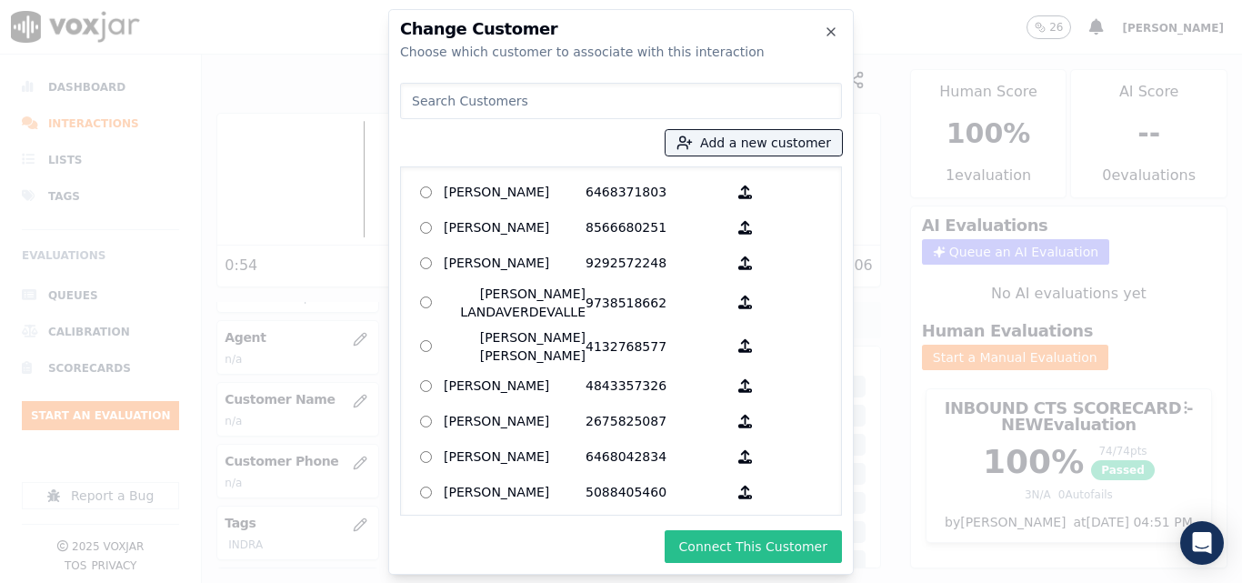
click at [731, 547] on button "Connect This Customer" at bounding box center [753, 546] width 177 height 33
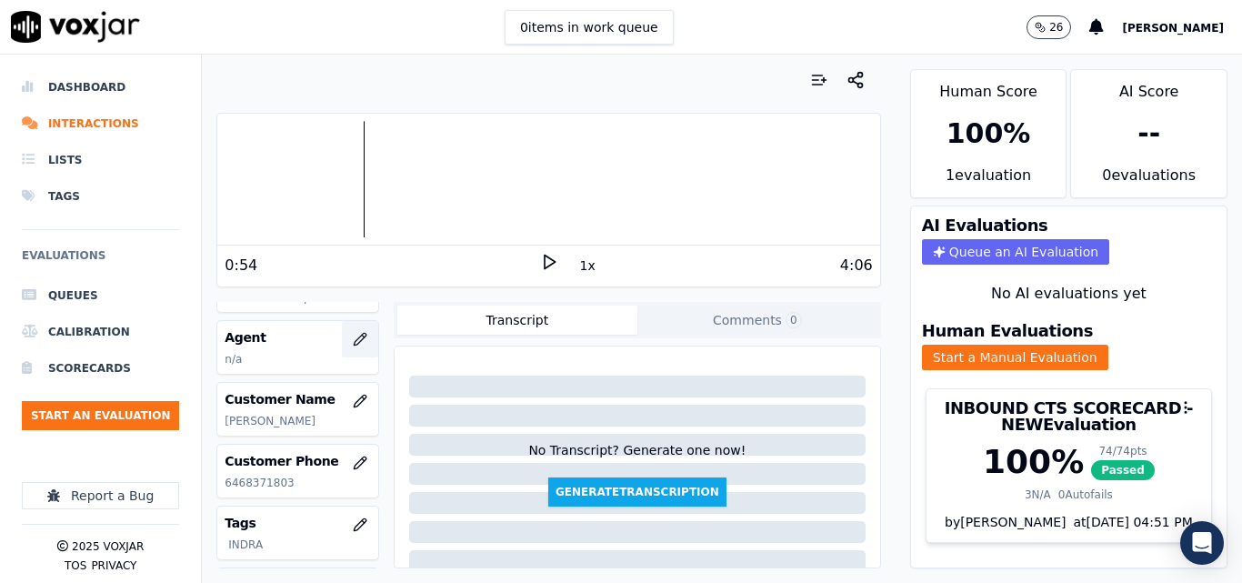
click at [349, 341] on button "button" at bounding box center [360, 339] width 36 height 36
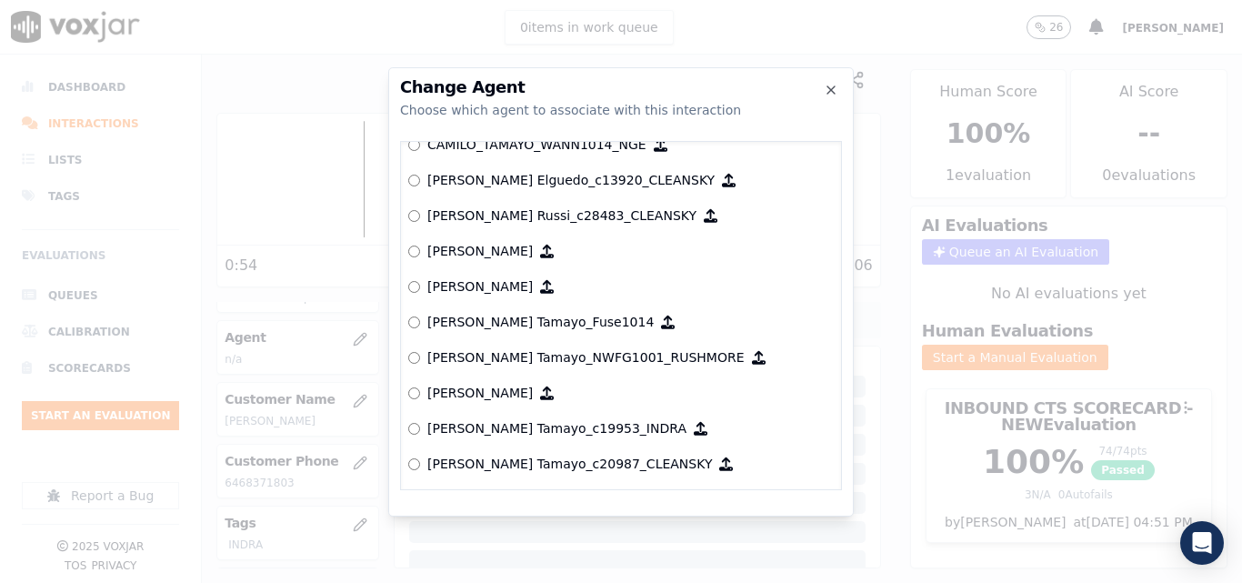
scroll to position [1454, 0]
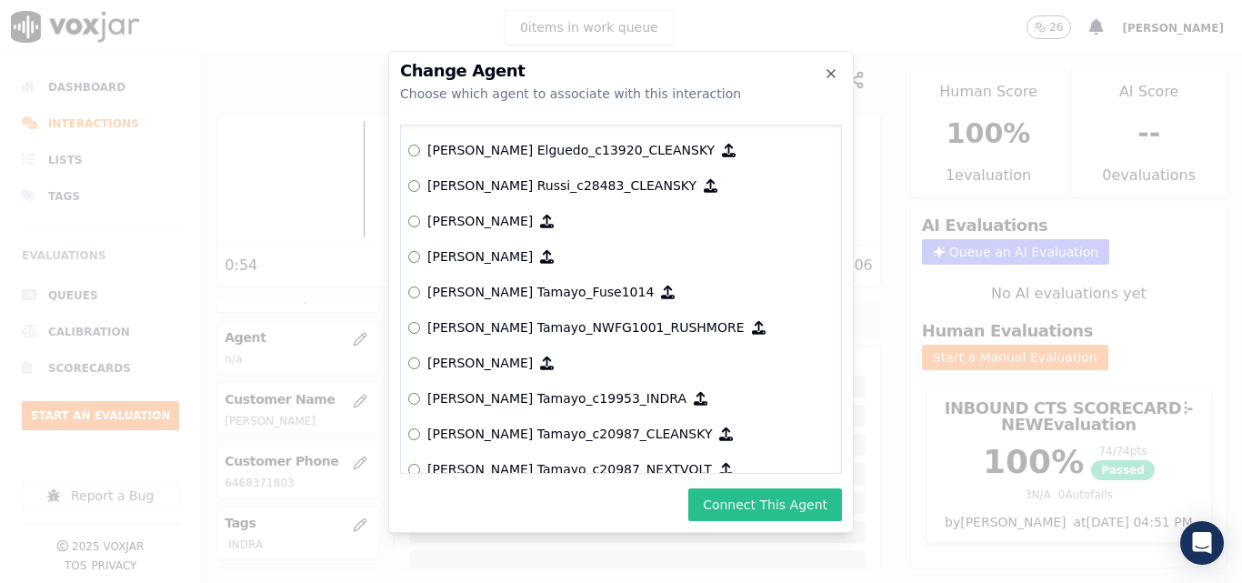
click at [747, 503] on button "Connect This Agent" at bounding box center [766, 504] width 154 height 33
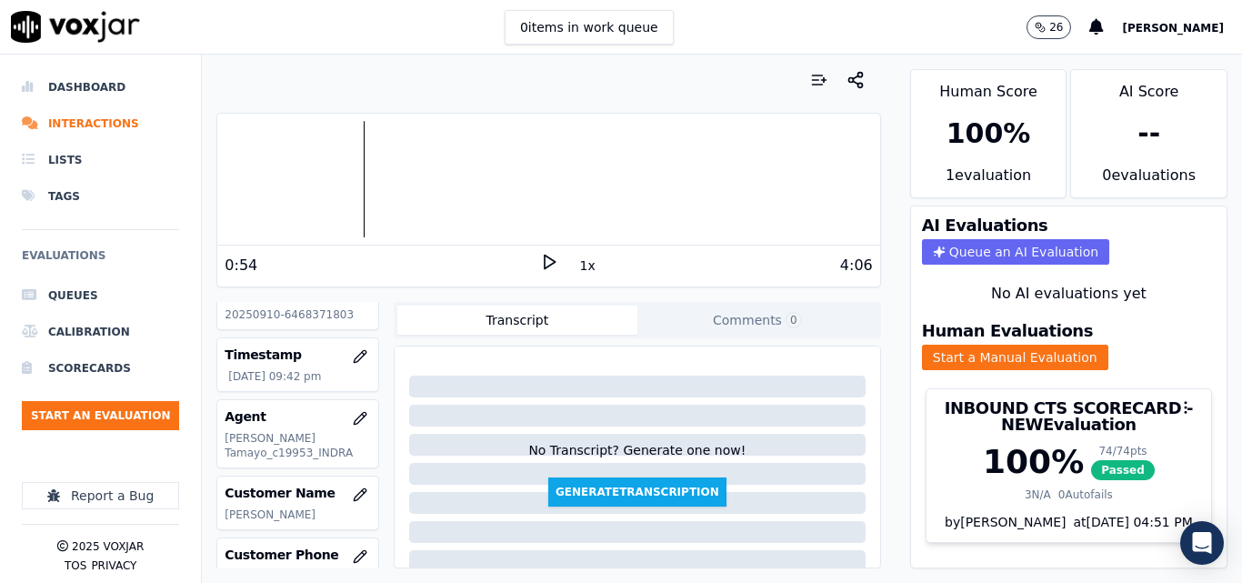
scroll to position [91, 0]
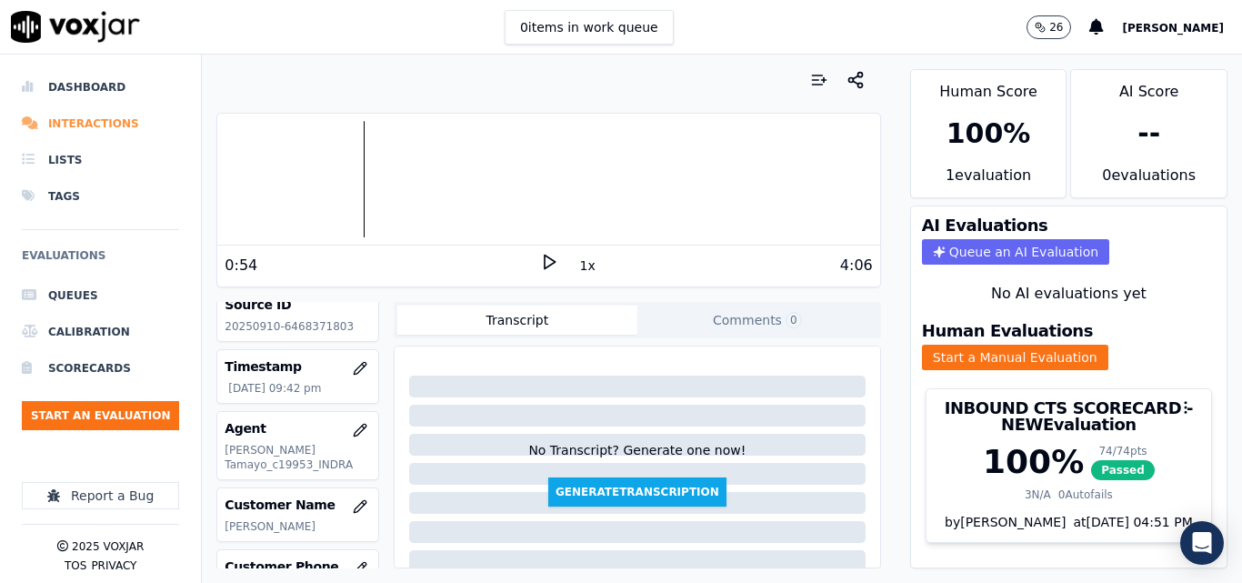
click at [78, 124] on li "Interactions" at bounding box center [100, 124] width 157 height 36
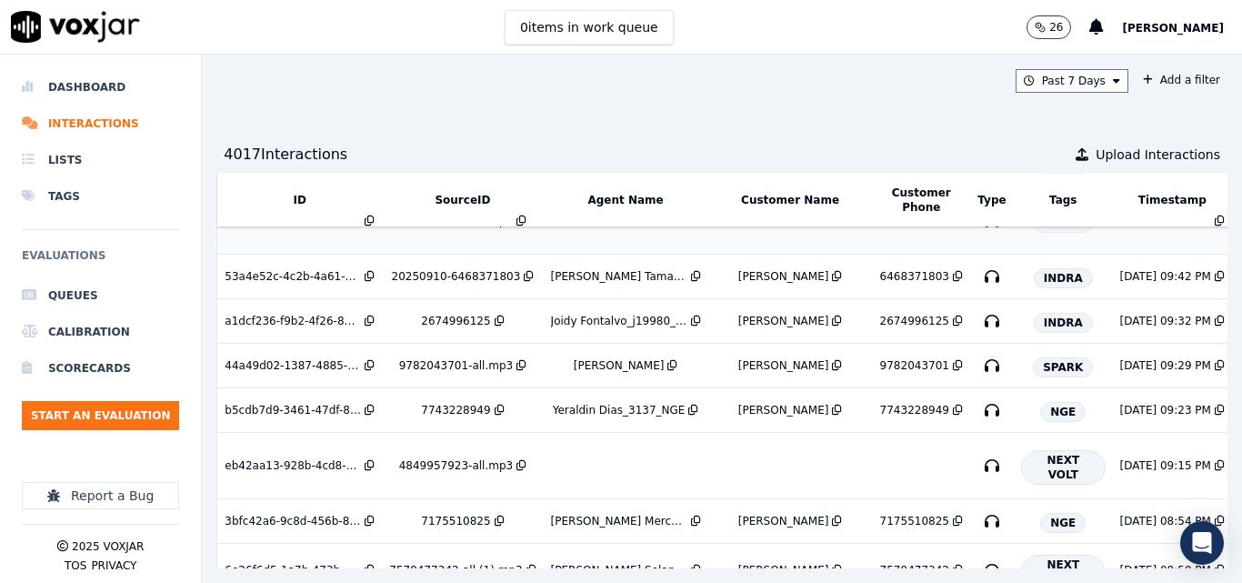
scroll to position [182, 0]
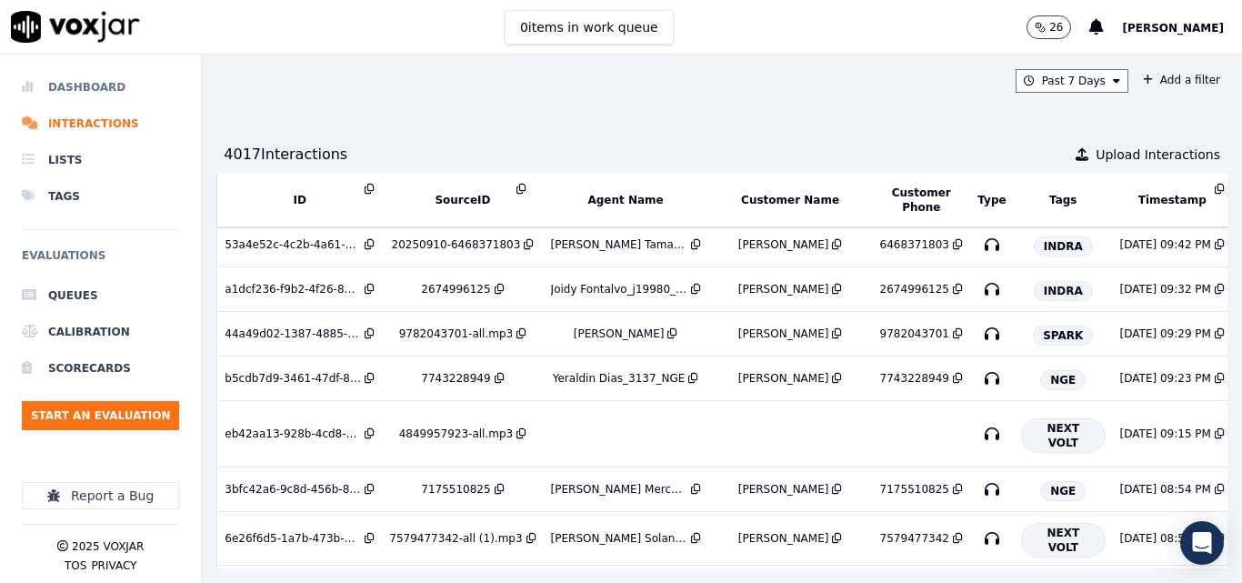
click at [99, 80] on li "Dashboard" at bounding box center [100, 87] width 157 height 36
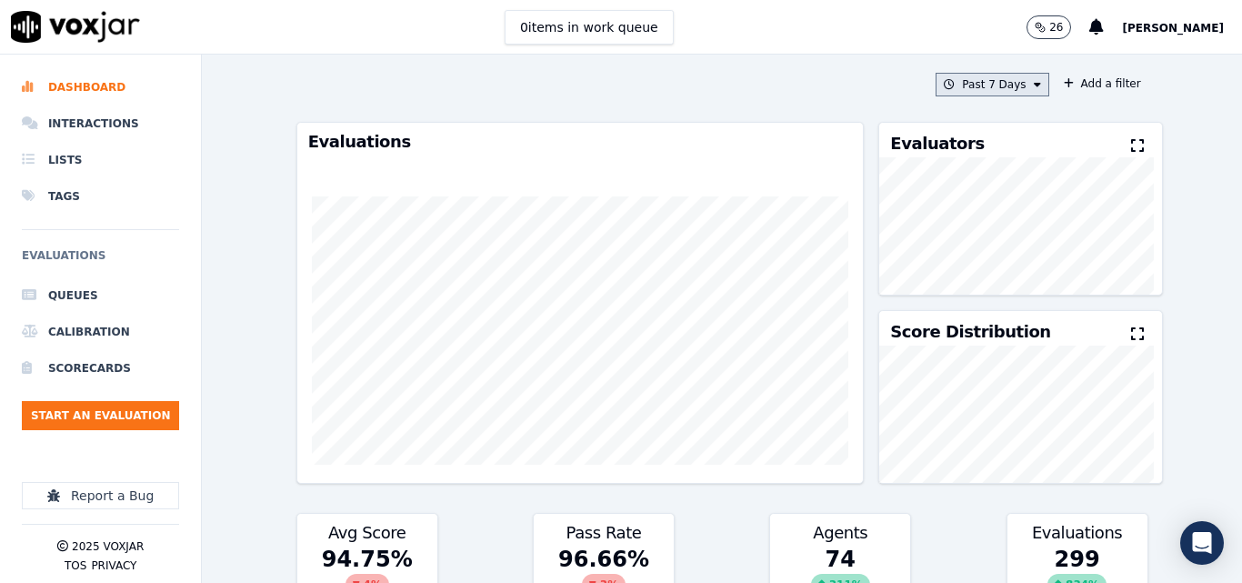
click at [976, 75] on button "Past 7 Days" at bounding box center [992, 85] width 113 height 24
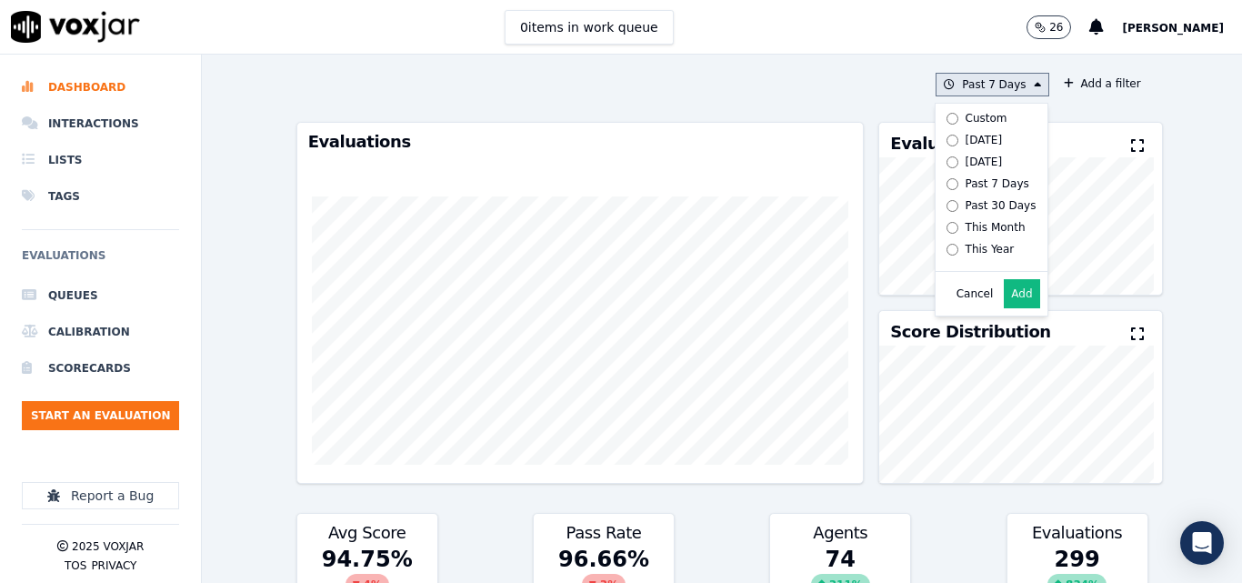
click at [966, 139] on div "[DATE]" at bounding box center [984, 140] width 37 height 15
click at [1004, 308] on button "Add" at bounding box center [1021, 293] width 35 height 29
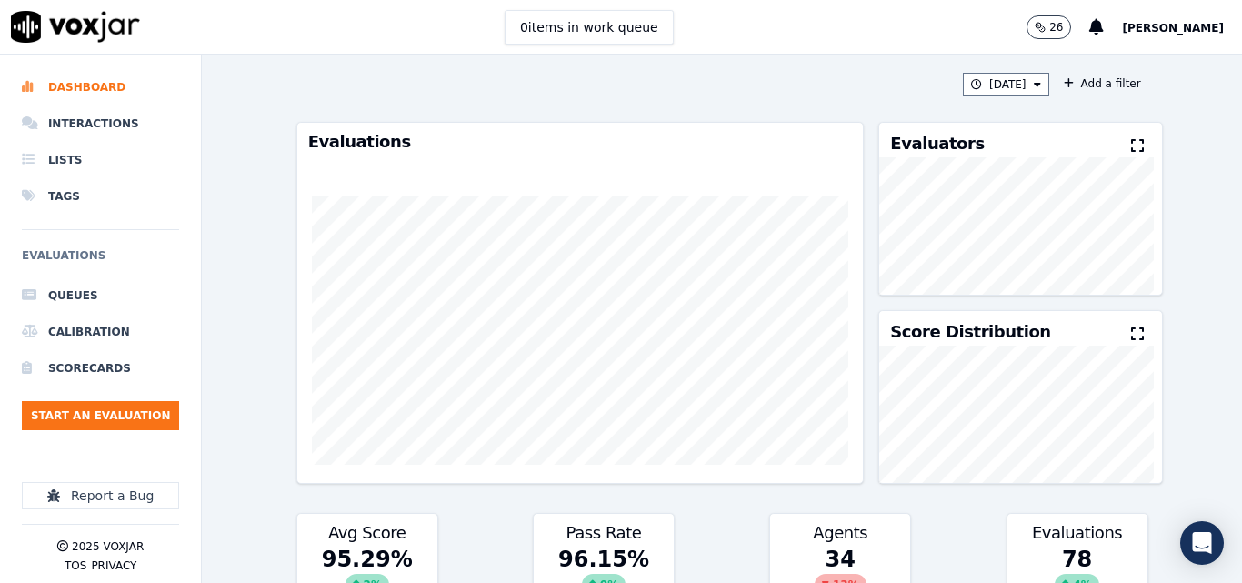
click at [1131, 139] on button at bounding box center [1141, 147] width 20 height 22
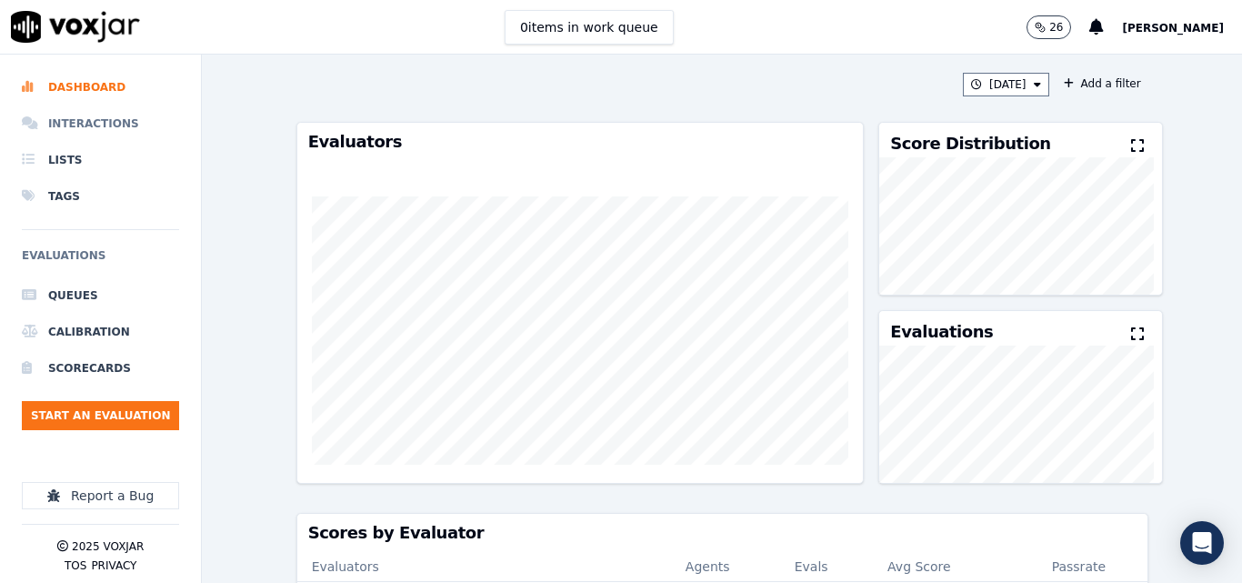
click at [106, 113] on li "Interactions" at bounding box center [100, 124] width 157 height 36
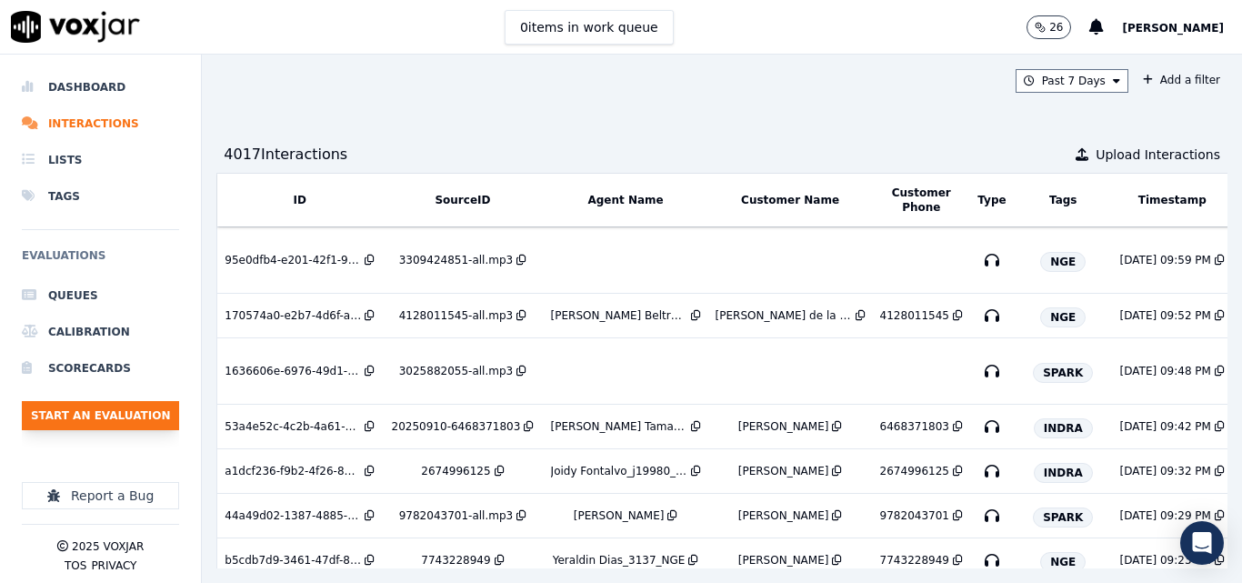
click at [161, 419] on button "Start an Evaluation" at bounding box center [100, 415] width 157 height 29
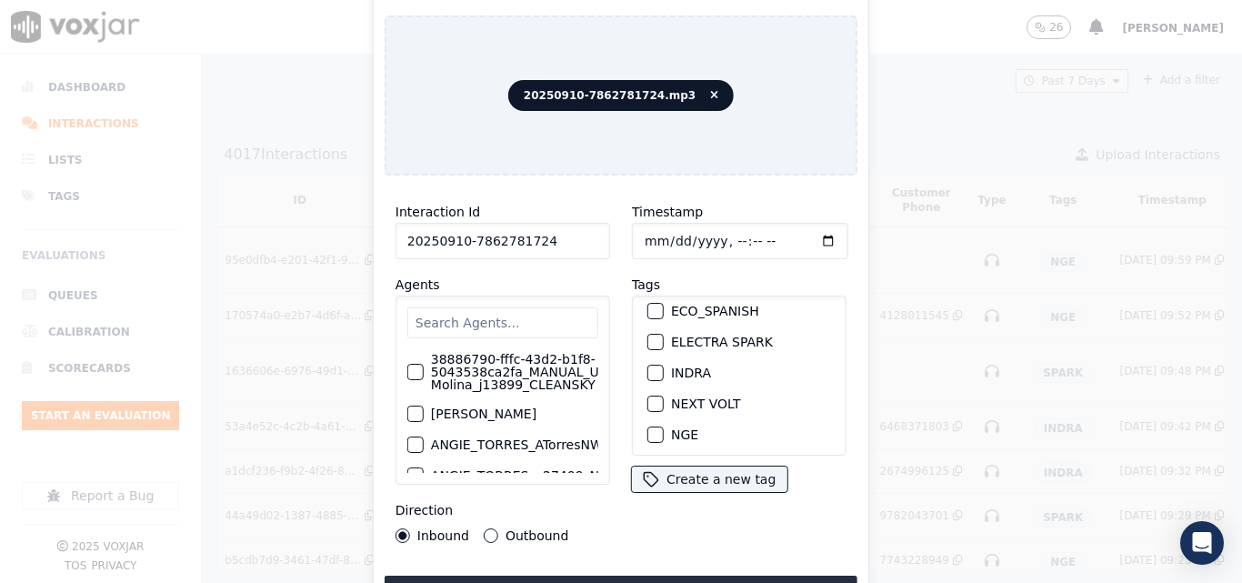
scroll to position [182, 0]
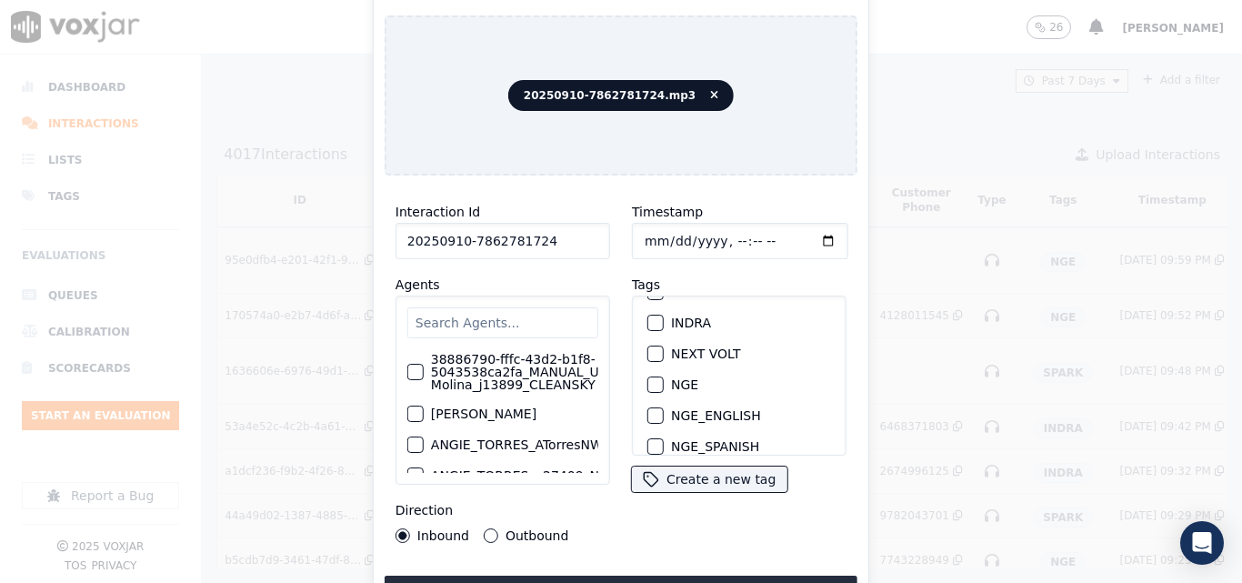
type input "20250910-7862781724"
click at [648, 317] on div "button" at bounding box center [654, 323] width 13 height 13
click at [697, 578] on button "Upload interaction to start evaluation" at bounding box center [621, 592] width 473 height 33
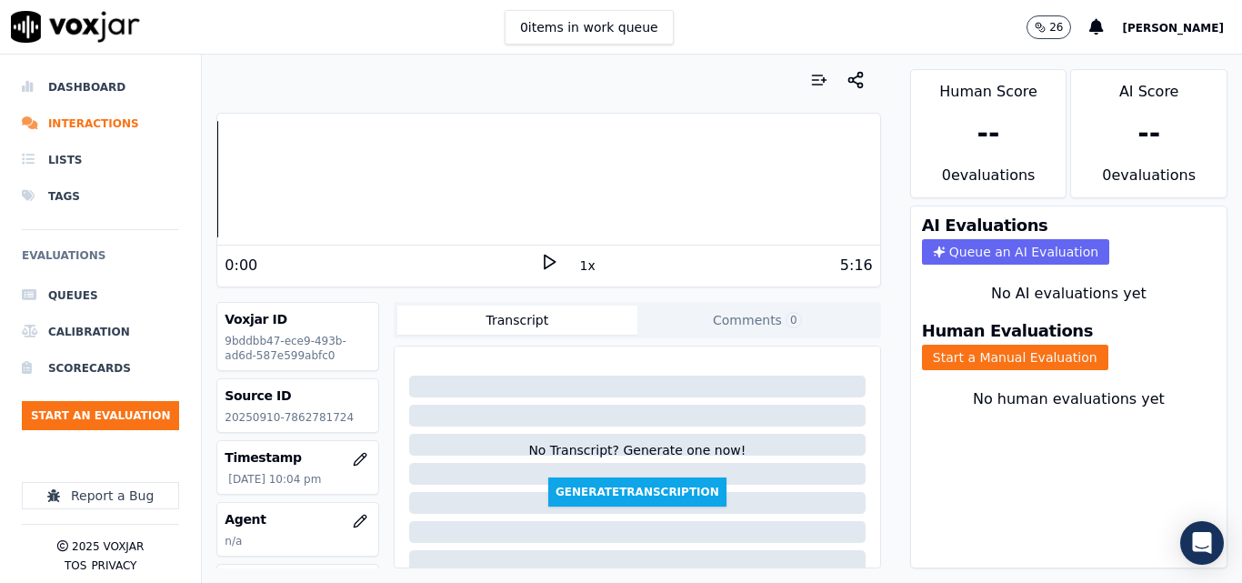
click at [545, 260] on polygon at bounding box center [550, 263] width 11 height 14
click at [540, 256] on icon at bounding box center [549, 262] width 18 height 18
click at [302, 422] on p "20250910-7862781724" at bounding box center [298, 417] width 146 height 15
copy p "7862781724"
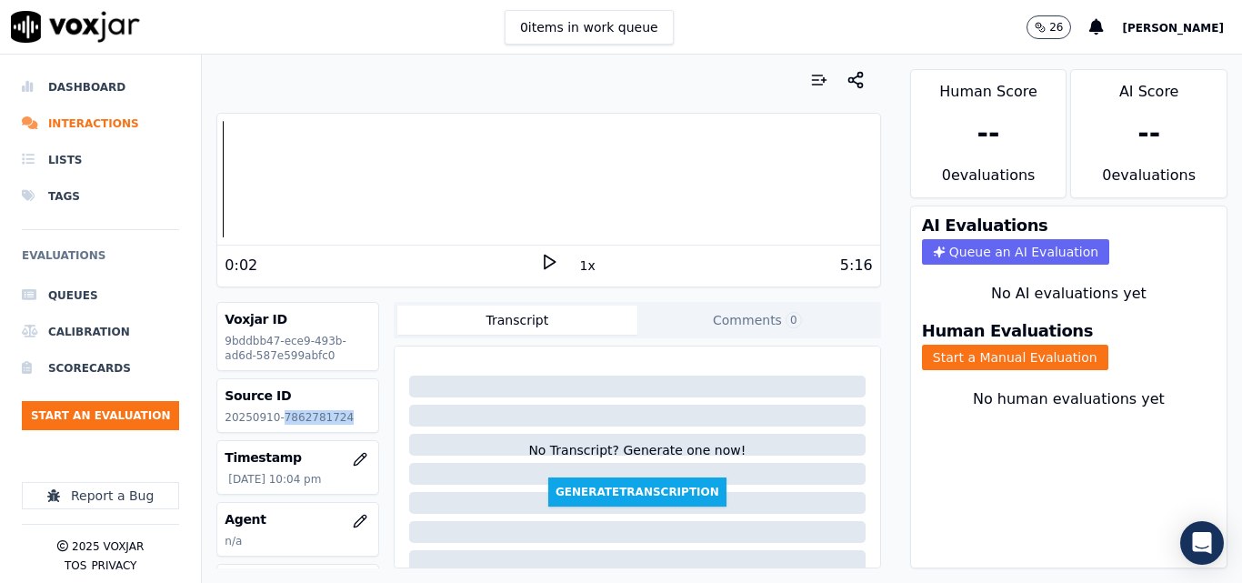
click at [543, 259] on icon at bounding box center [549, 262] width 18 height 18
click at [540, 265] on icon at bounding box center [549, 262] width 18 height 18
click at [540, 259] on icon at bounding box center [549, 262] width 18 height 18
click at [545, 262] on polygon at bounding box center [550, 263] width 11 height 14
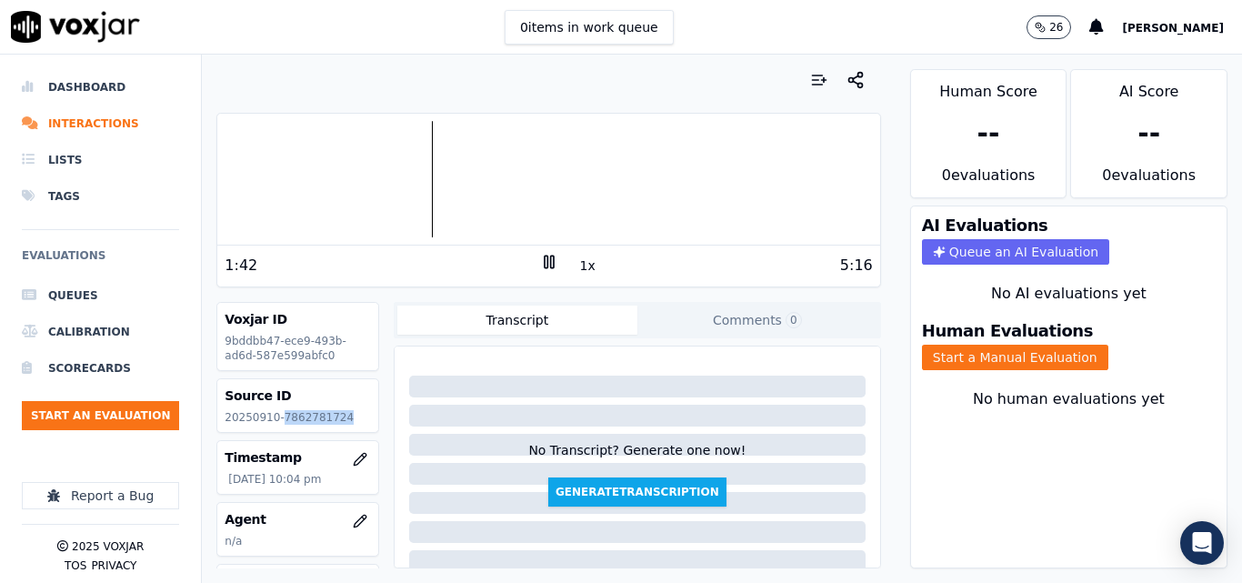
click at [550, 261] on rect at bounding box center [551, 262] width 3 height 12
click at [1060, 361] on button "Start a Manual Evaluation" at bounding box center [1015, 357] width 186 height 25
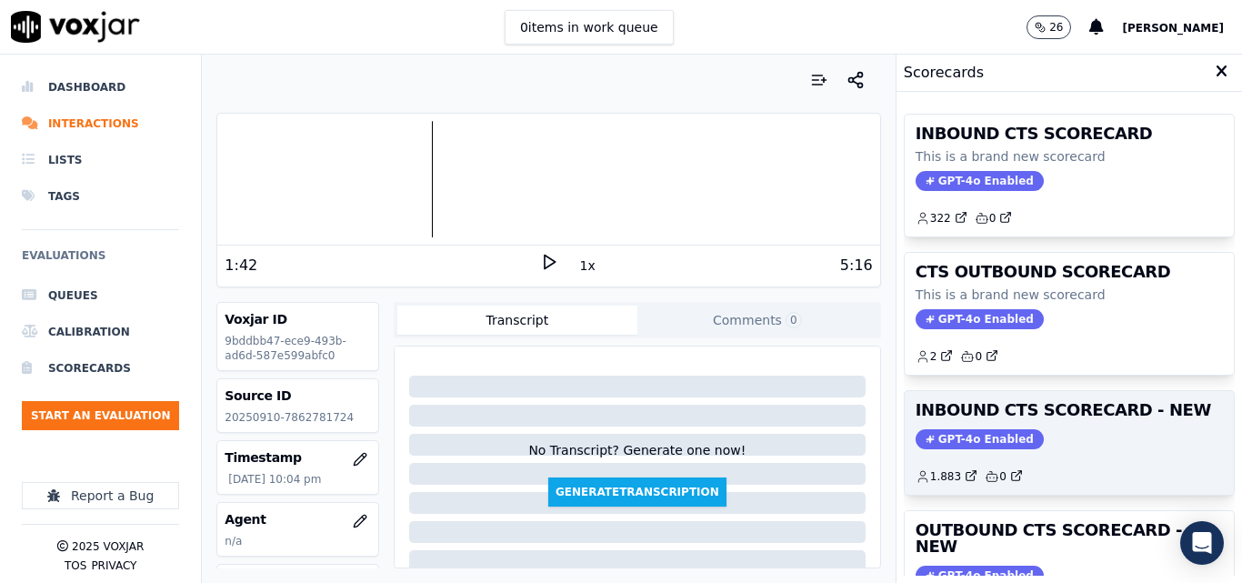
click at [1115, 425] on div "INBOUND CTS SCORECARD - NEW GPT-4o Enabled 1.883 0" at bounding box center [1069, 443] width 329 height 104
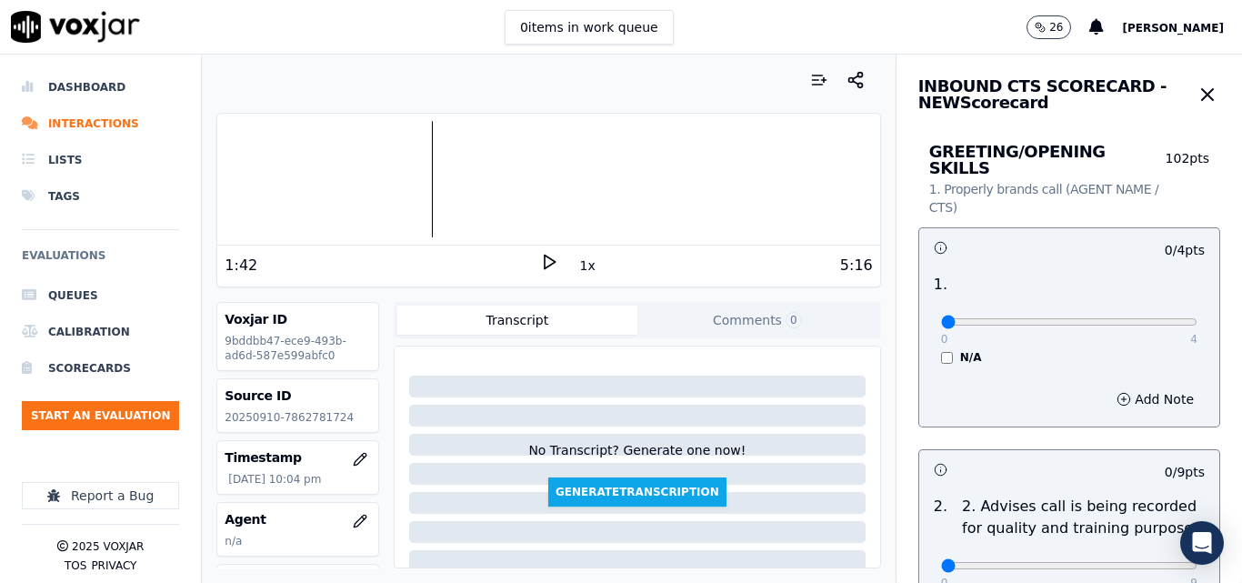
click at [1139, 325] on div "0 4 N/A" at bounding box center [1070, 330] width 286 height 69
type input "4"
click at [1152, 318] on input "range" at bounding box center [1069, 321] width 256 height 7
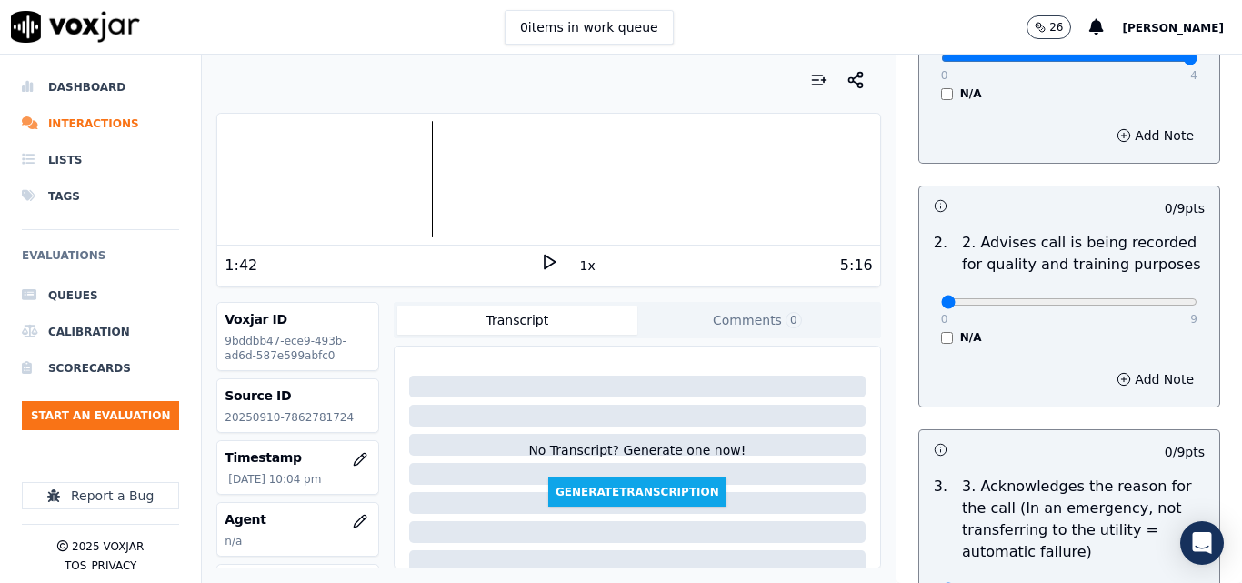
scroll to position [273, 0]
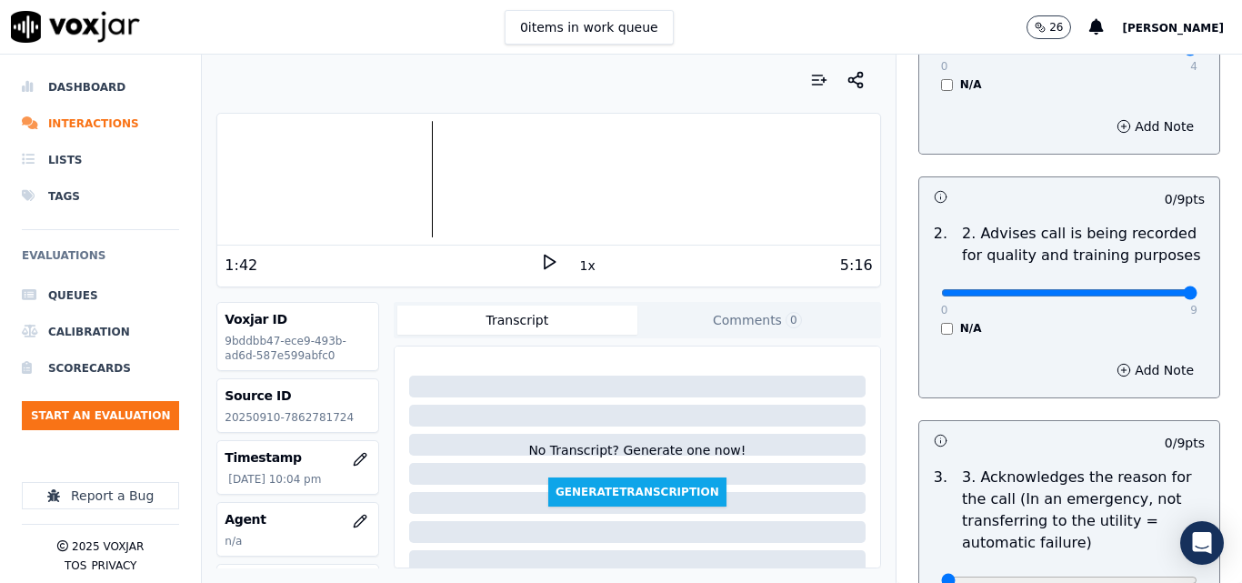
type input "9"
click at [1151, 289] on input "range" at bounding box center [1069, 292] width 256 height 7
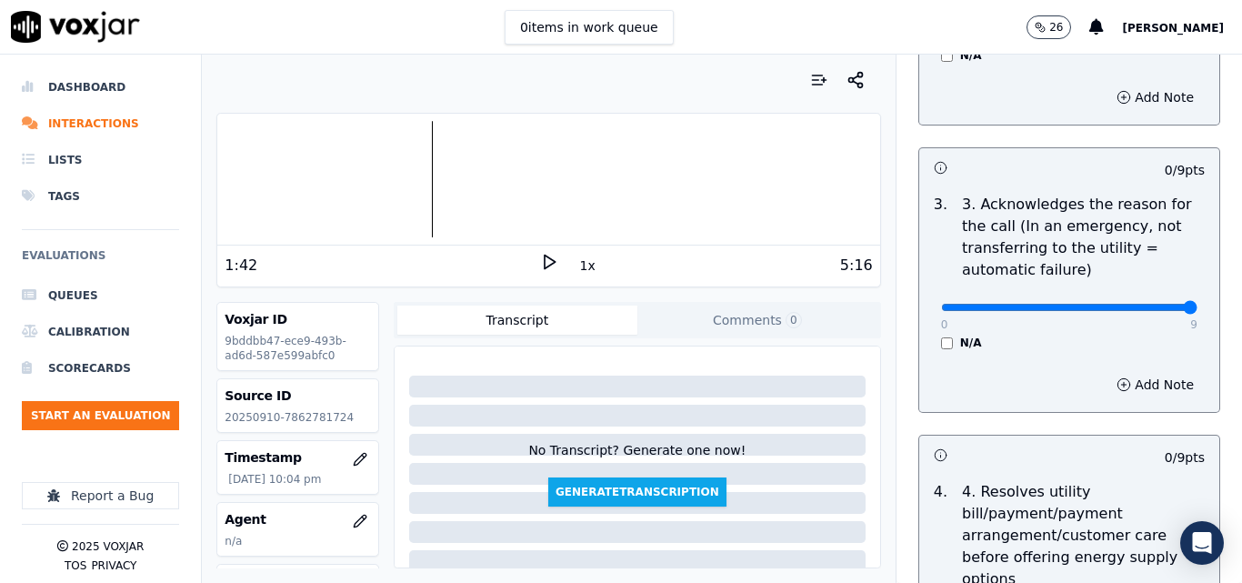
type input "9"
click at [1147, 304] on input "range" at bounding box center [1069, 307] width 256 height 7
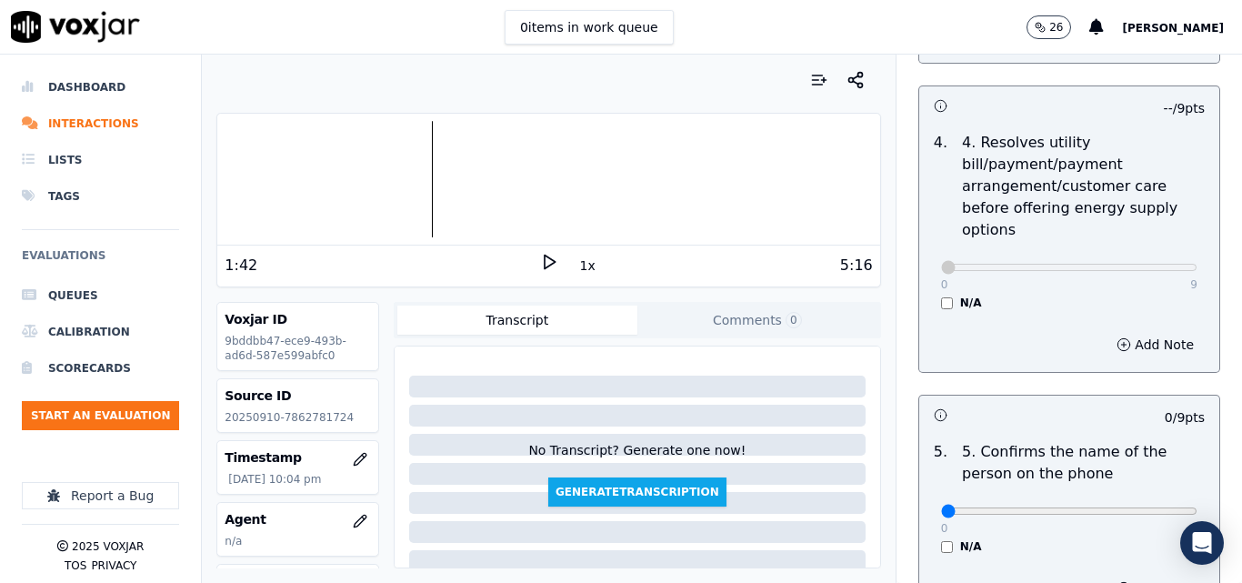
scroll to position [1182, 0]
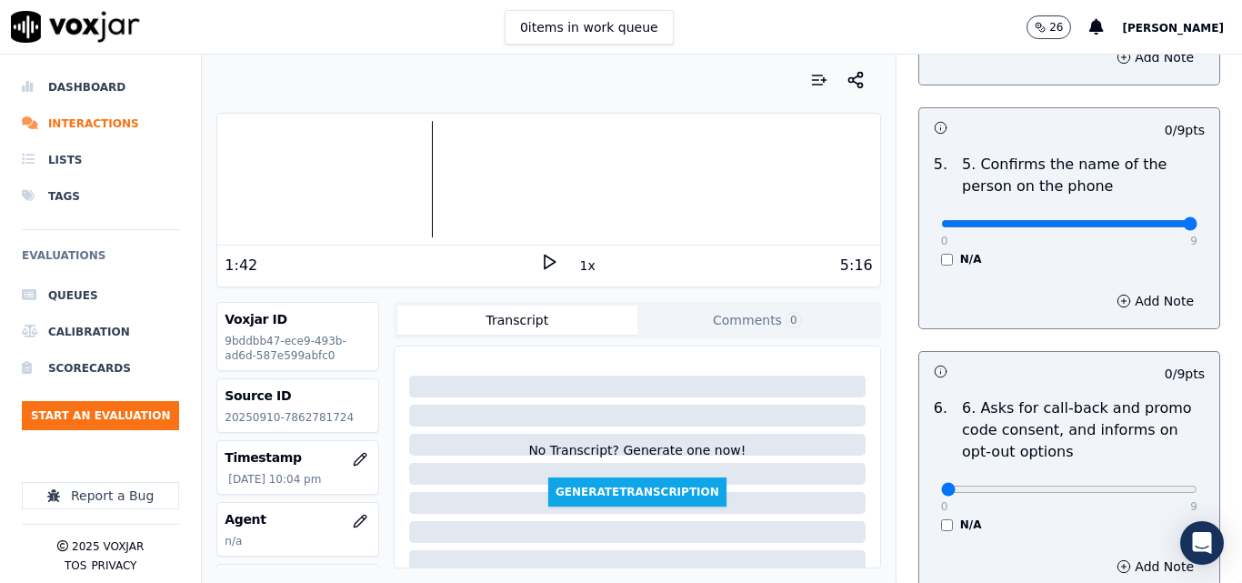
type input "9"
click at [1143, 220] on input "range" at bounding box center [1069, 223] width 256 height 7
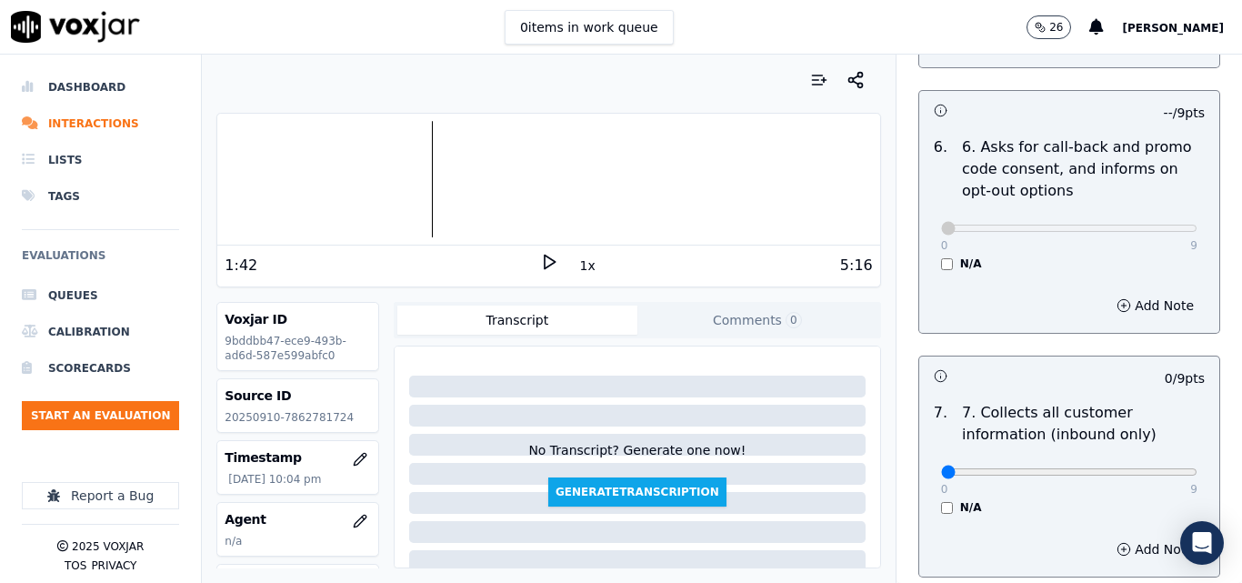
scroll to position [1546, 0]
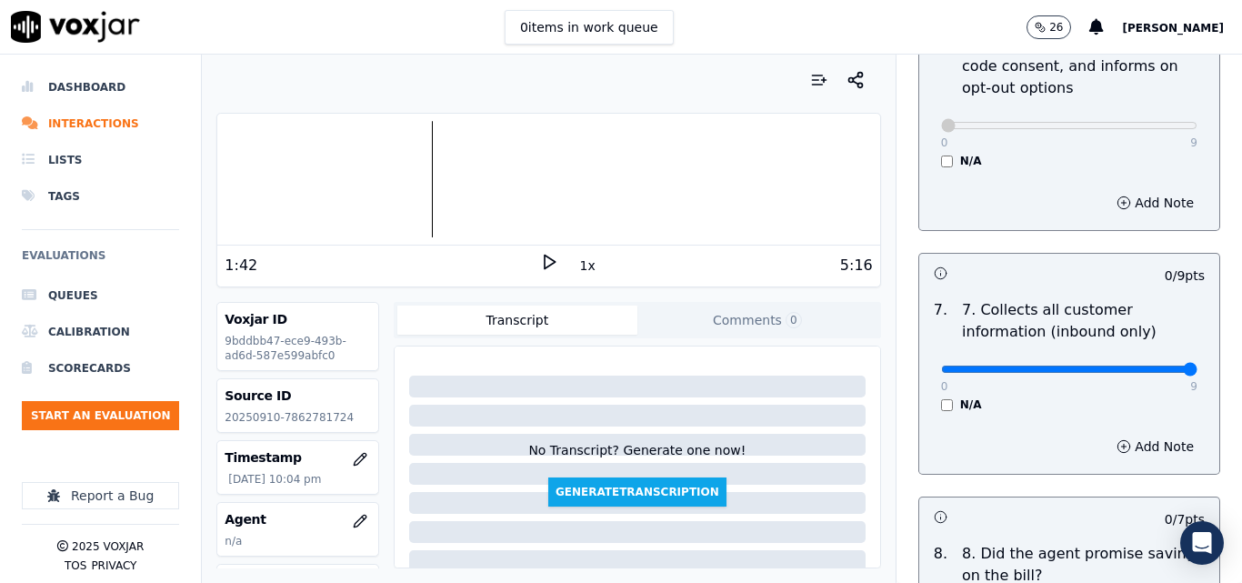
type input "9"
click at [1141, 366] on input "range" at bounding box center [1069, 369] width 256 height 7
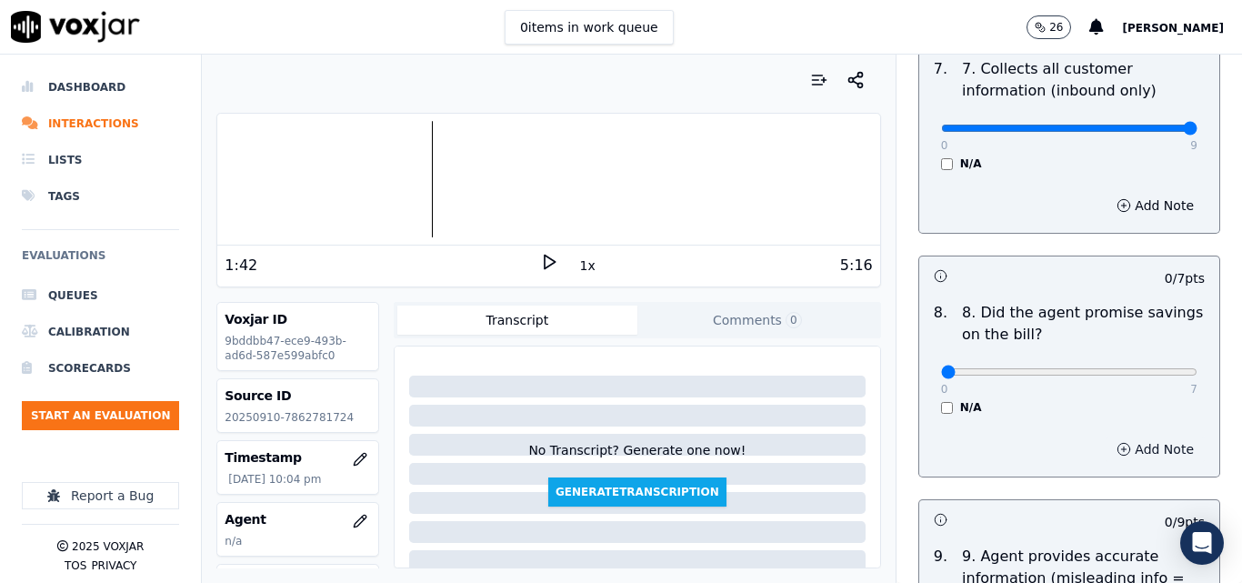
scroll to position [1819, 0]
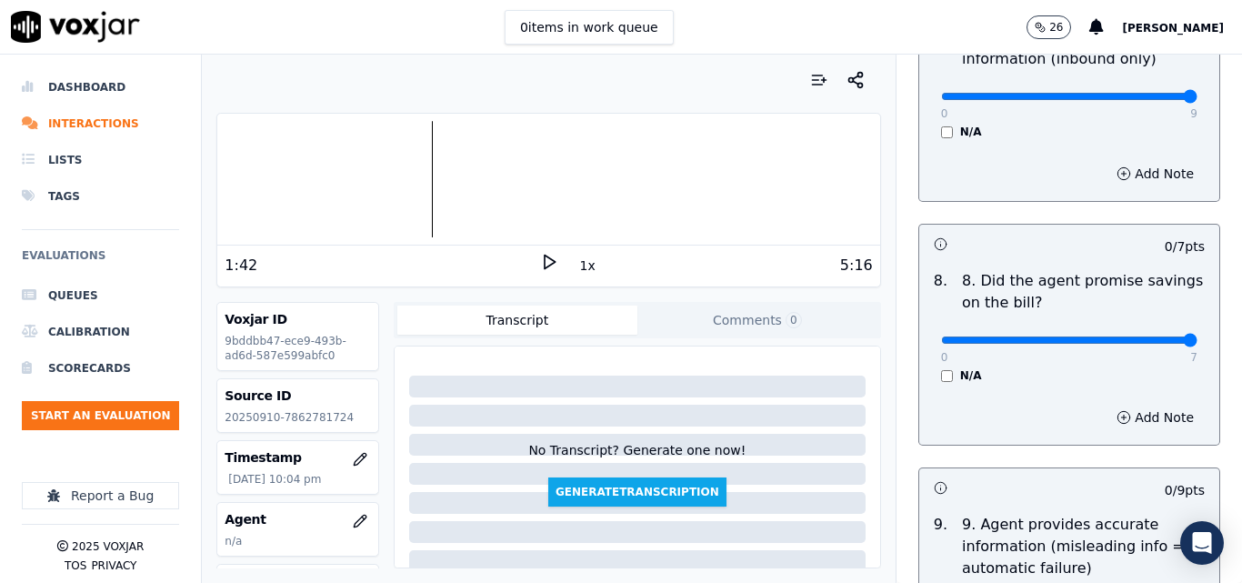
type input "7"
click at [1144, 337] on input "range" at bounding box center [1069, 340] width 256 height 7
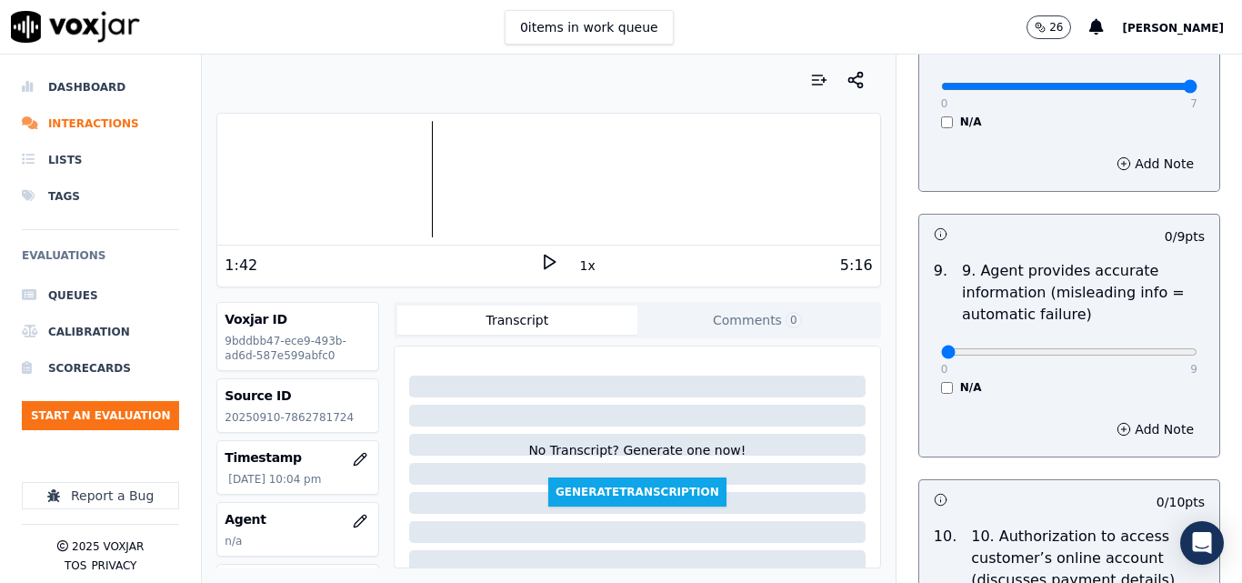
scroll to position [2092, 0]
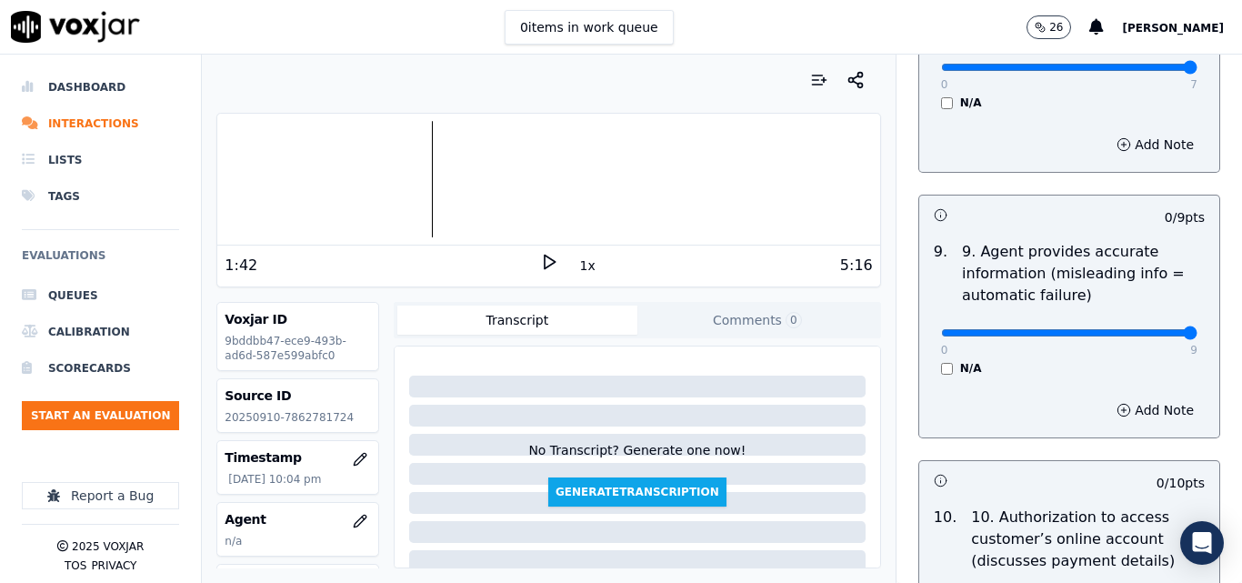
type input "9"
click at [1139, 329] on input "range" at bounding box center [1069, 332] width 256 height 7
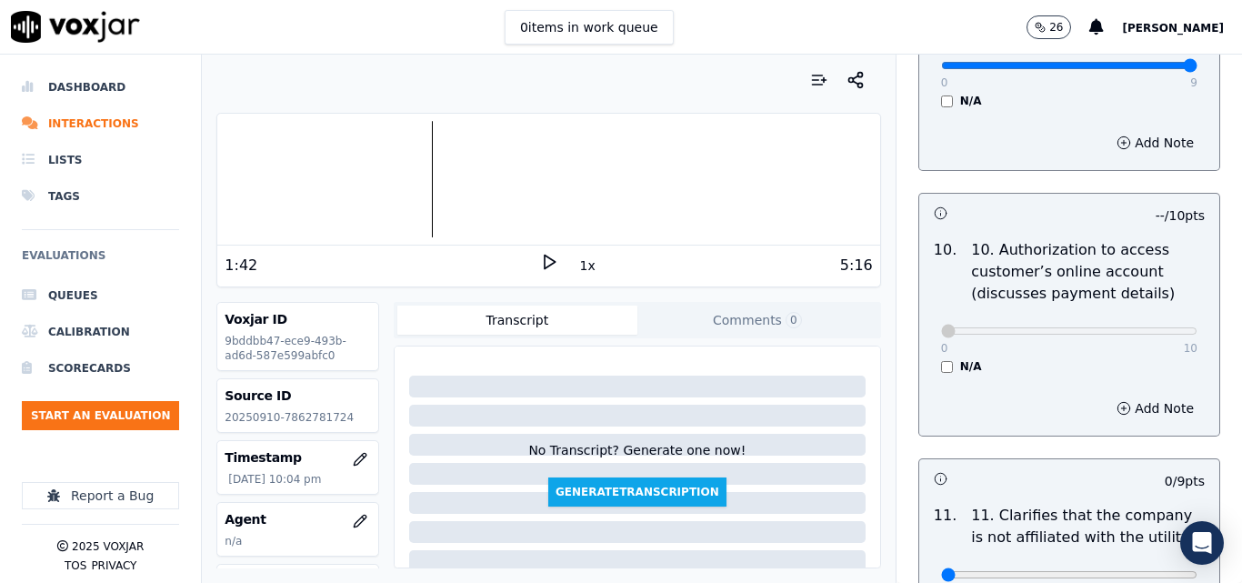
scroll to position [2456, 0]
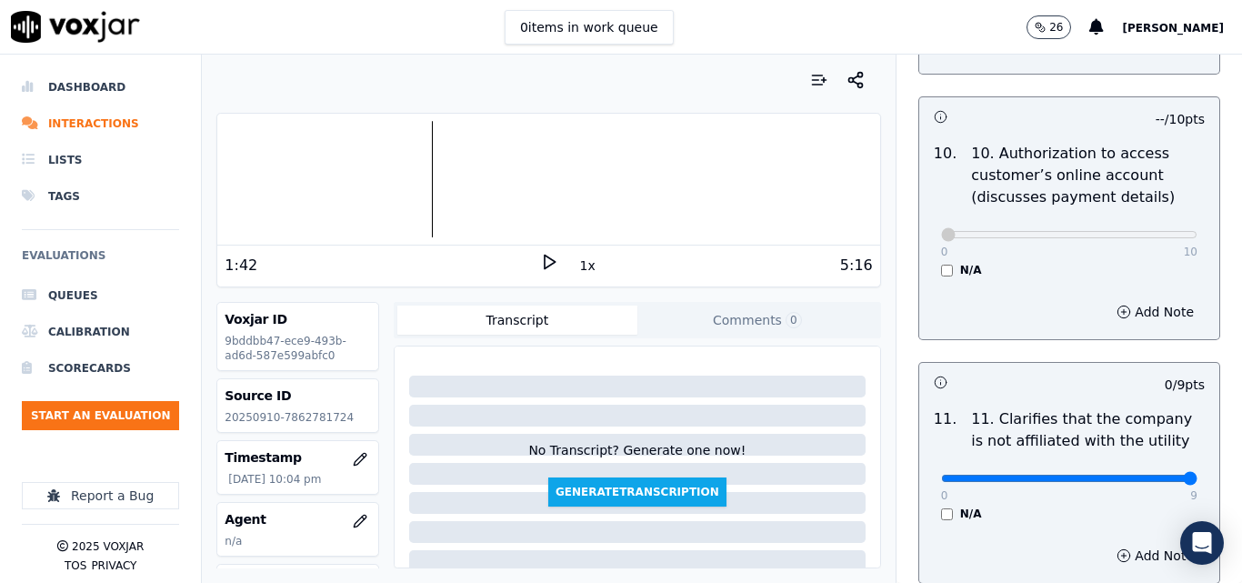
type input "9"
click at [1147, 475] on input "range" at bounding box center [1069, 478] width 256 height 7
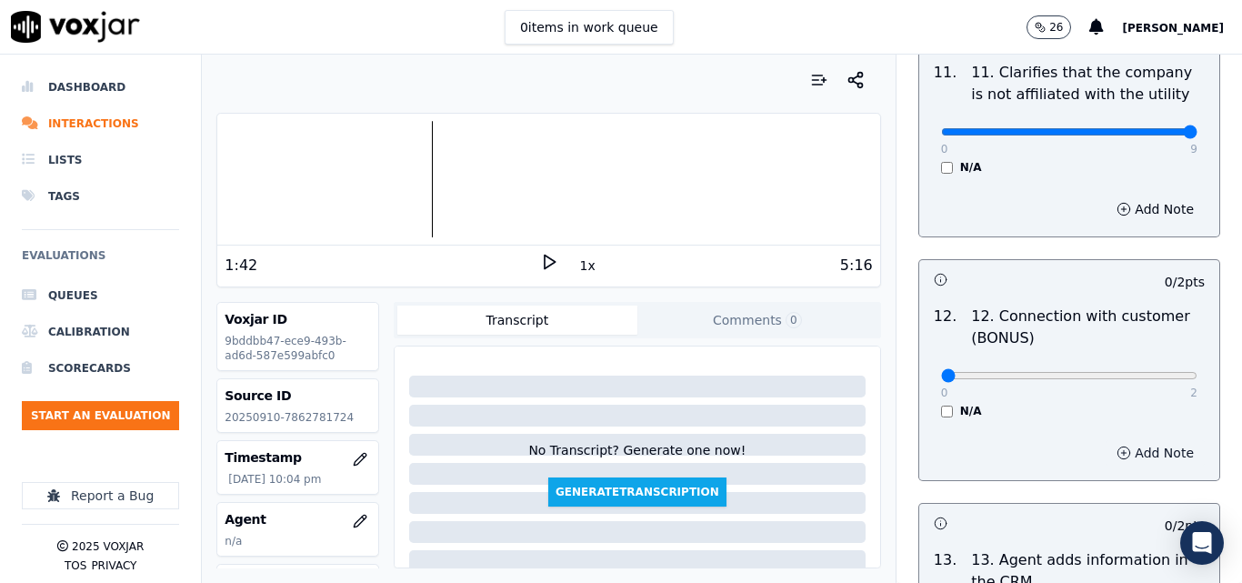
scroll to position [2820, 0]
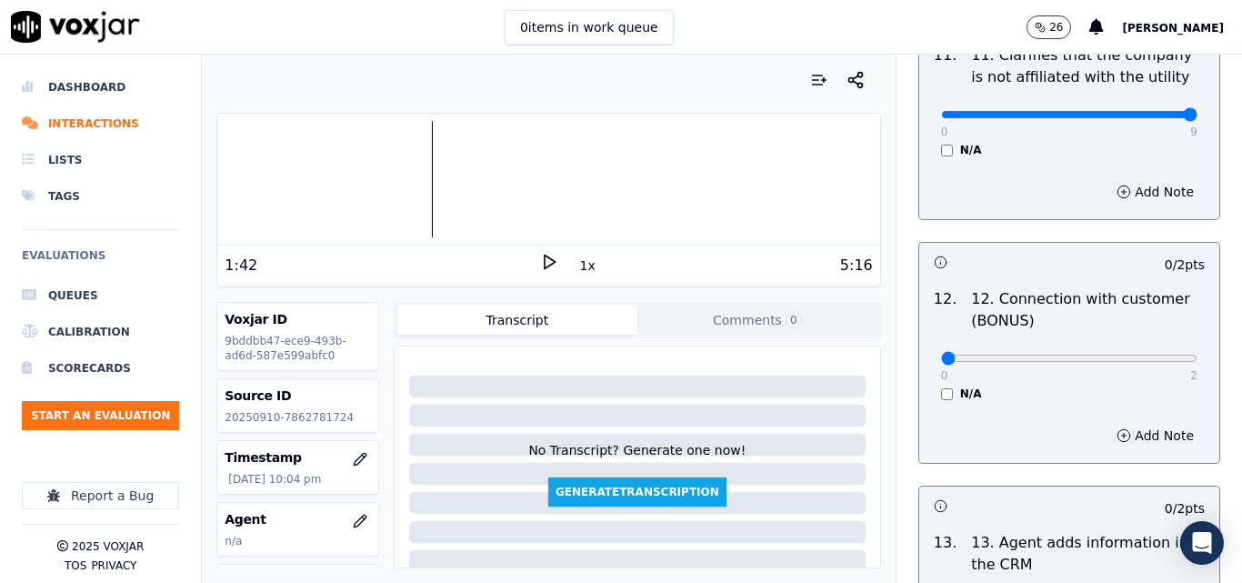
click at [1153, 347] on div "0 2" at bounding box center [1069, 358] width 256 height 22
type input "2"
click at [1151, 355] on input "range" at bounding box center [1069, 358] width 256 height 7
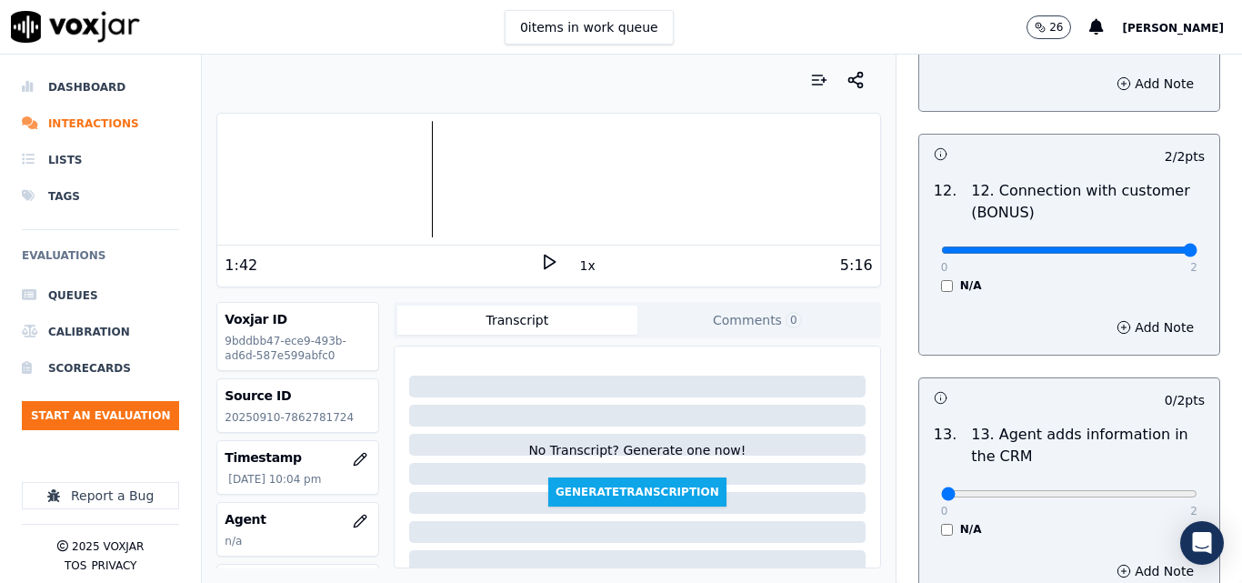
scroll to position [3092, 0]
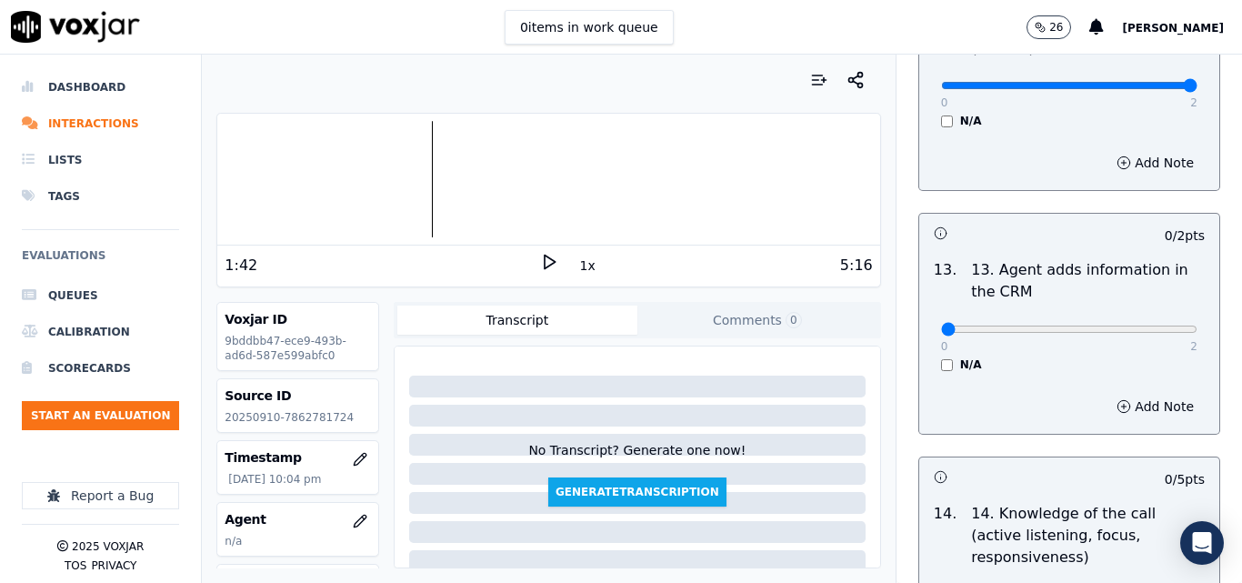
drag, startPoint x: 1149, startPoint y: 306, endPoint x: 1145, endPoint y: 318, distance: 13.2
click at [1148, 317] on div "0 2" at bounding box center [1069, 328] width 256 height 22
type input "2"
click at [1144, 326] on input "range" at bounding box center [1069, 329] width 256 height 7
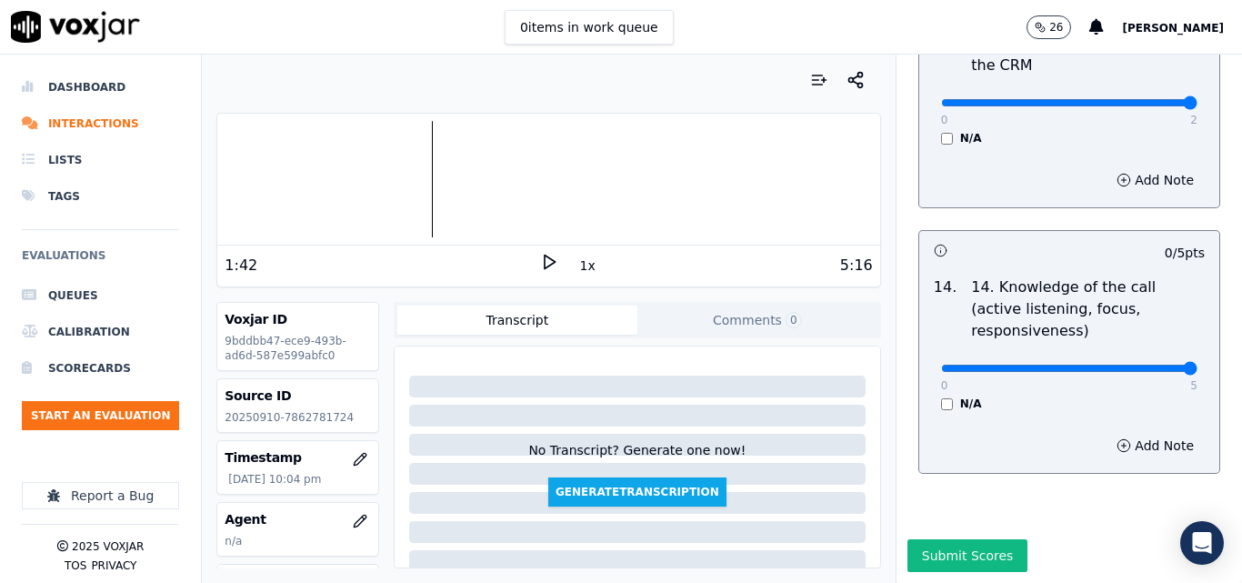
type input "5"
click at [1153, 365] on input "range" at bounding box center [1069, 368] width 256 height 7
click at [1000, 539] on div "Submit Scores" at bounding box center [1070, 561] width 346 height 44
click at [979, 539] on button "Submit Scores" at bounding box center [968, 555] width 121 height 33
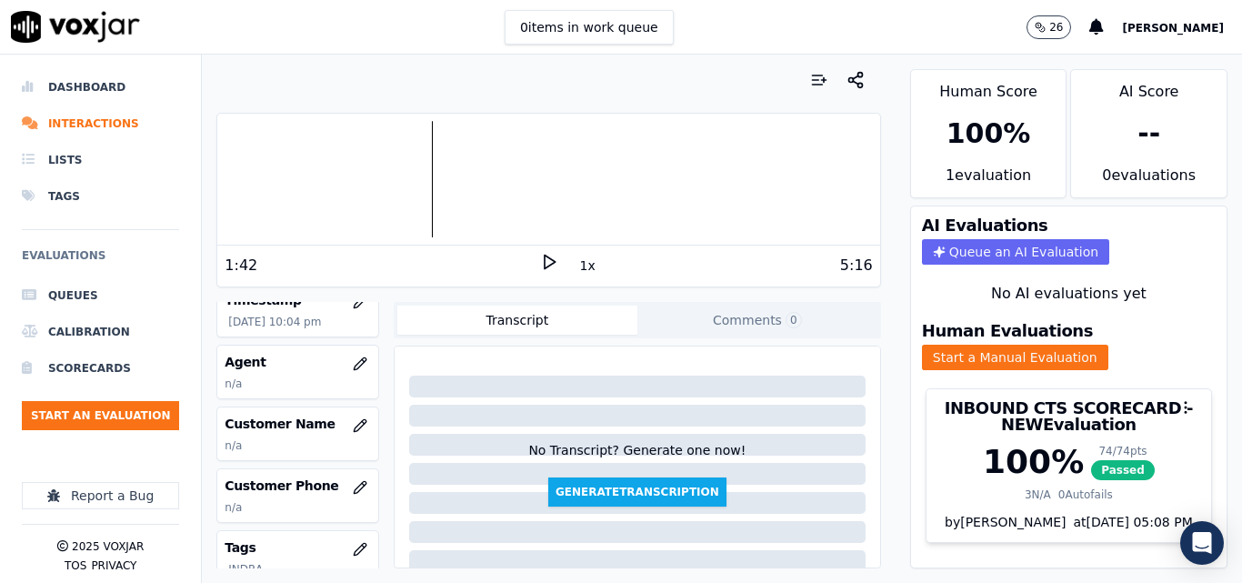
scroll to position [182, 0]
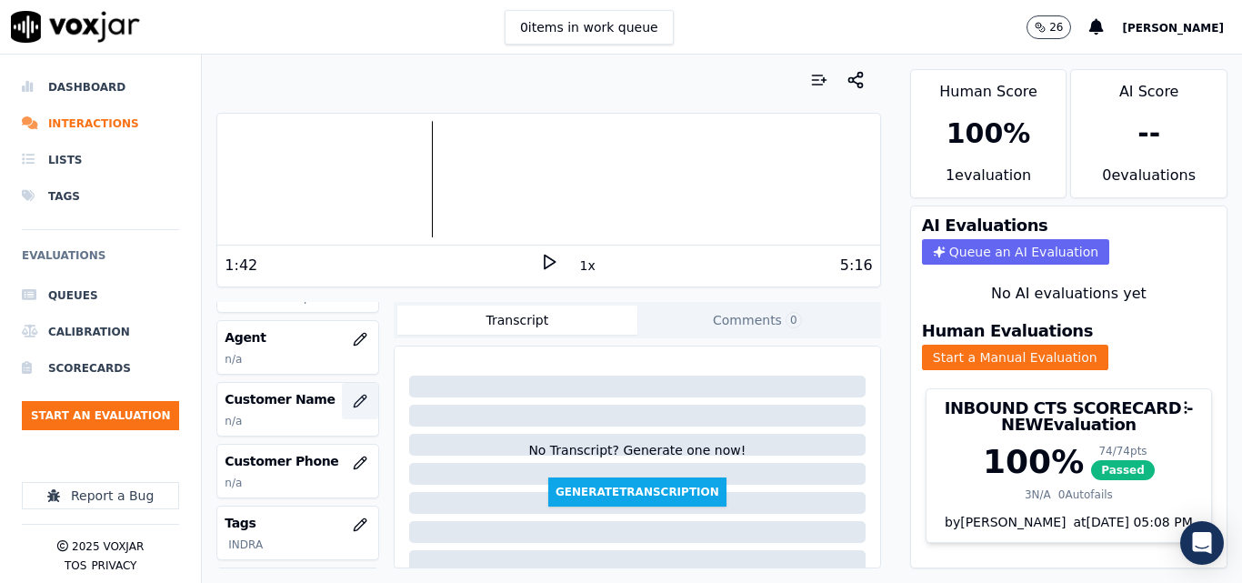
click at [342, 404] on button "button" at bounding box center [360, 401] width 36 height 36
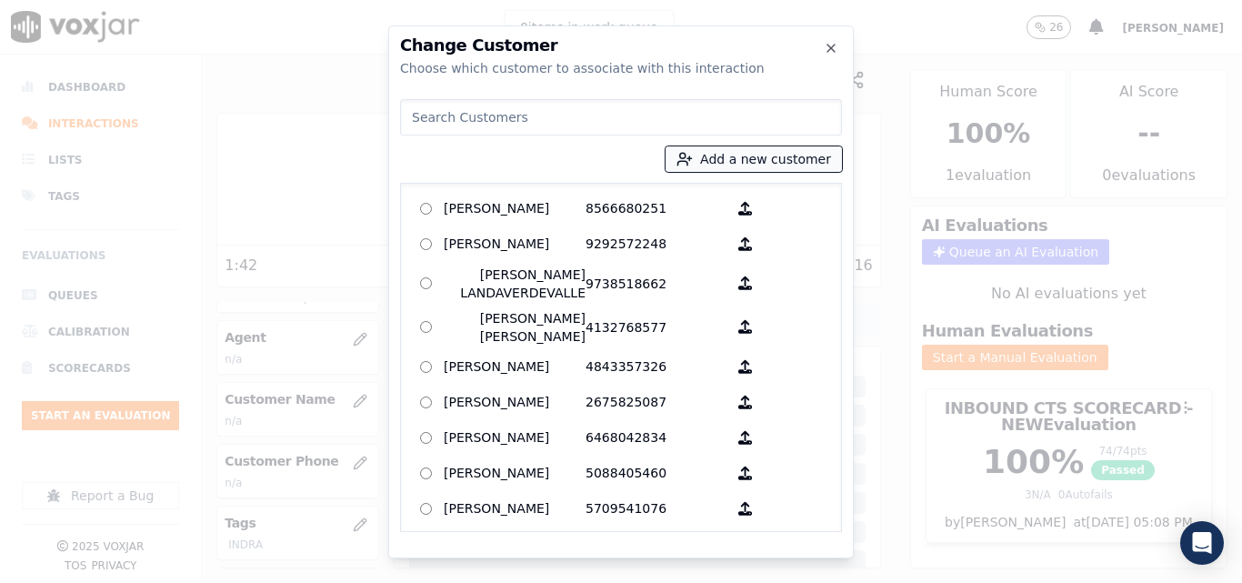
click at [760, 155] on button "Add a new customer" at bounding box center [754, 158] width 176 height 25
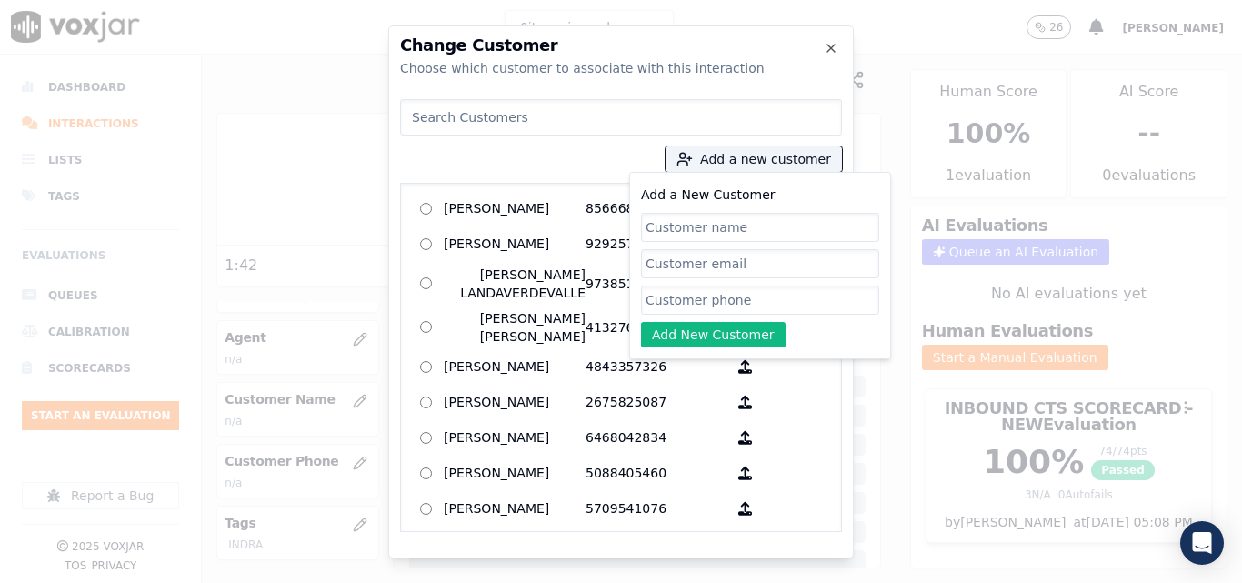
click at [714, 236] on input "Add a New Customer" at bounding box center [760, 227] width 238 height 29
click at [712, 226] on input "Yanisleidys" at bounding box center [760, 227] width 238 height 29
type input "[PERSON_NAME]"
click at [780, 297] on input "Add a New Customer" at bounding box center [760, 300] width 238 height 29
click at [707, 286] on input "Add a New Customer" at bounding box center [760, 300] width 238 height 29
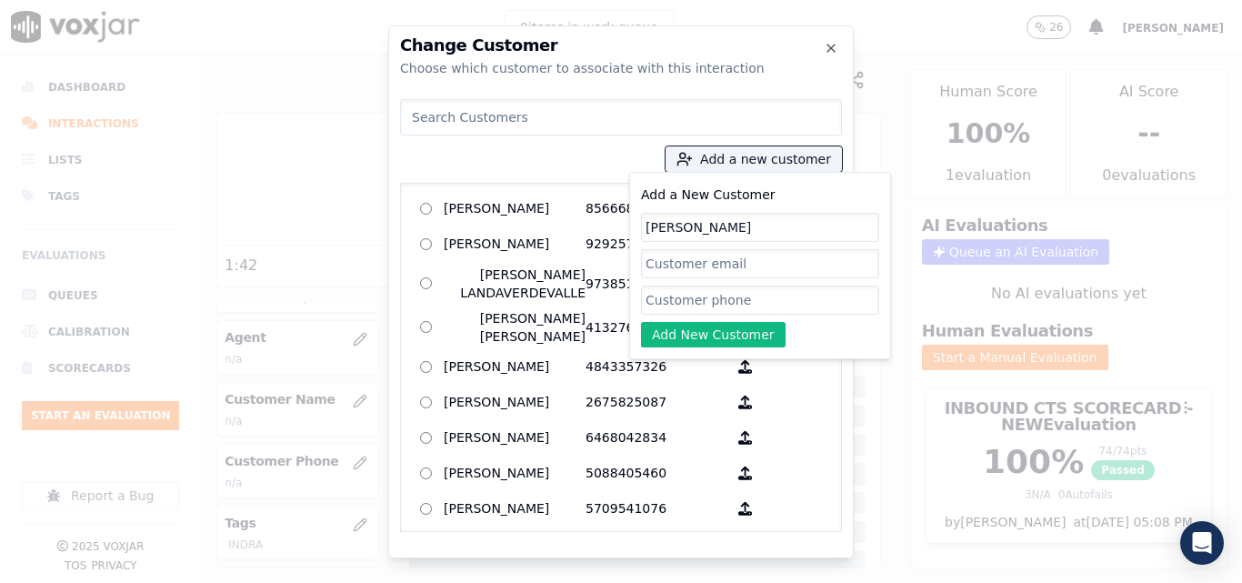
paste input "7862781724"
type input "7862781724"
click at [689, 334] on button "Add New Customer" at bounding box center [713, 334] width 145 height 25
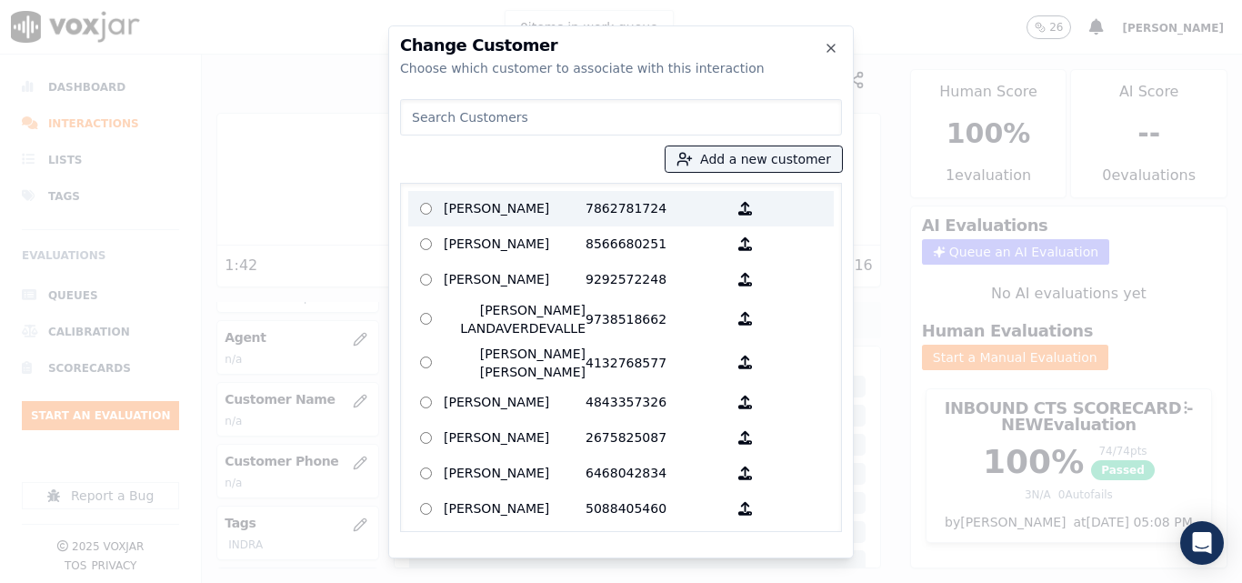
click at [604, 218] on p "7862781724" at bounding box center [657, 209] width 142 height 28
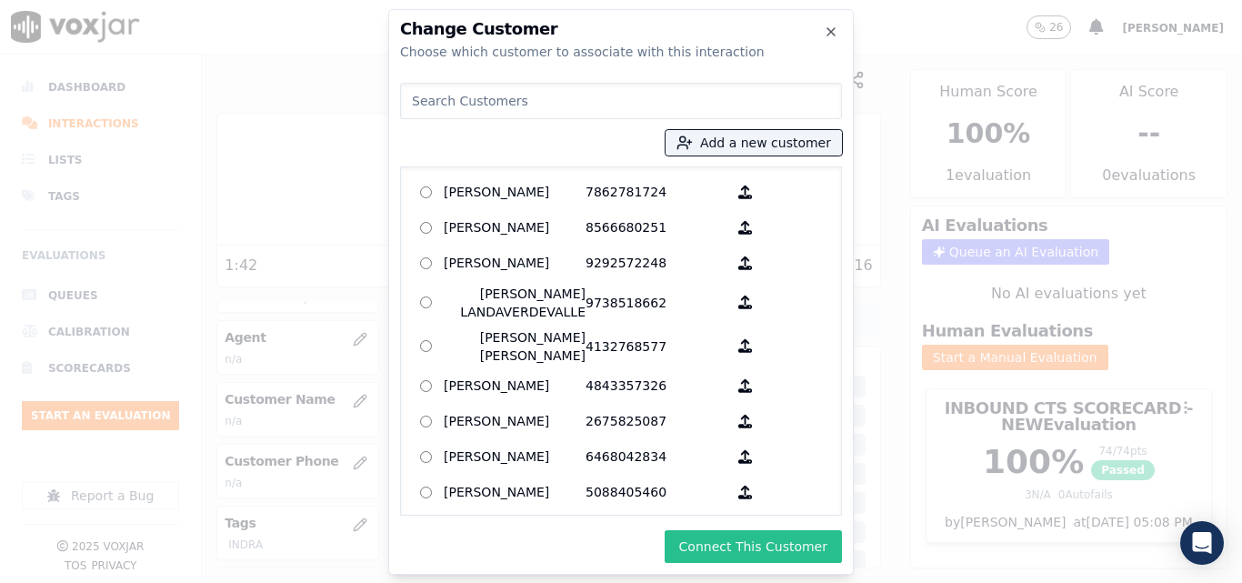
click at [722, 537] on button "Connect This Customer" at bounding box center [753, 546] width 177 height 33
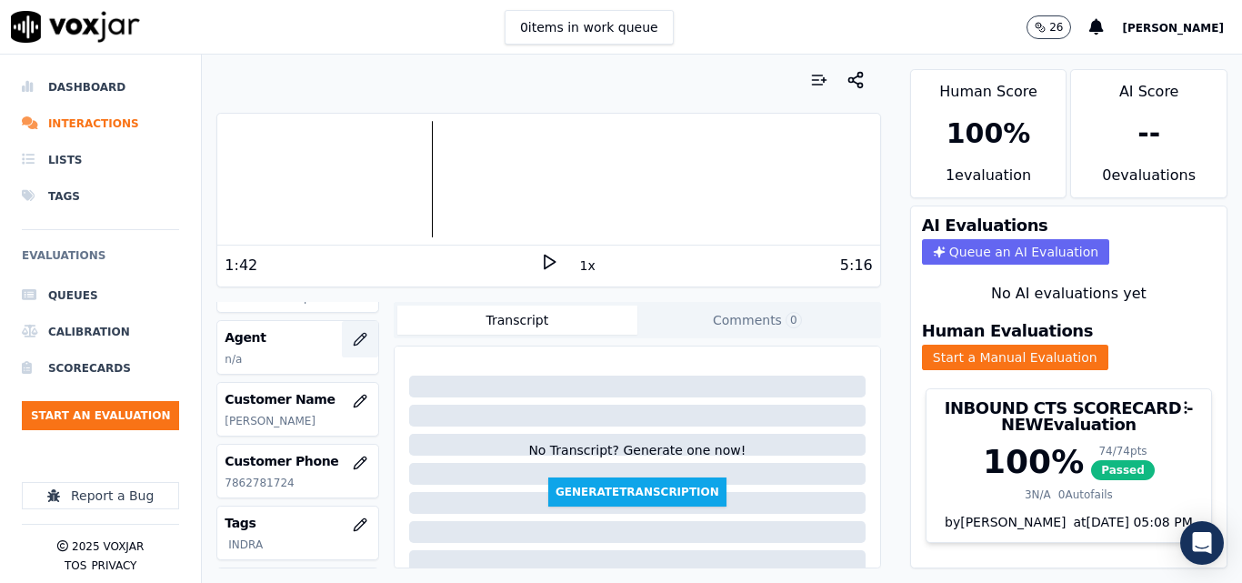
click at [342, 332] on button "button" at bounding box center [360, 339] width 36 height 36
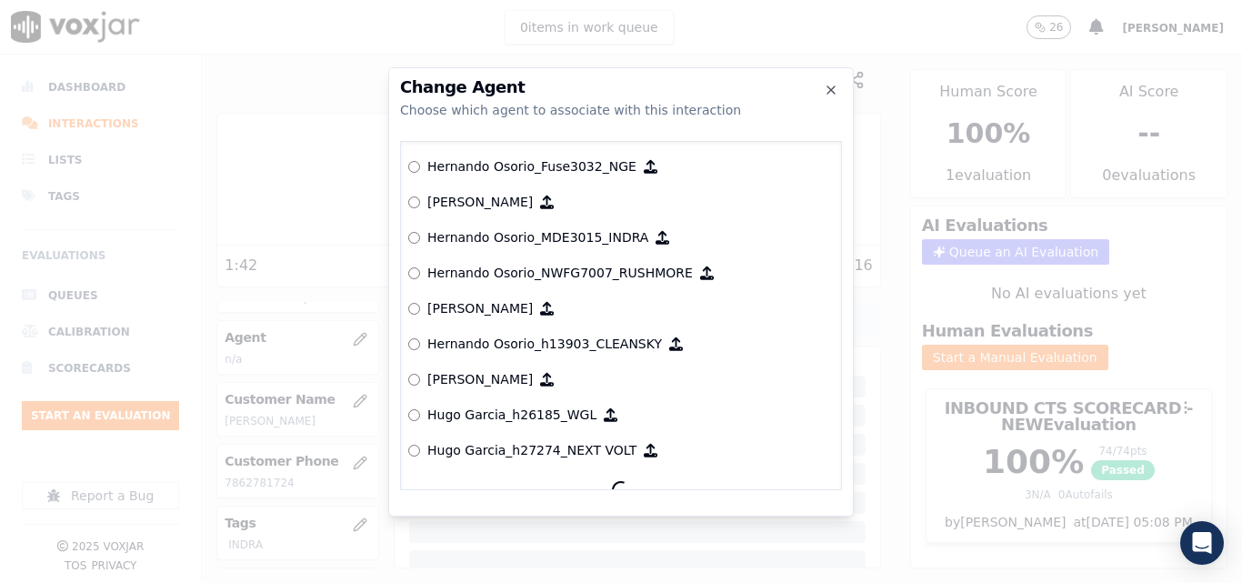
scroll to position [3933, 0]
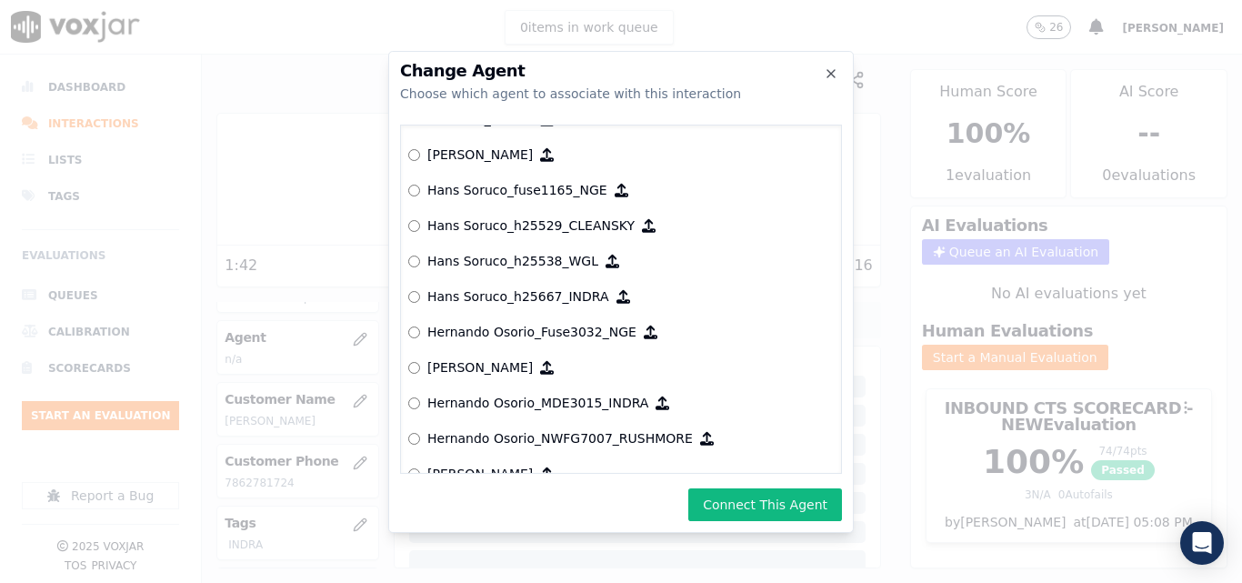
drag, startPoint x: 750, startPoint y: 498, endPoint x: 750, endPoint y: 468, distance: 30.0
click at [750, 490] on button "Connect This Agent" at bounding box center [766, 504] width 154 height 33
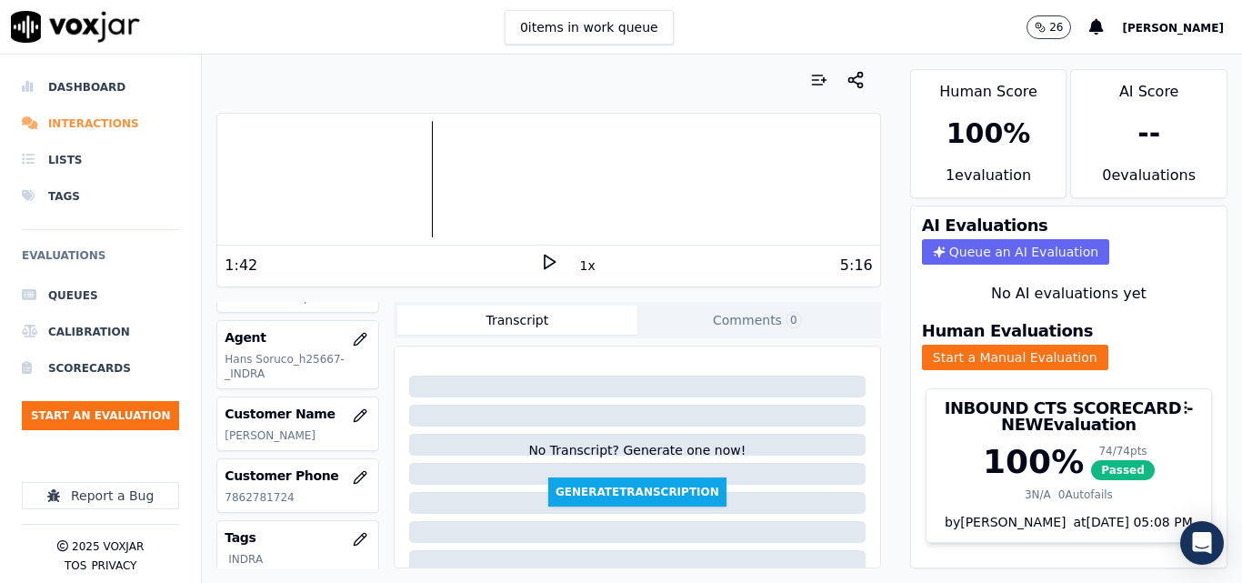
click at [114, 123] on li "Interactions" at bounding box center [100, 124] width 157 height 36
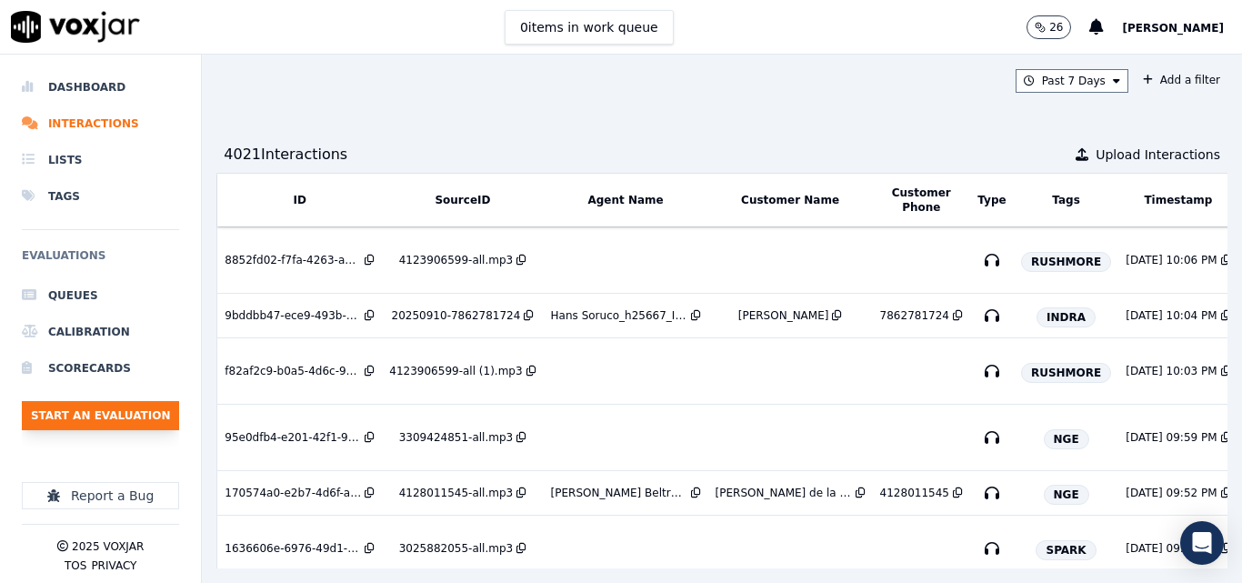
click at [92, 422] on button "Start an Evaluation" at bounding box center [100, 415] width 157 height 29
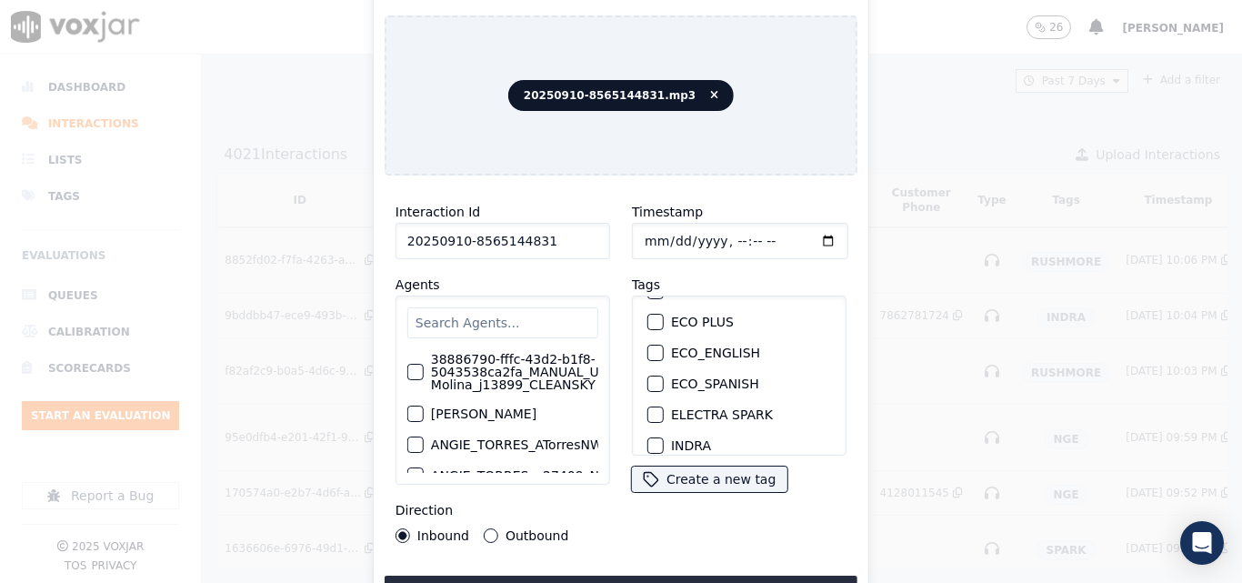
scroll to position [91, 0]
type input "20250910-8565144831"
click at [648, 410] on div "button" at bounding box center [654, 413] width 13 height 13
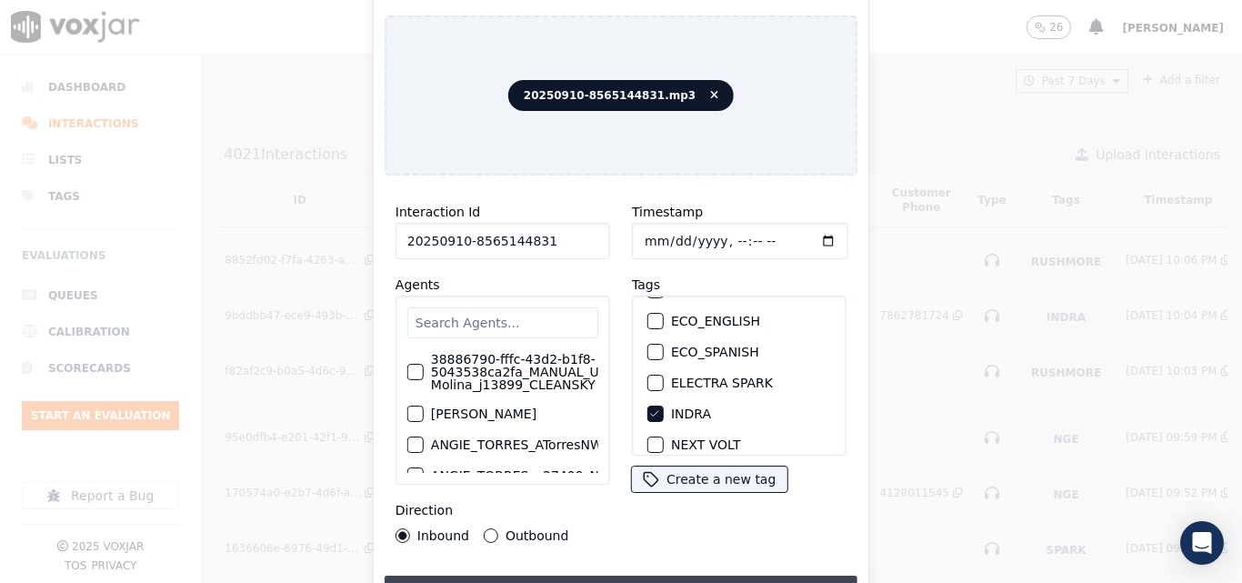
click at [681, 576] on button "Upload interaction to start evaluation" at bounding box center [621, 592] width 473 height 33
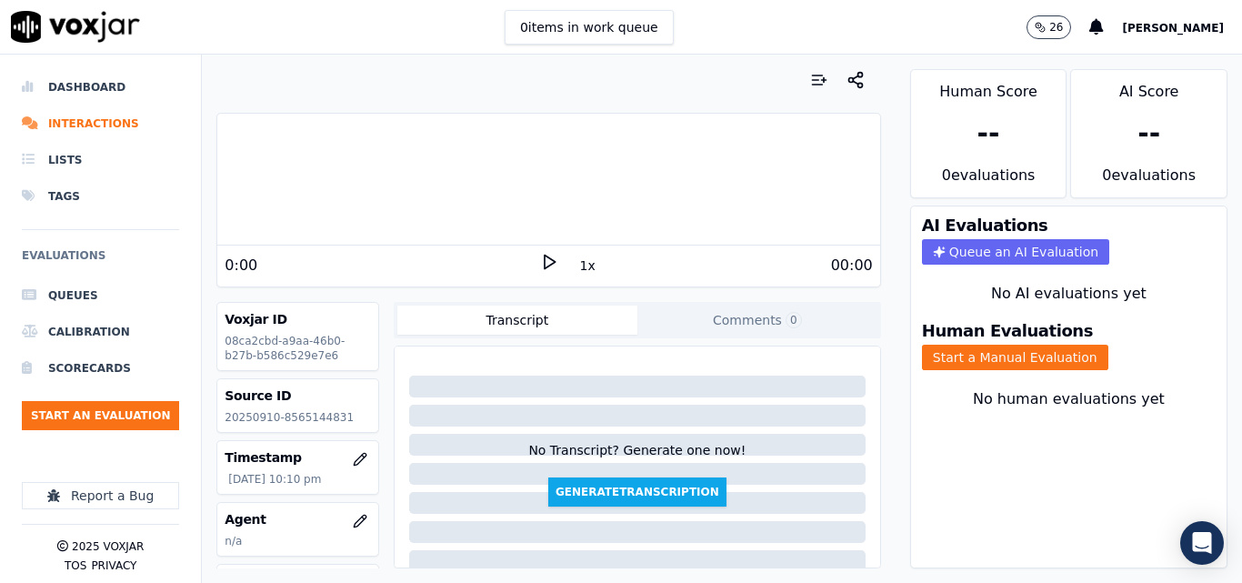
click at [286, 418] on p "20250910-8565144831" at bounding box center [298, 417] width 146 height 15
copy p "8565144831"
click at [528, 266] on div "0:00" at bounding box center [382, 266] width 315 height 22
click at [547, 253] on icon at bounding box center [549, 262] width 18 height 18
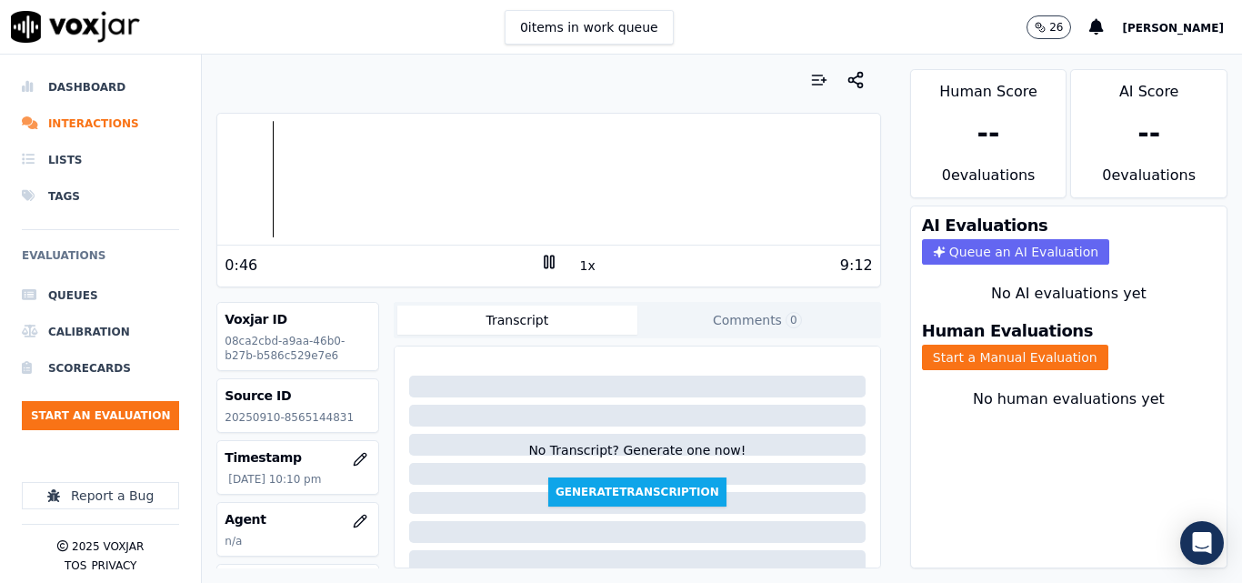
click at [543, 254] on icon at bounding box center [549, 262] width 18 height 18
click at [960, 362] on button "Start a Manual Evaluation" at bounding box center [1015, 357] width 186 height 25
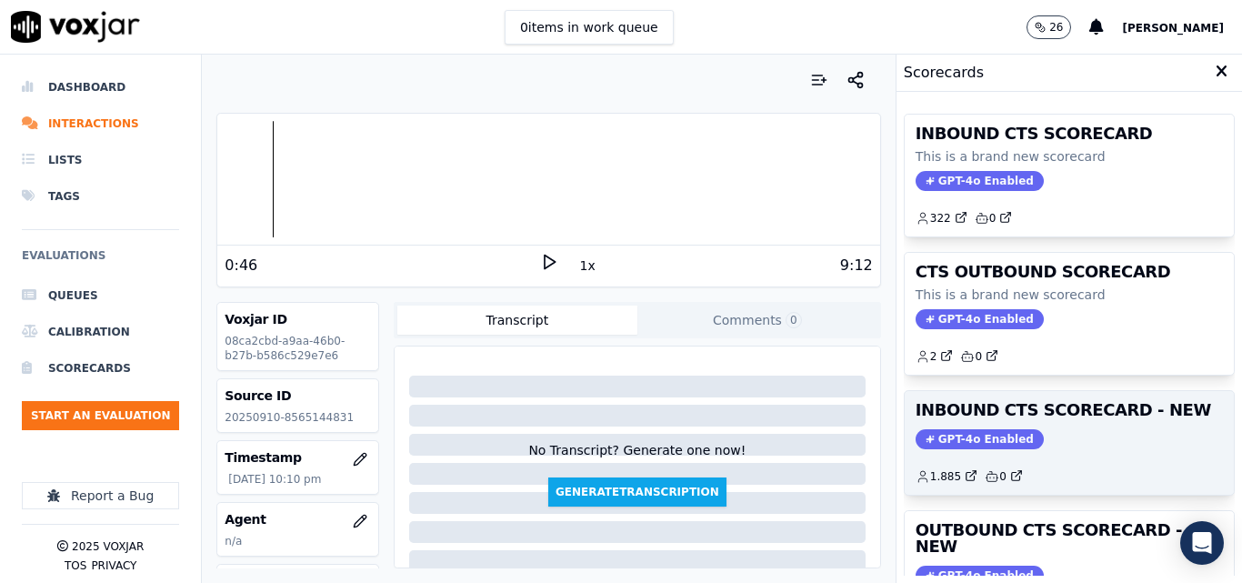
click at [1107, 412] on h3 "INBOUND CTS SCORECARD - NEW" at bounding box center [1069, 410] width 307 height 16
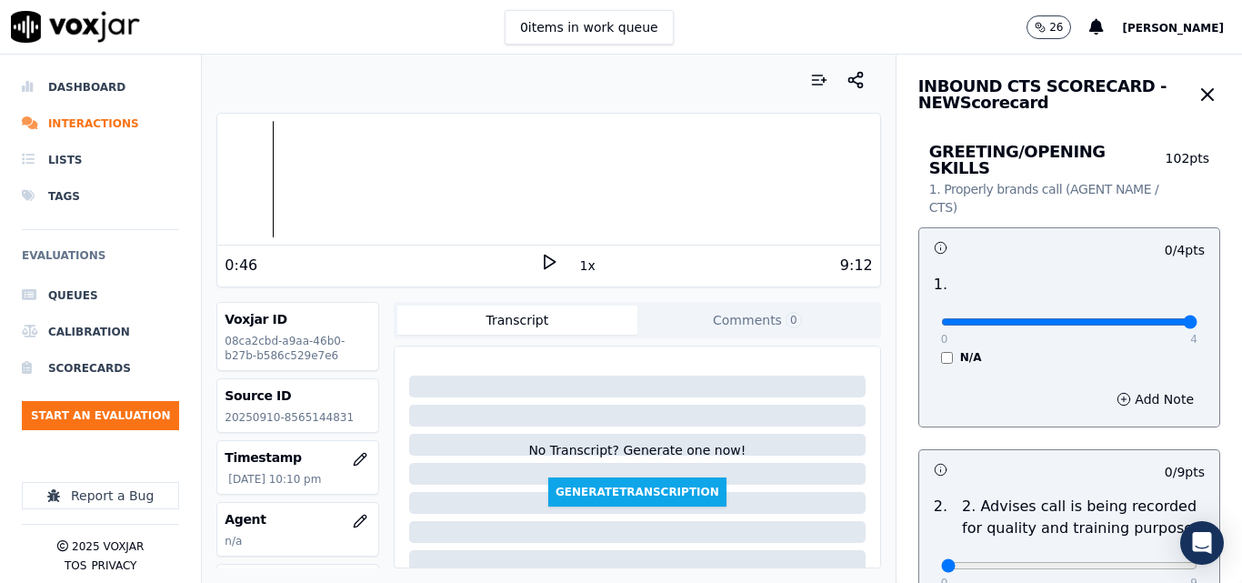
type input "4"
click at [1155, 318] on input "range" at bounding box center [1069, 321] width 256 height 7
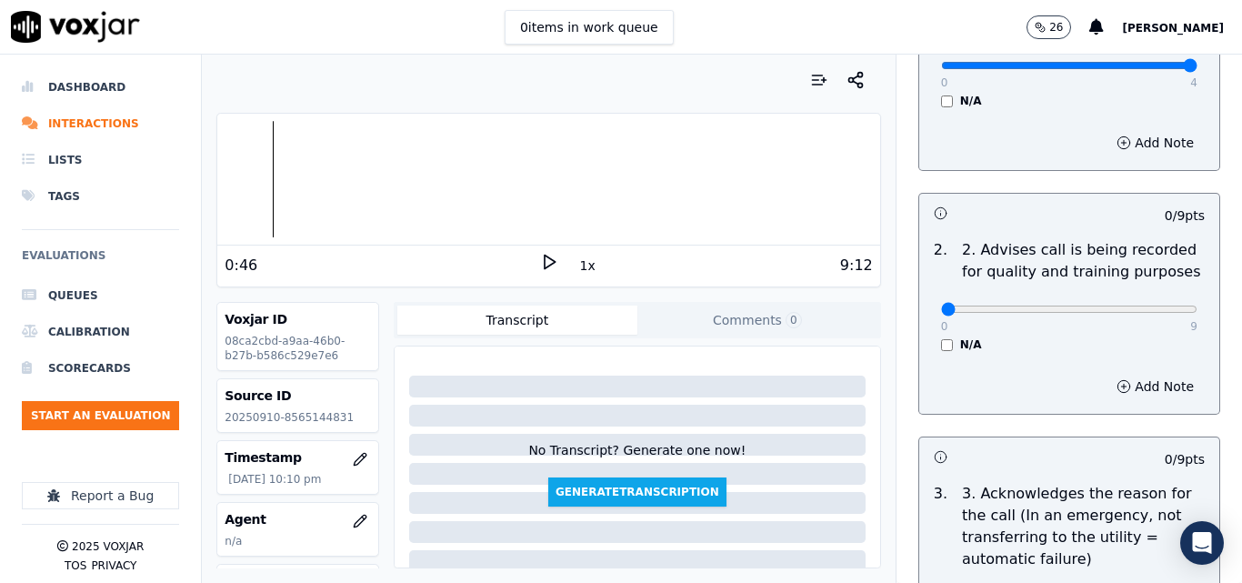
scroll to position [273, 0]
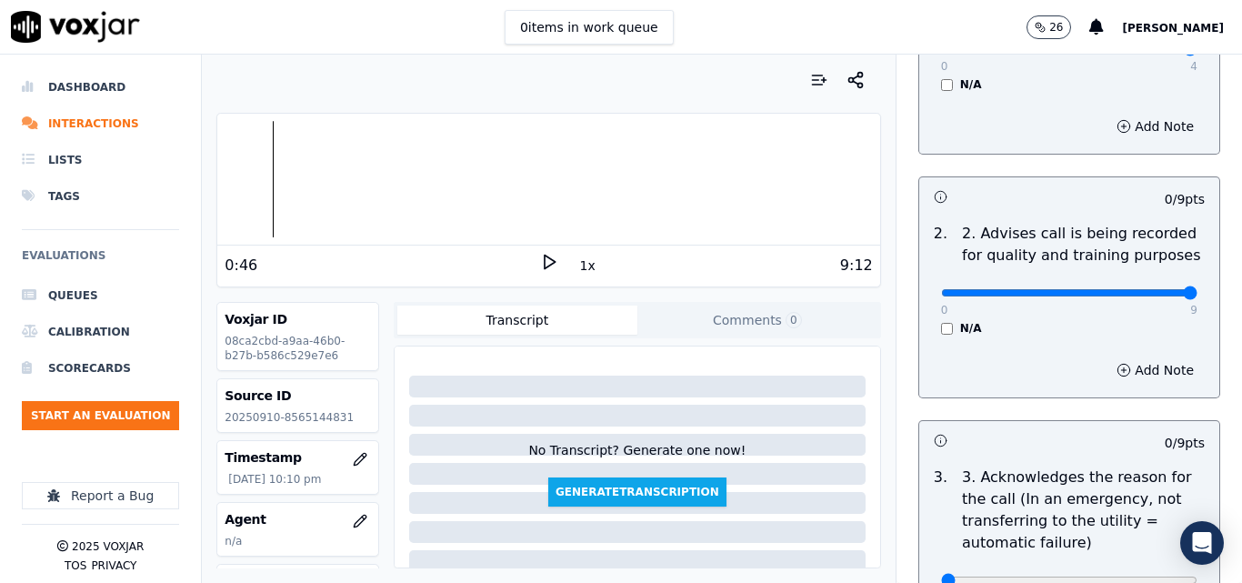
type input "9"
click at [1148, 289] on input "range" at bounding box center [1069, 292] width 256 height 7
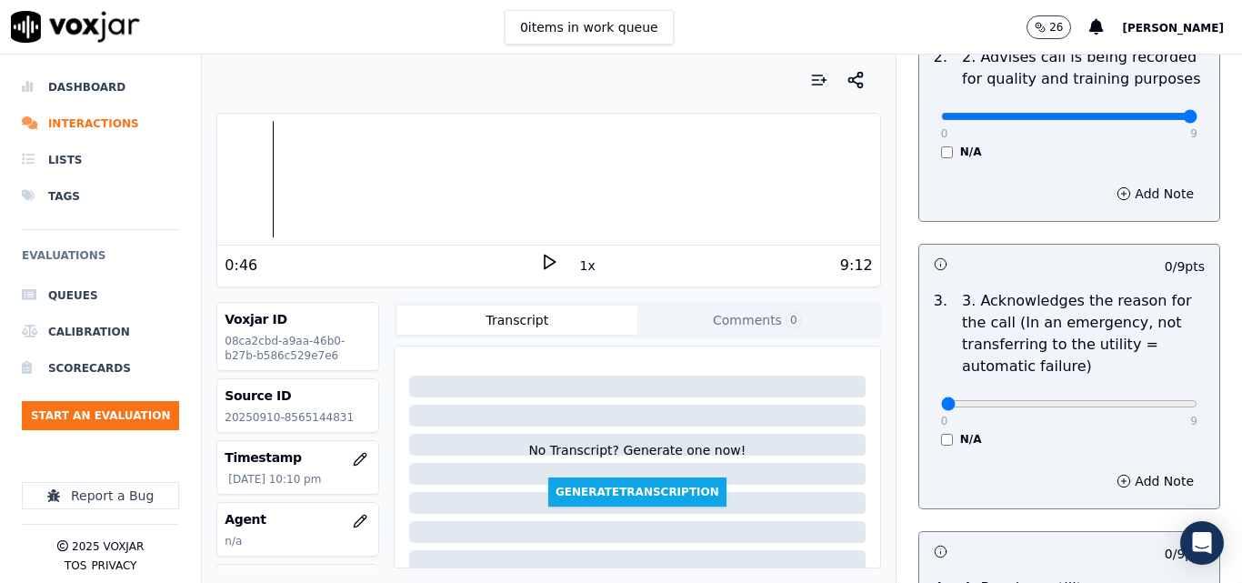
scroll to position [455, 0]
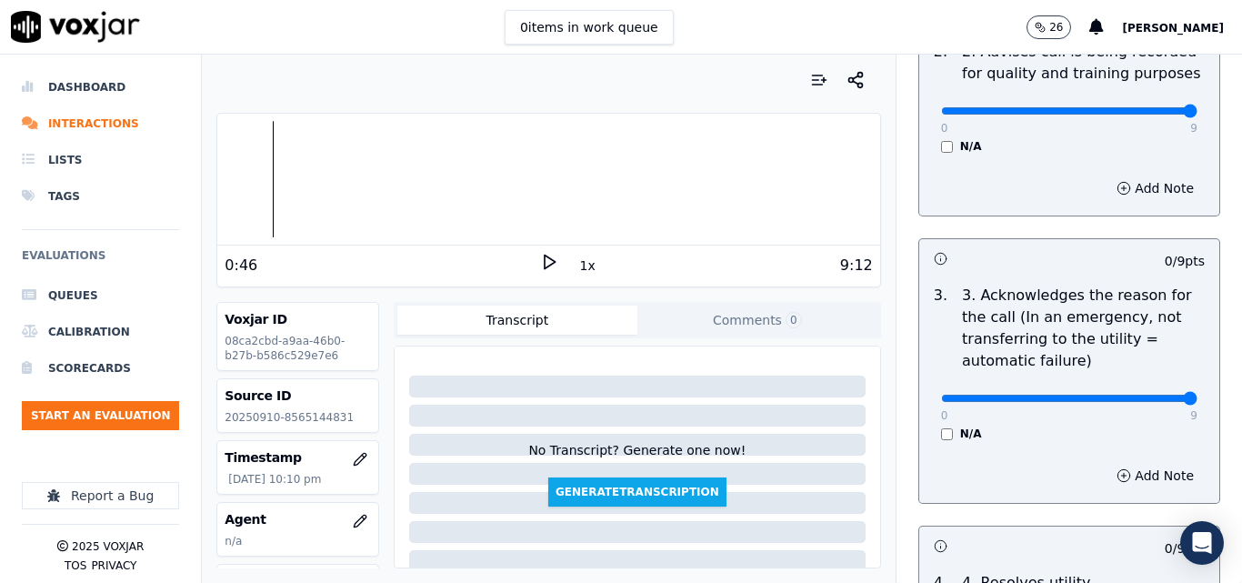
type input "9"
click at [1140, 395] on input "range" at bounding box center [1069, 398] width 256 height 7
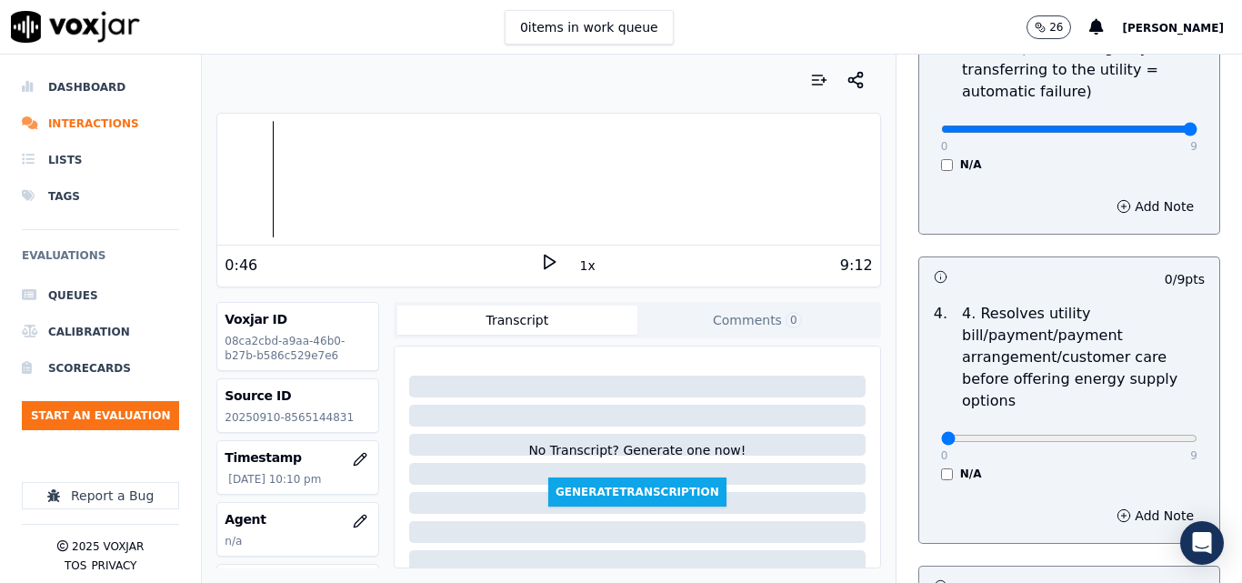
scroll to position [728, 0]
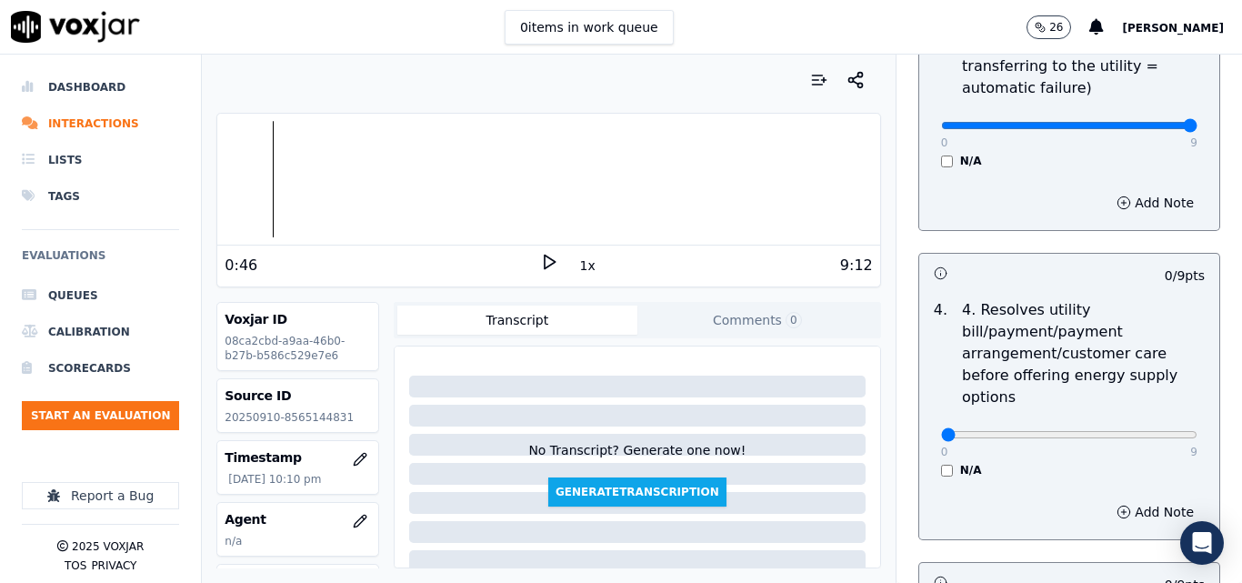
drag, startPoint x: 929, startPoint y: 463, endPoint x: 956, endPoint y: 436, distance: 38.6
click at [930, 461] on div "4 . 4. Resolves utility bill/payment/payment arrangement/customer care before o…" at bounding box center [1070, 388] width 300 height 193
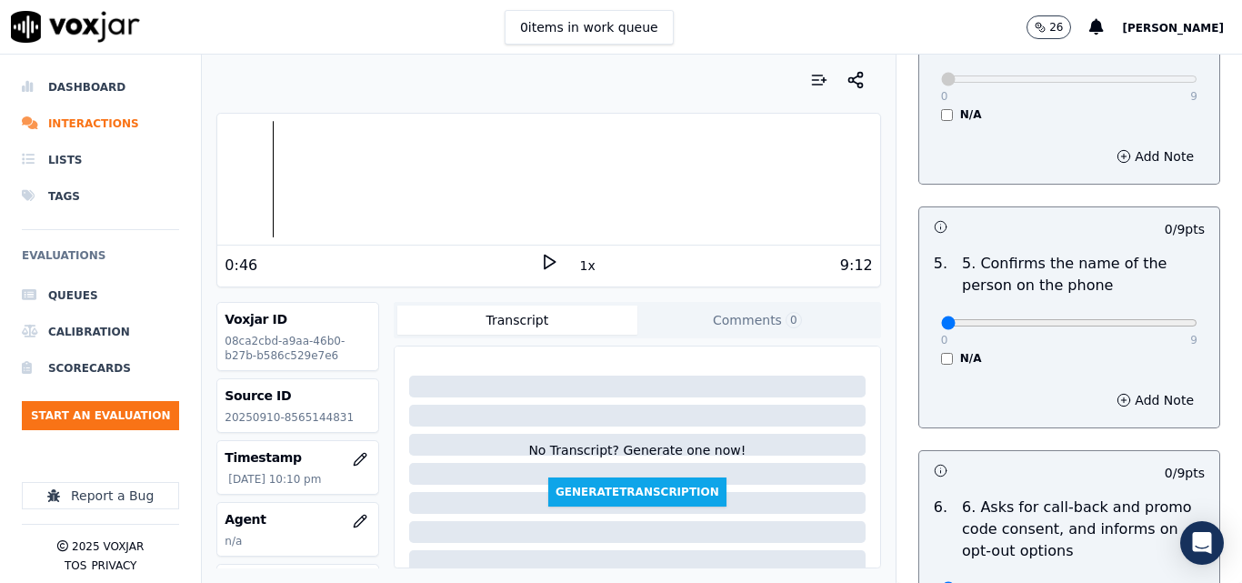
scroll to position [1091, 0]
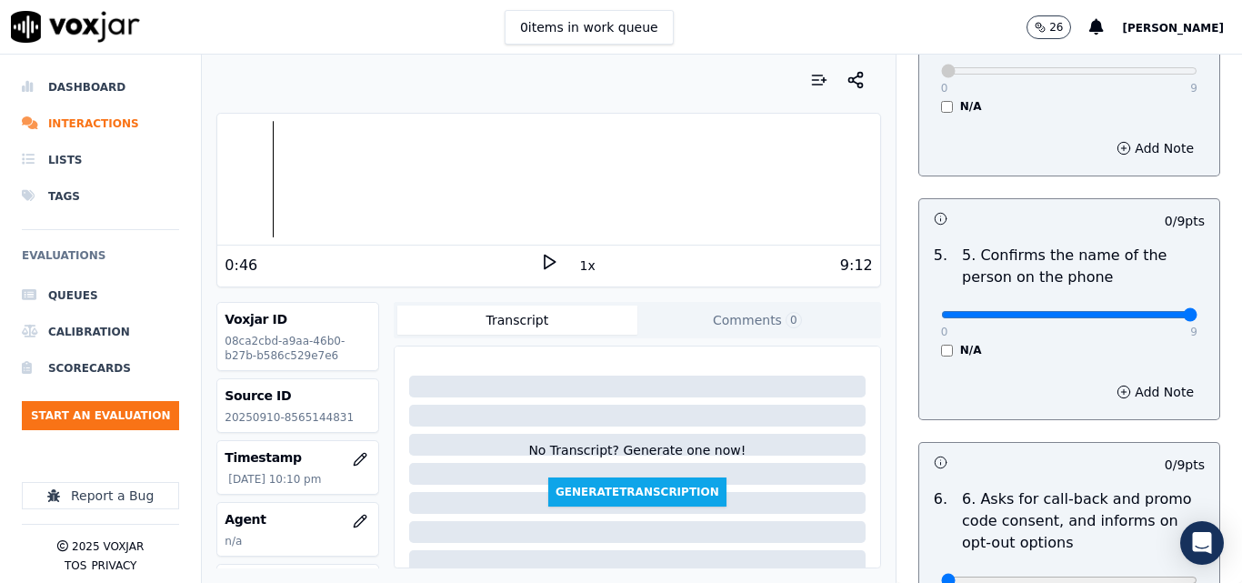
type input "9"
click at [1142, 311] on input "range" at bounding box center [1069, 314] width 256 height 7
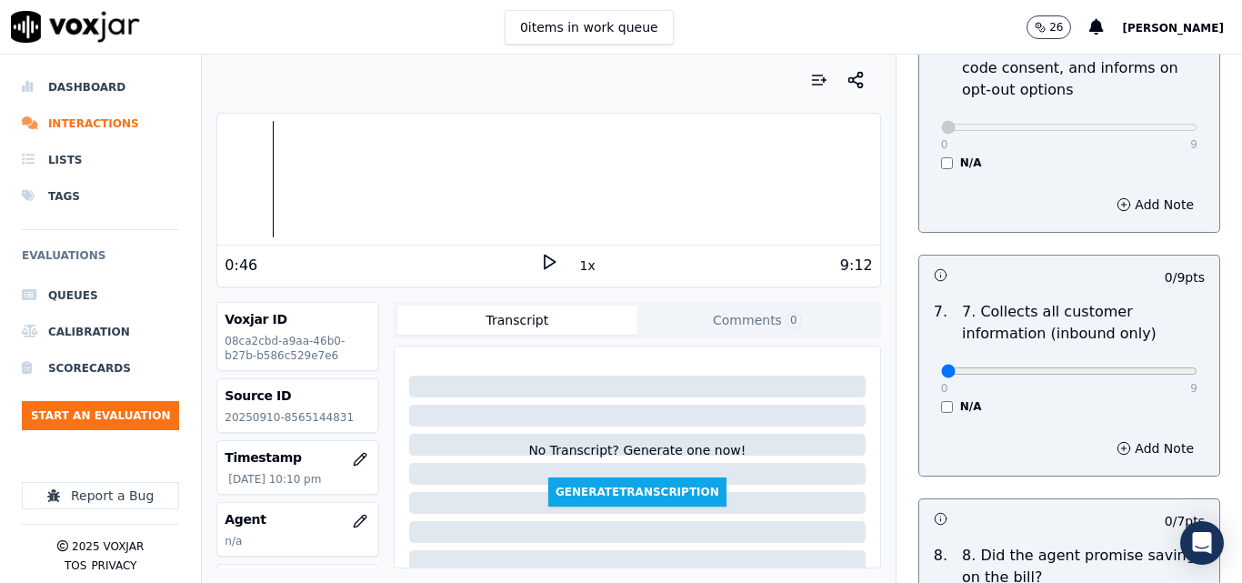
scroll to position [1546, 0]
type input "9"
click at [1138, 366] on input "range" at bounding box center [1069, 369] width 256 height 7
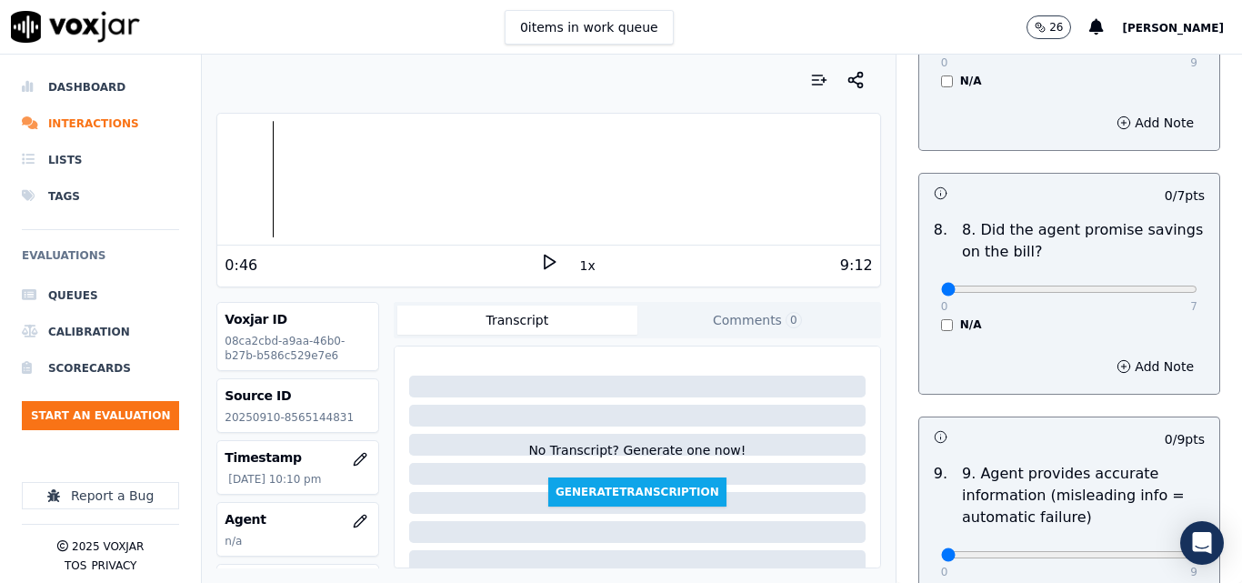
scroll to position [1910, 0]
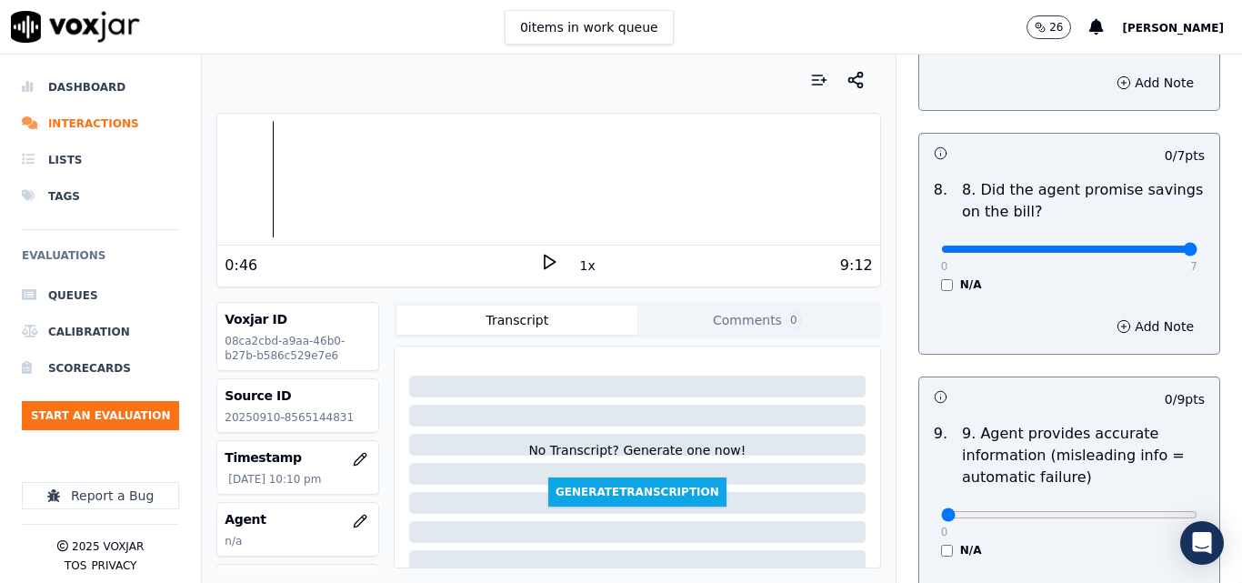
type input "7"
click at [1135, 246] on input "range" at bounding box center [1069, 249] width 256 height 7
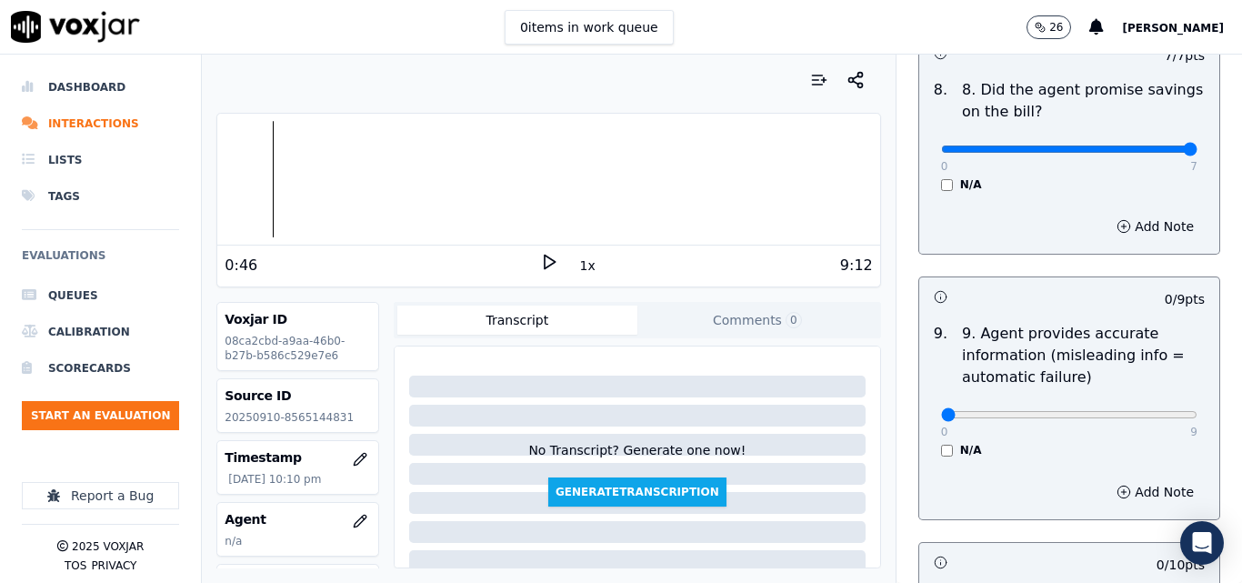
scroll to position [2183, 0]
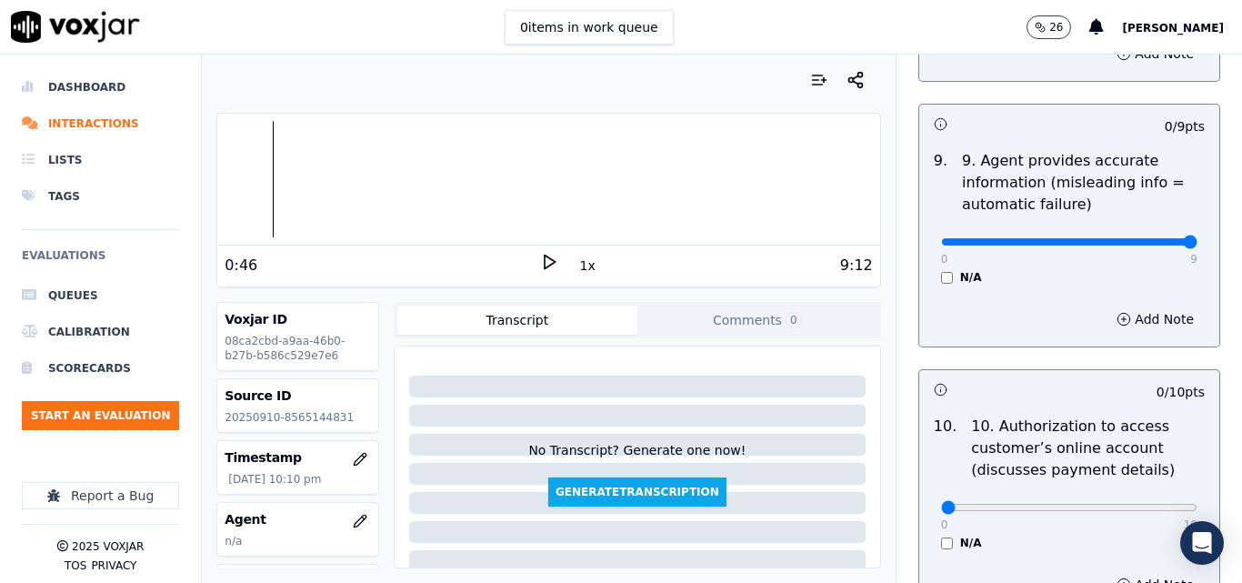
type input "9"
click at [1140, 238] on input "range" at bounding box center [1069, 241] width 256 height 7
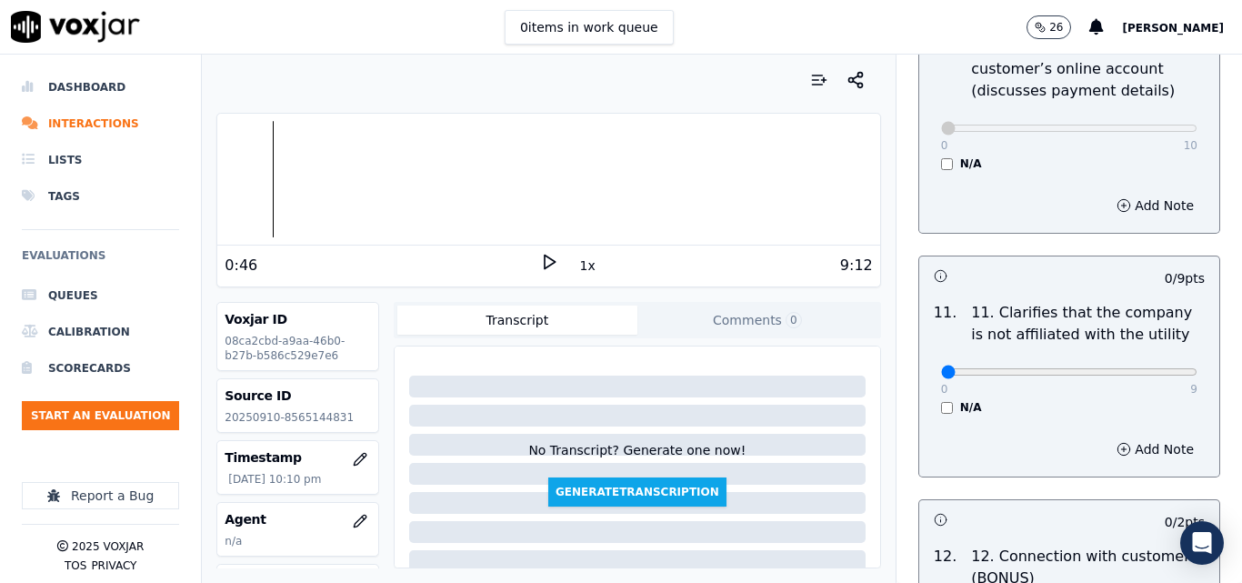
scroll to position [2638, 0]
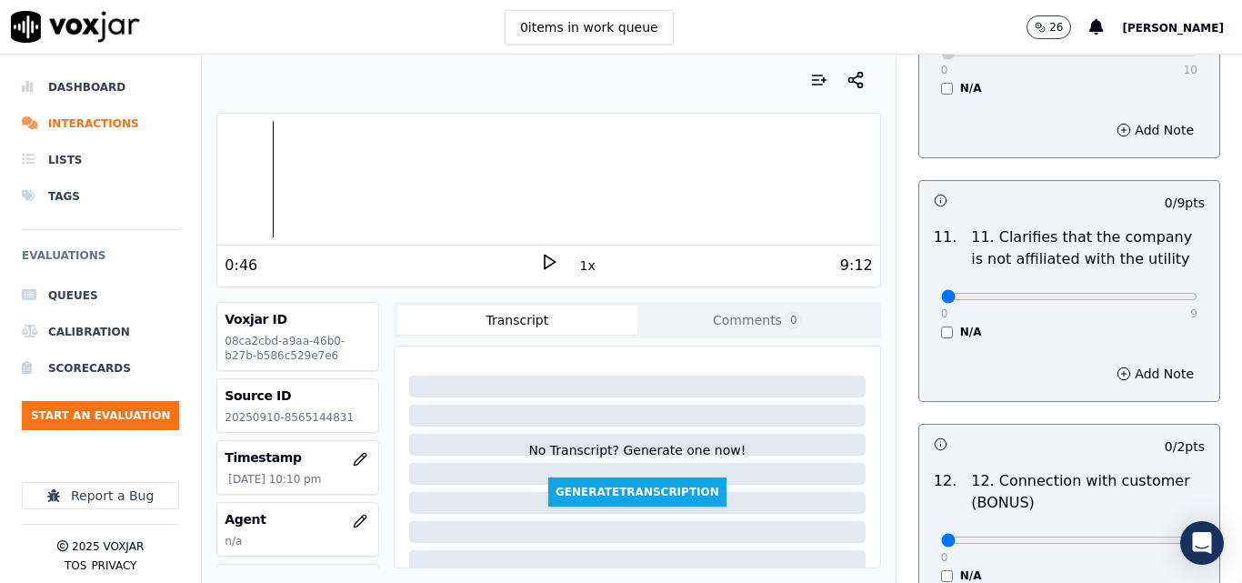
click at [1151, 285] on div "0 9" at bounding box center [1069, 296] width 256 height 22
type input "9"
click at [1151, 293] on input "range" at bounding box center [1069, 296] width 256 height 7
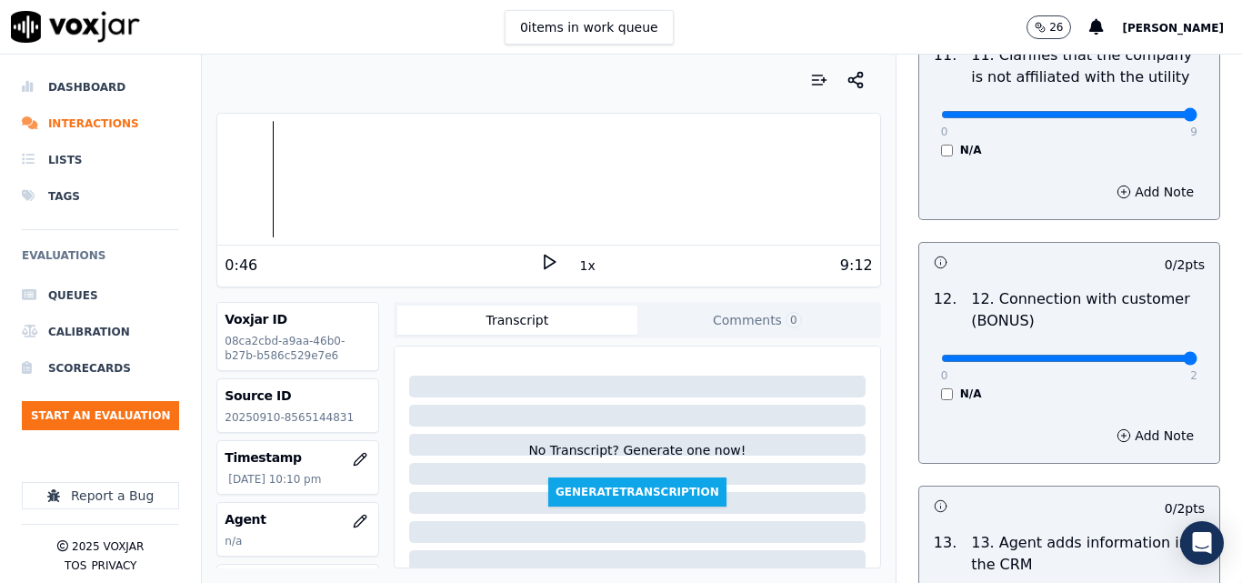
type input "2"
click at [1149, 355] on input "range" at bounding box center [1069, 358] width 256 height 7
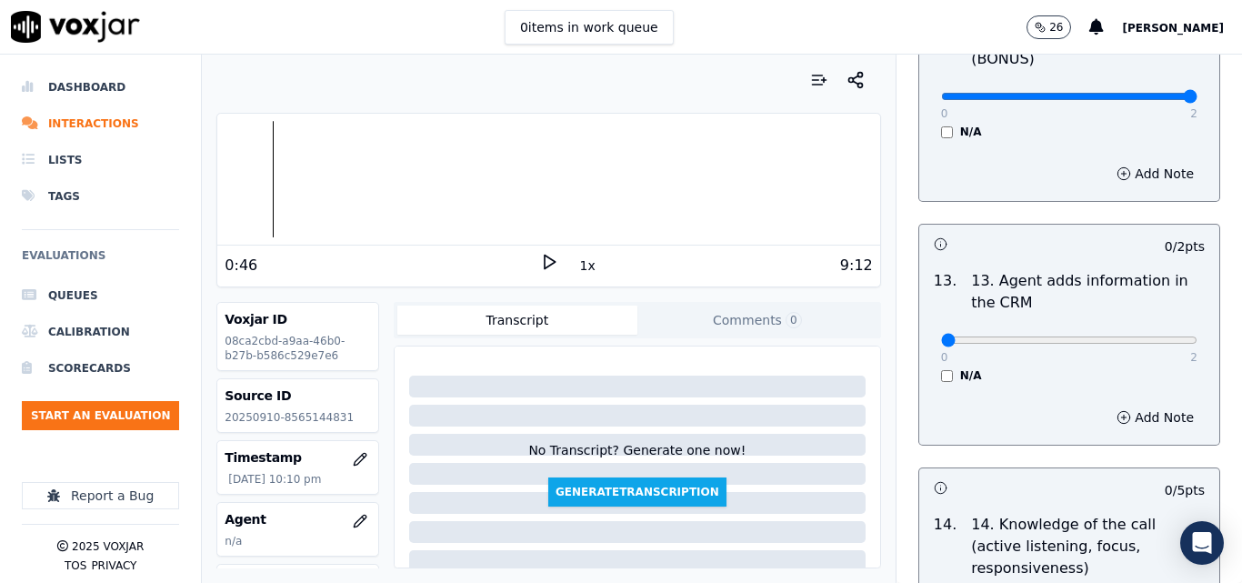
scroll to position [3092, 0]
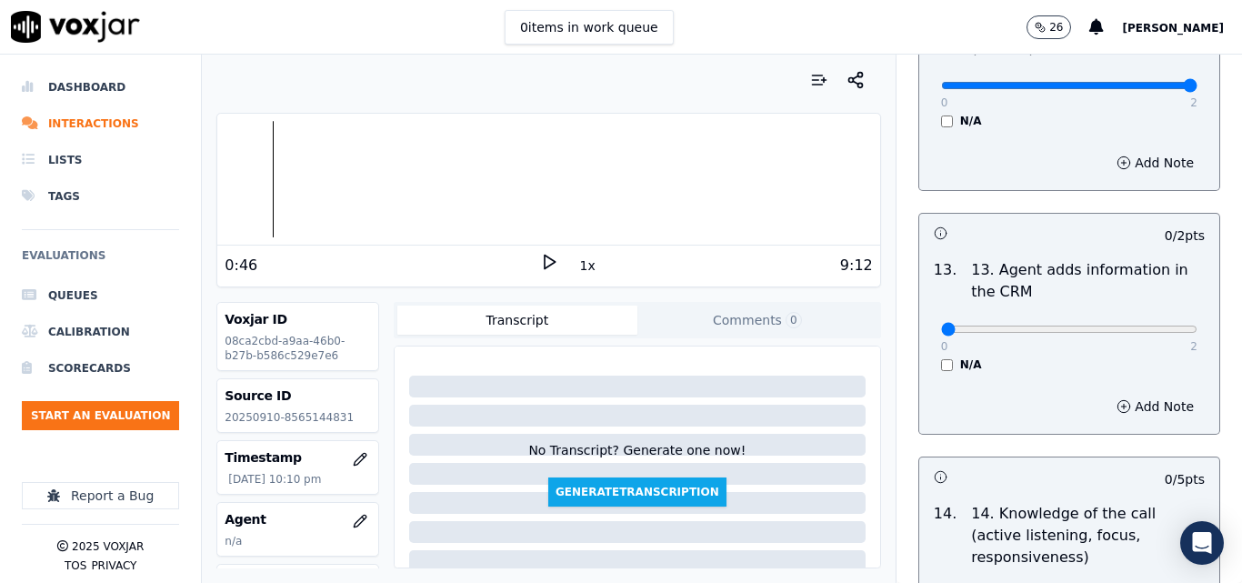
click at [1146, 317] on div "0 2" at bounding box center [1069, 328] width 256 height 22
type input "2"
click at [1146, 326] on input "range" at bounding box center [1069, 329] width 256 height 7
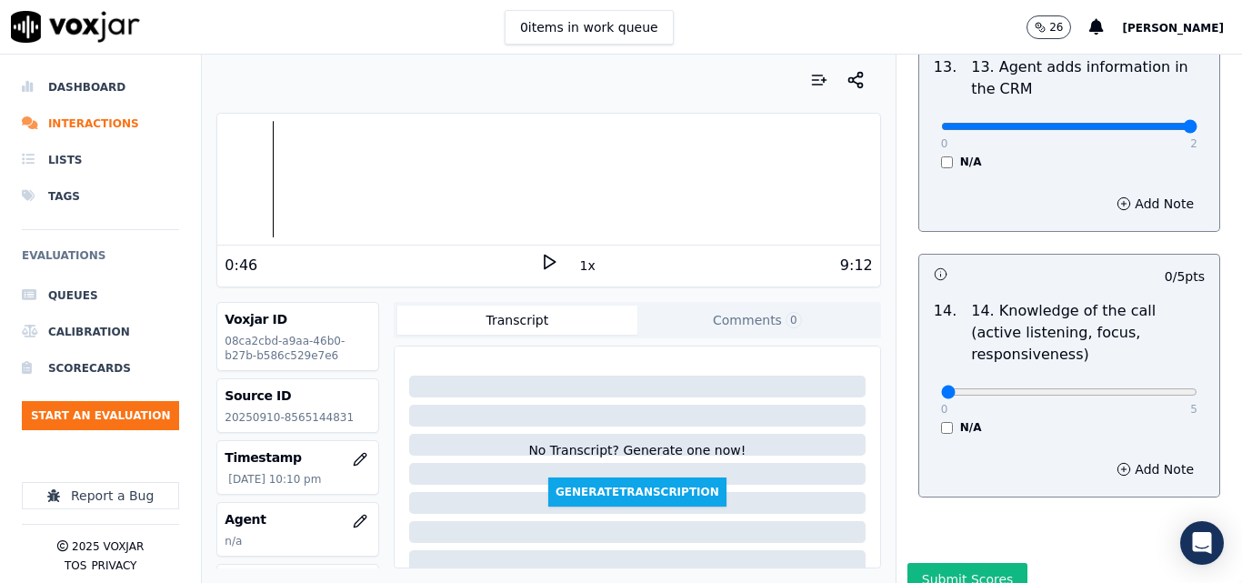
scroll to position [3322, 0]
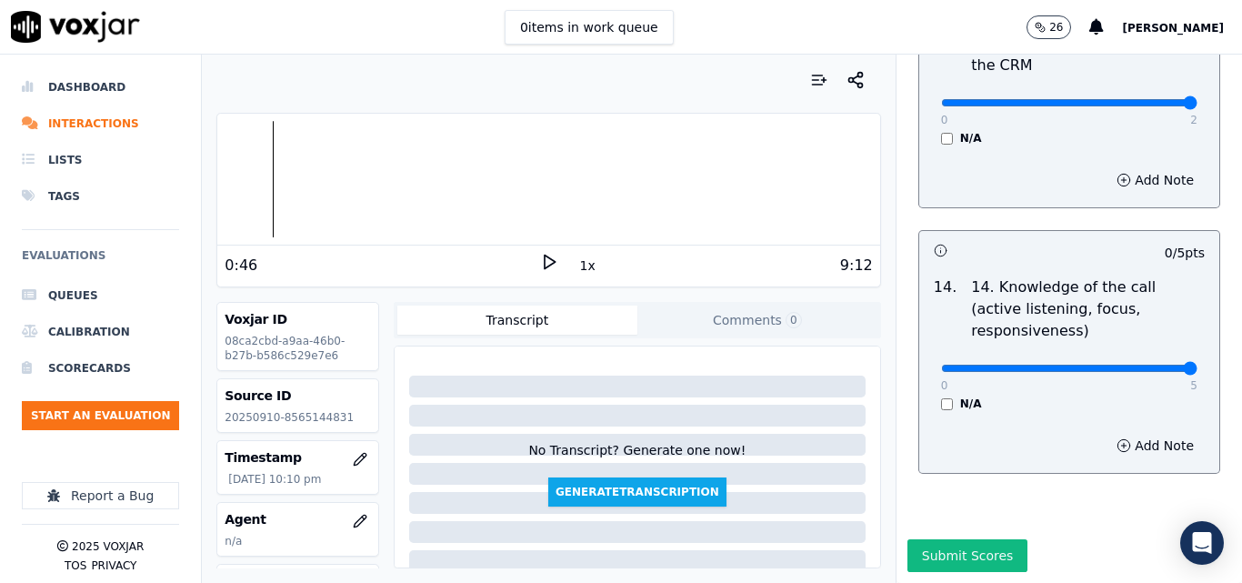
type input "5"
click at [1156, 365] on input "range" at bounding box center [1069, 368] width 256 height 7
click at [950, 539] on button "Submit Scores" at bounding box center [968, 555] width 121 height 33
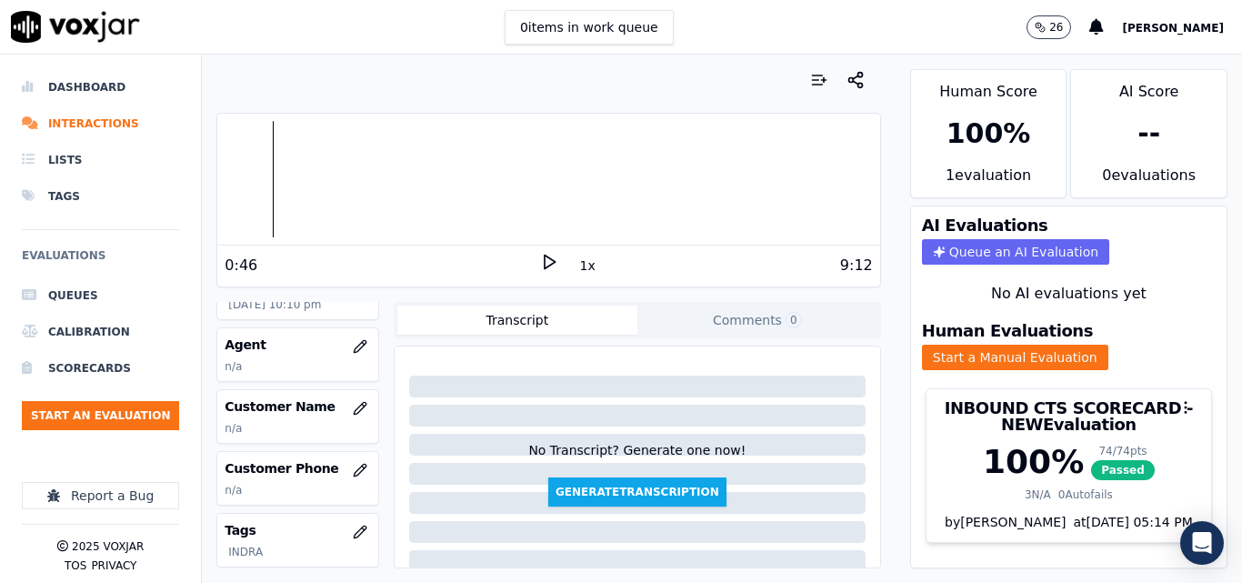
scroll to position [182, 0]
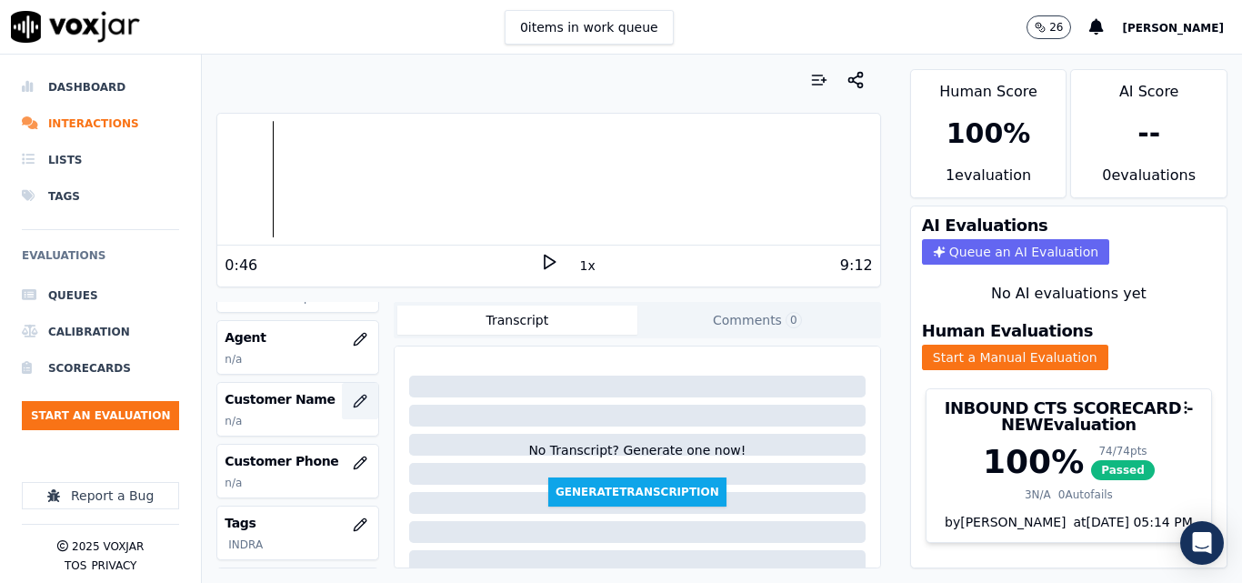
click at [353, 406] on icon "button" at bounding box center [360, 401] width 15 height 15
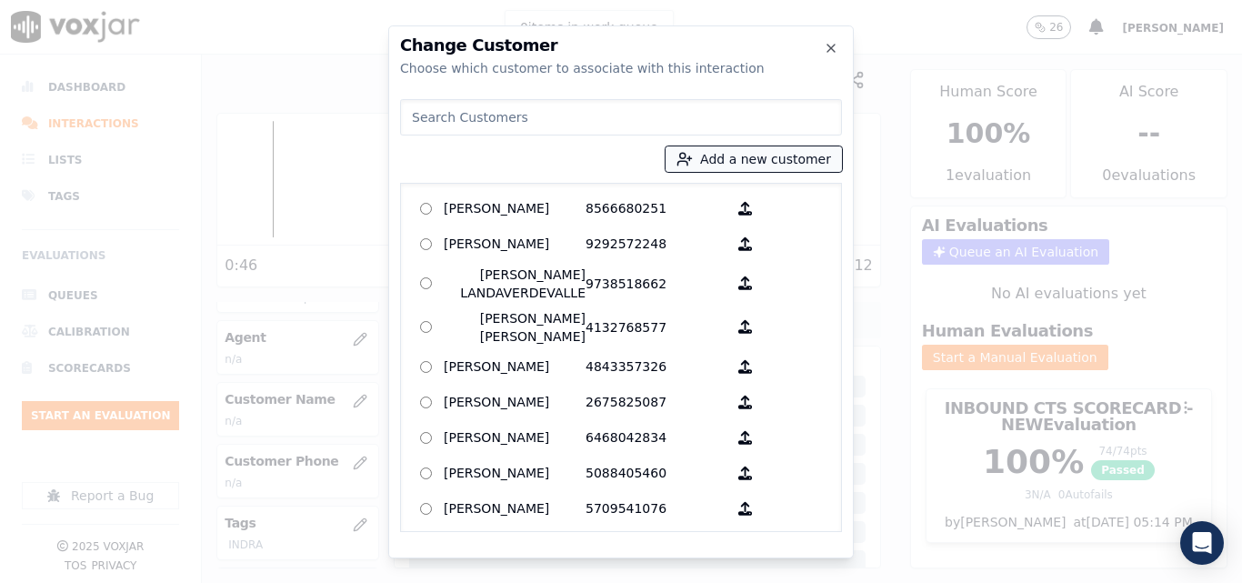
click at [764, 160] on button "Add a new customer" at bounding box center [754, 158] width 176 height 25
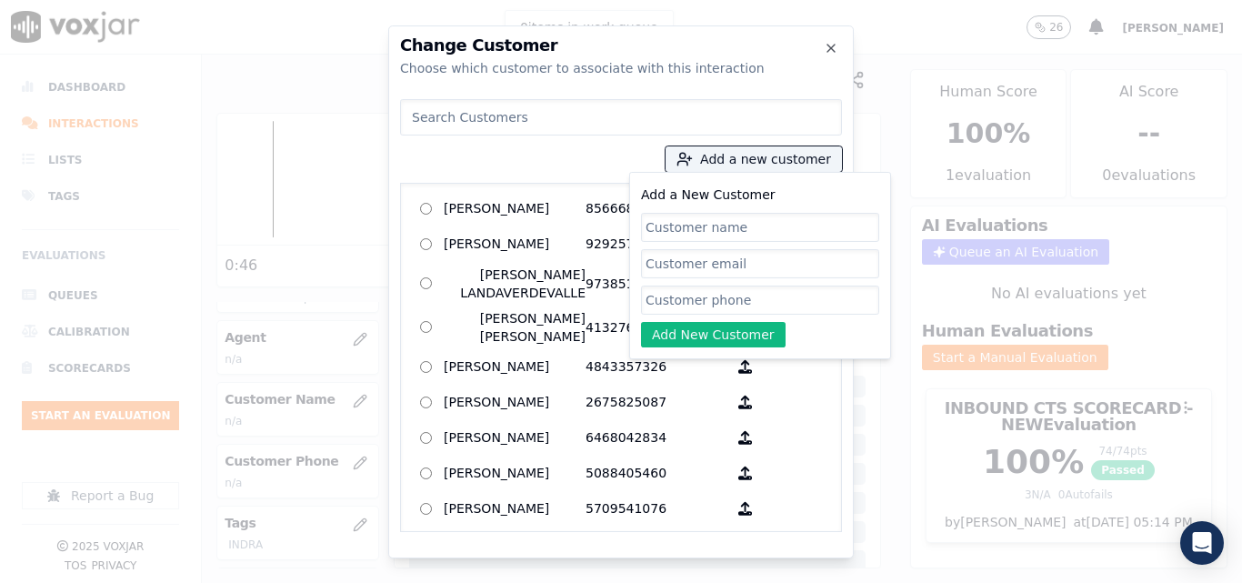
click at [731, 216] on input "Add a New Customer" at bounding box center [760, 227] width 238 height 29
type input "[PERSON_NAME]"
click at [753, 293] on input "Add a New Customer" at bounding box center [760, 300] width 238 height 29
click at [696, 299] on input "Add a New Customer" at bounding box center [760, 300] width 238 height 29
paste input "8565144831"
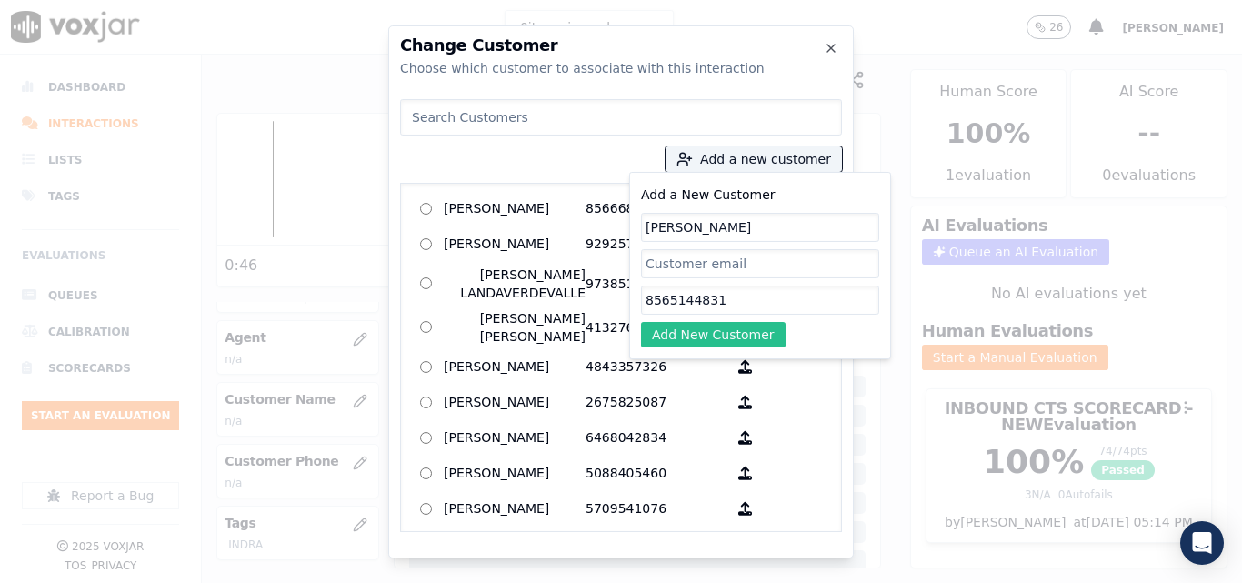
type input "8565144831"
click at [699, 323] on button "Add New Customer" at bounding box center [713, 334] width 145 height 25
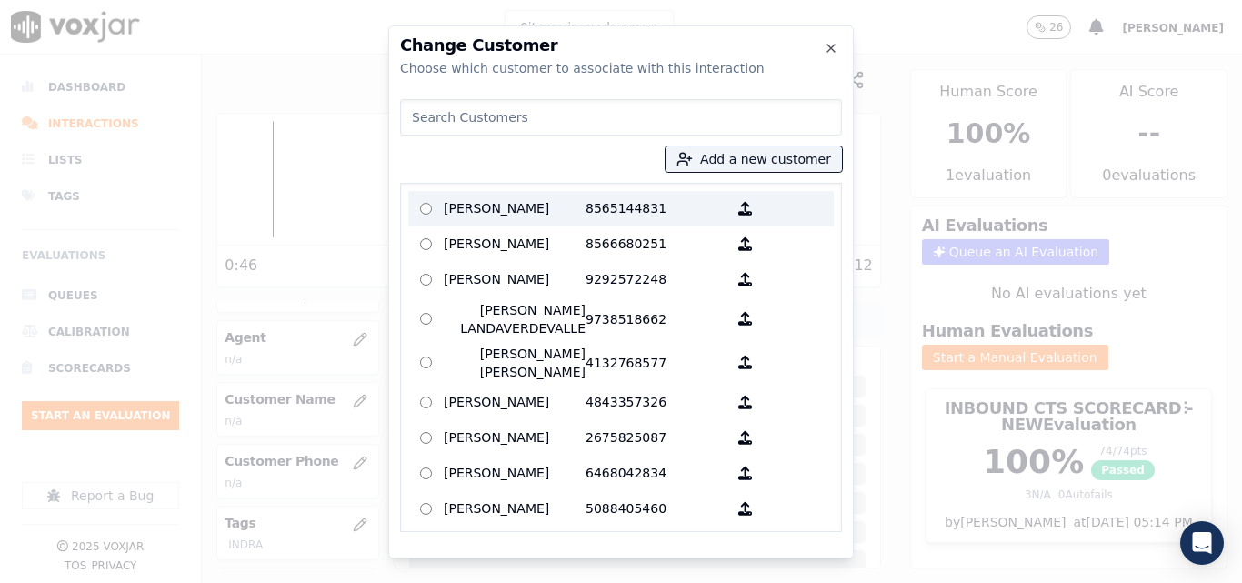
click at [630, 205] on p "8565144831" at bounding box center [657, 209] width 142 height 28
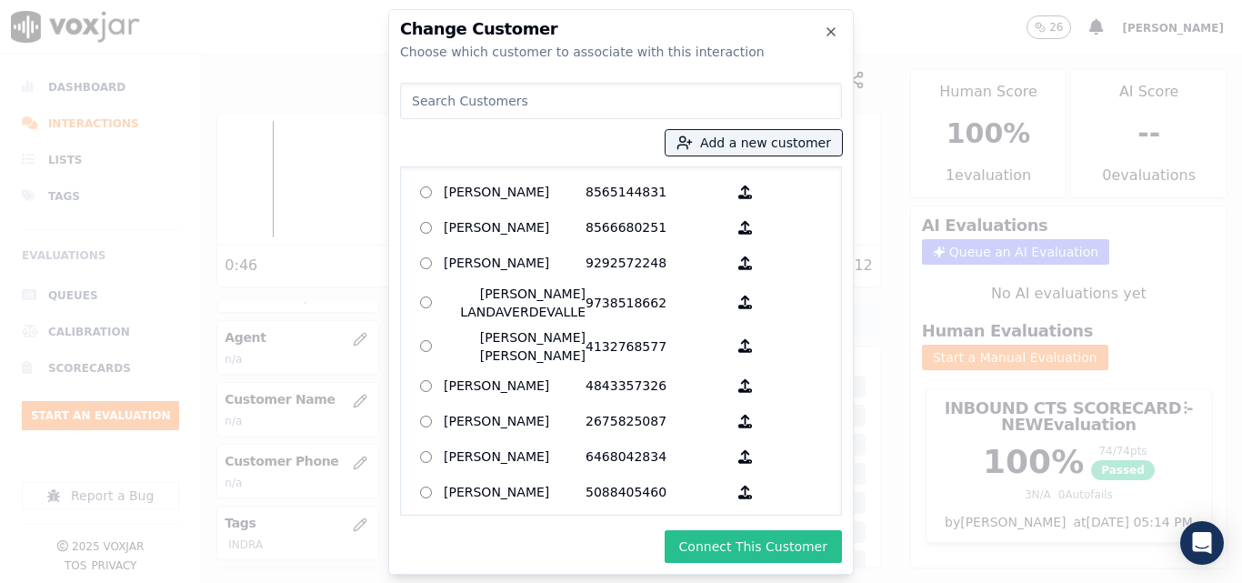
click at [803, 537] on button "Connect This Customer" at bounding box center [753, 546] width 177 height 33
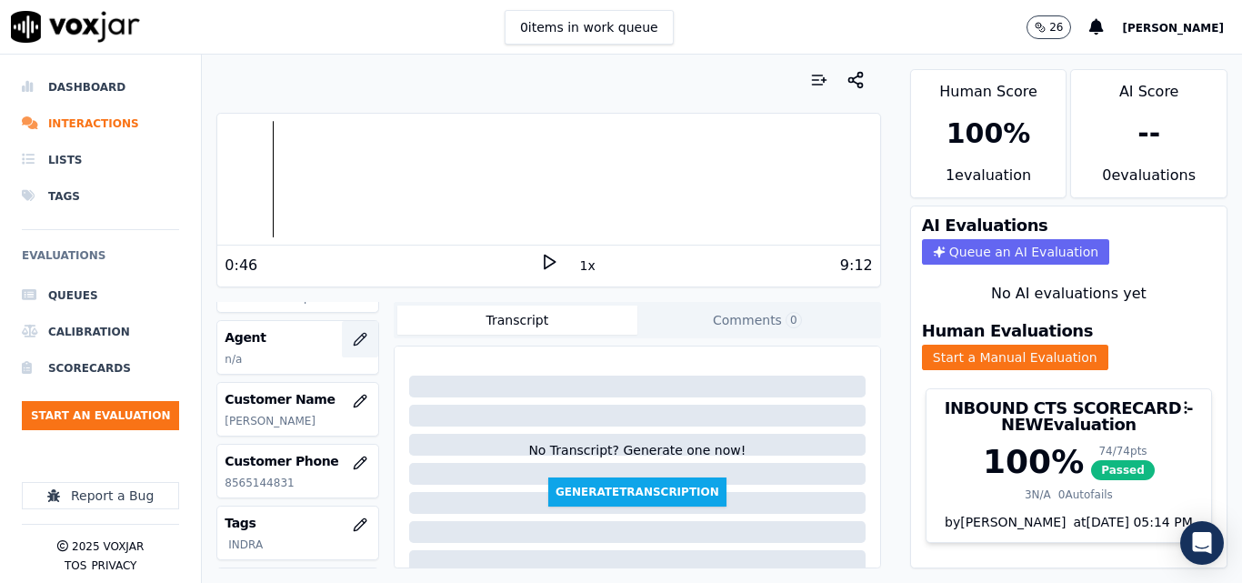
click at [342, 331] on button "button" at bounding box center [360, 339] width 36 height 36
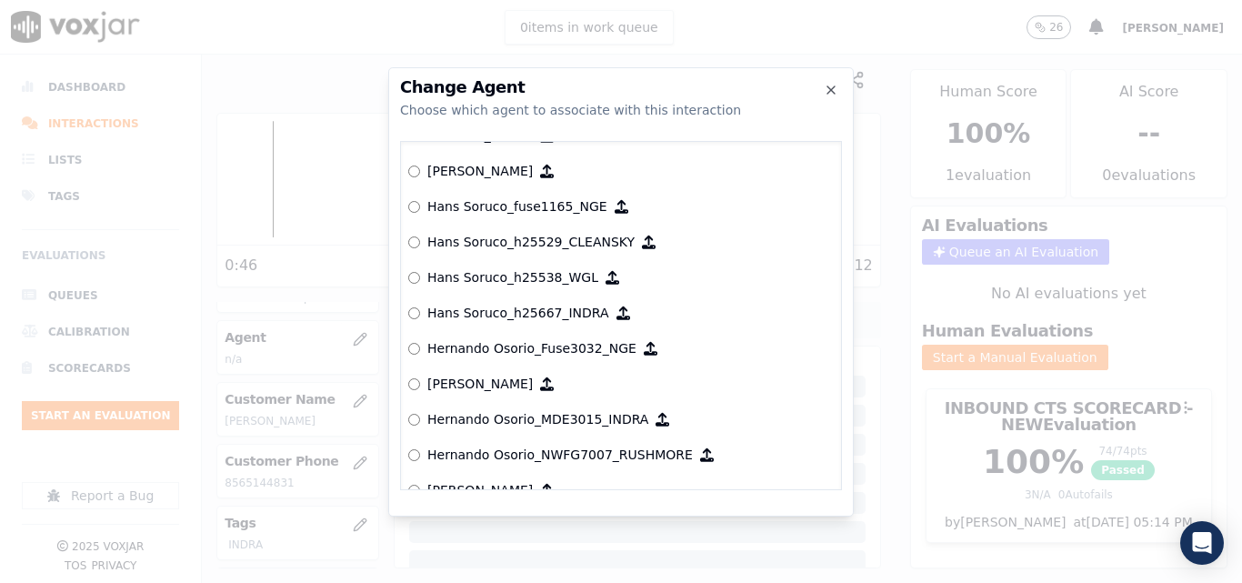
scroll to position [3842, 0]
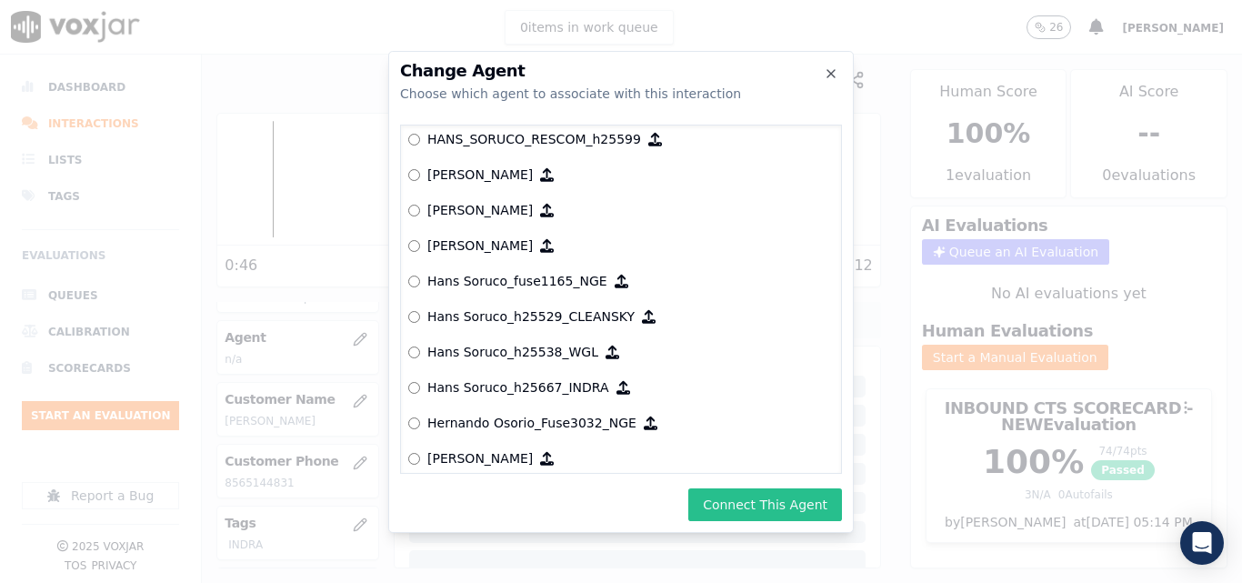
click at [735, 489] on button "Connect This Agent" at bounding box center [766, 504] width 154 height 33
